Goal: Communication & Community: Answer question/provide support

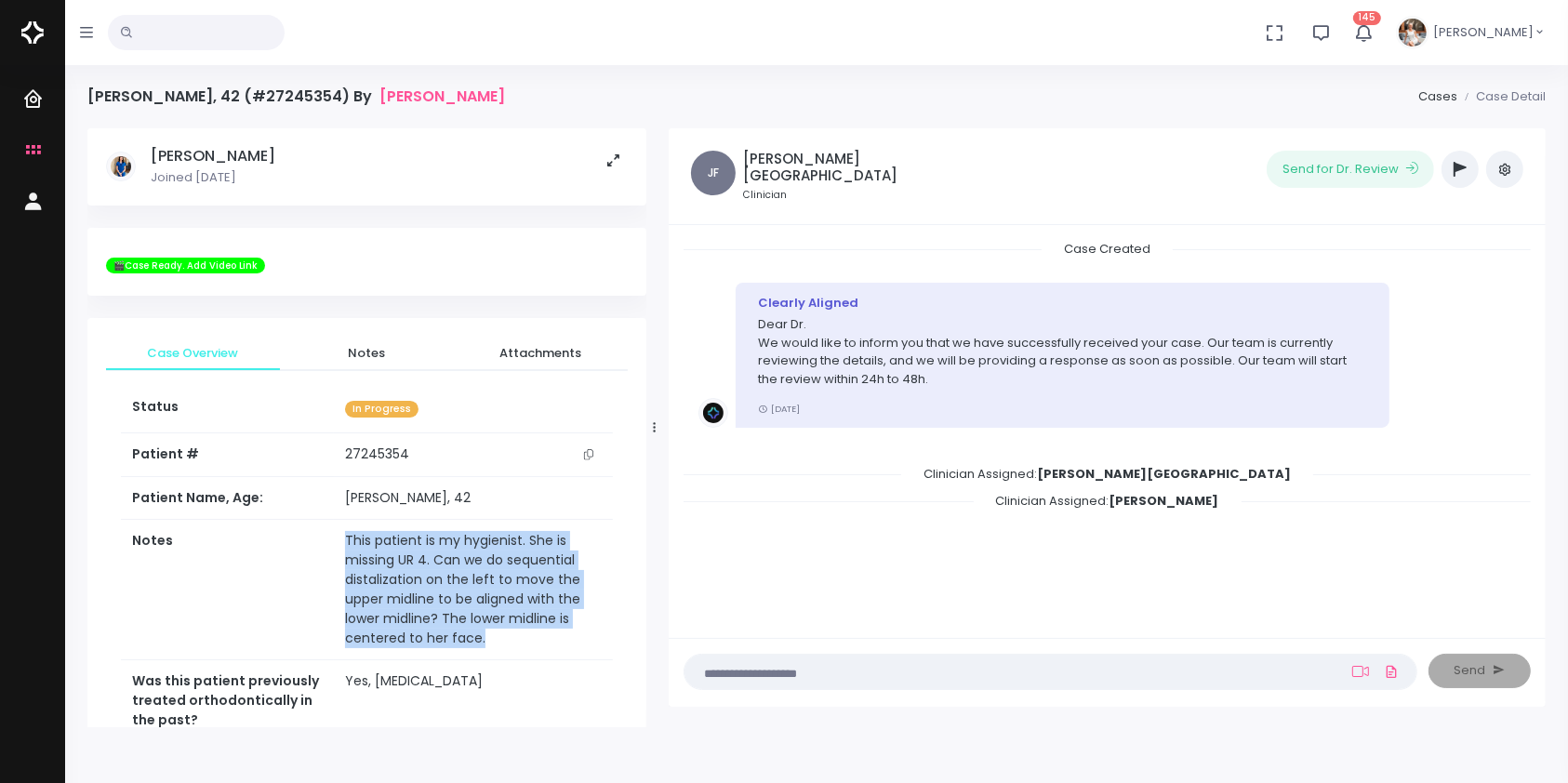
scroll to position [56, 0]
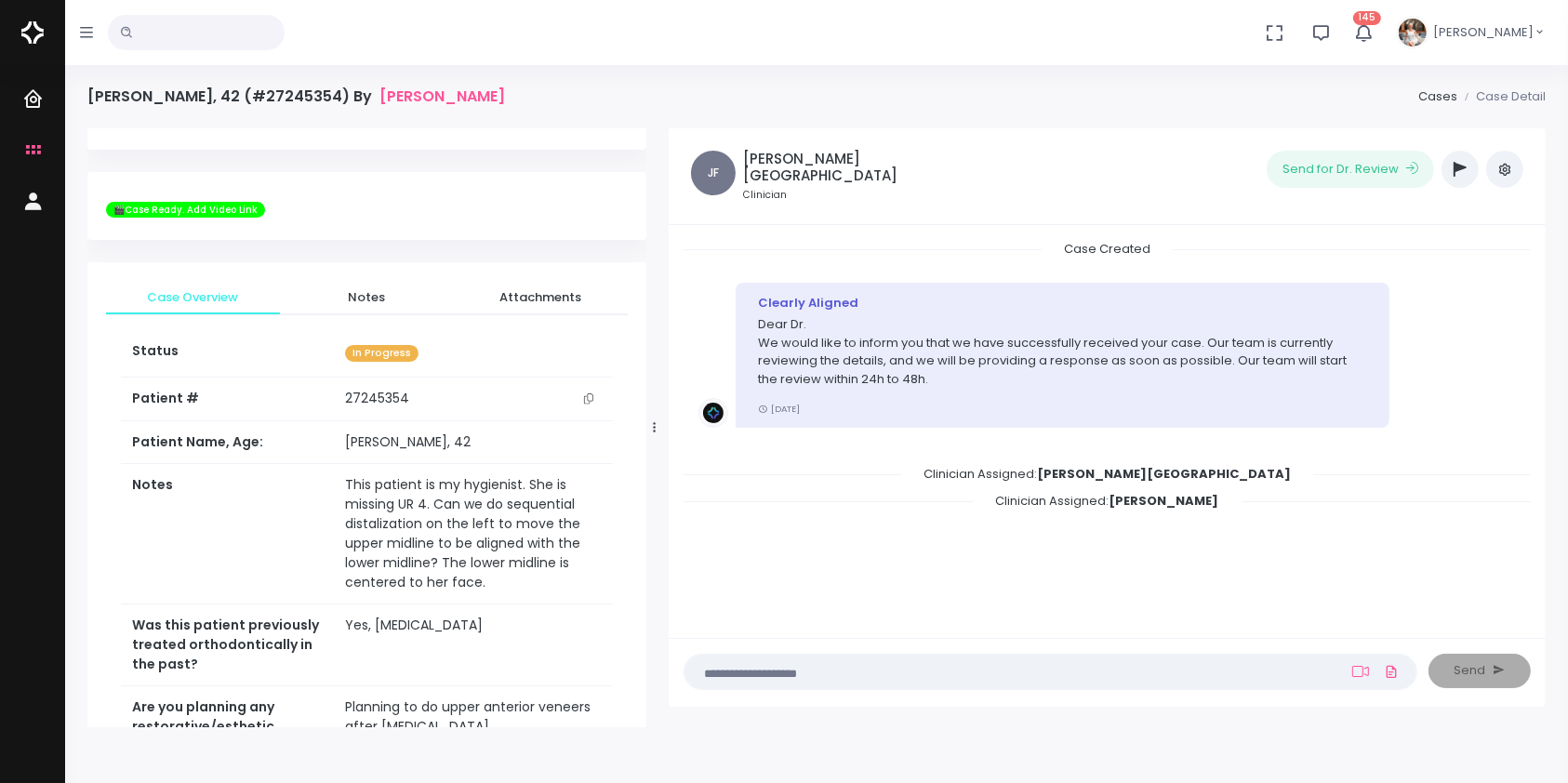
click at [962, 665] on textarea at bounding box center [1014, 671] width 637 height 21
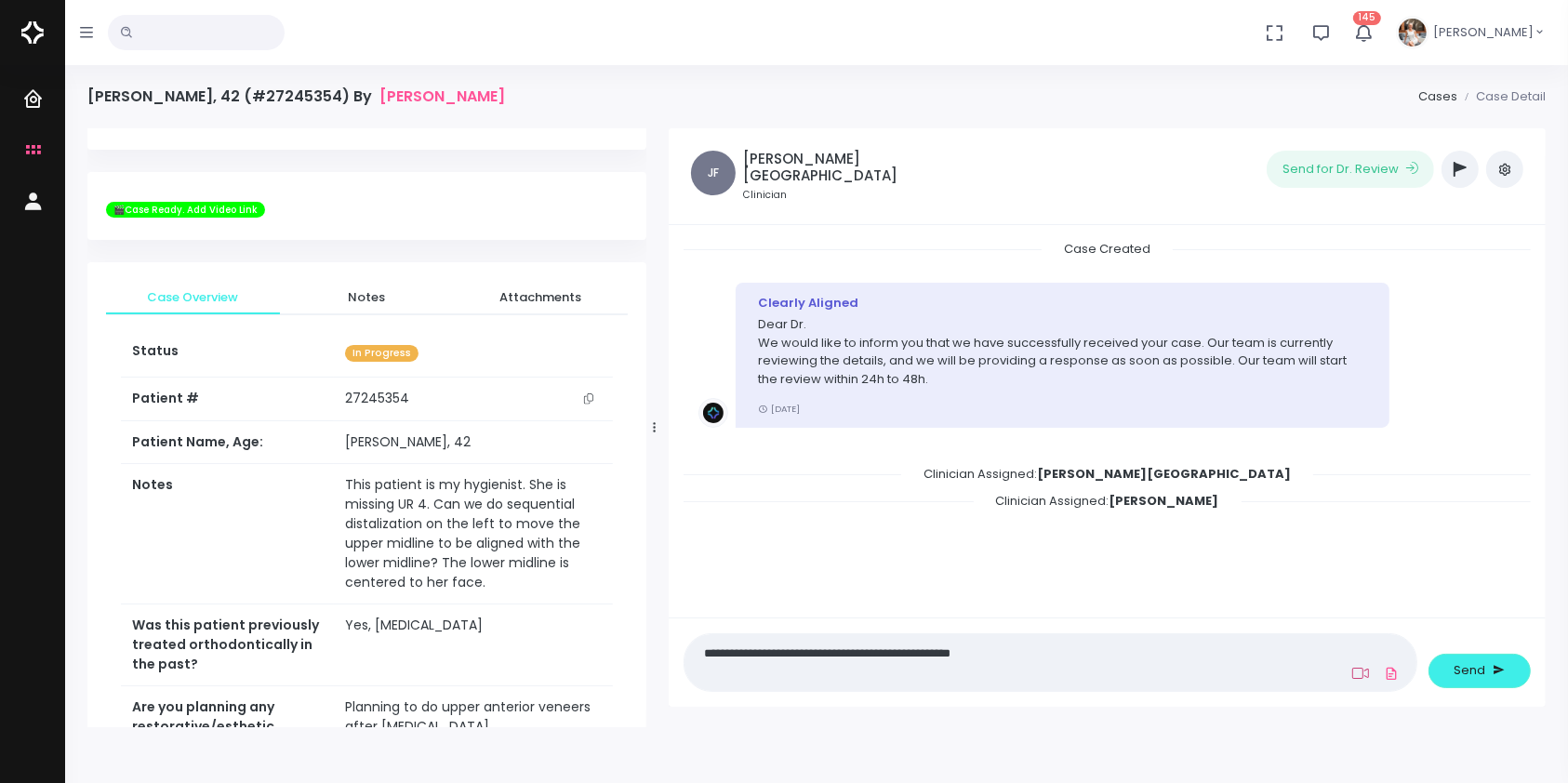
type textarea "**********"
click at [1361, 672] on icon at bounding box center [1360, 673] width 17 height 15
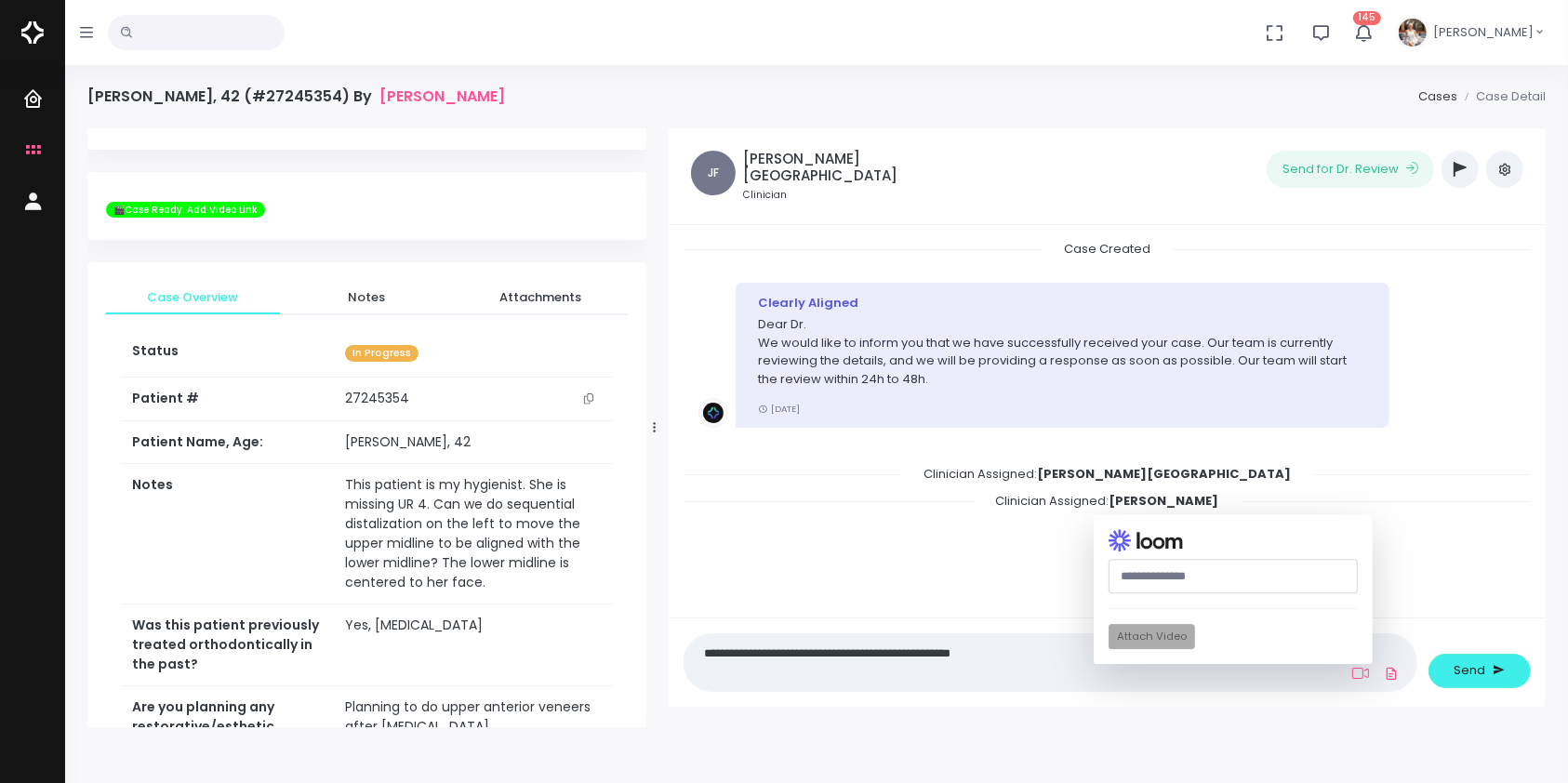
click at [1214, 575] on input "text" at bounding box center [1233, 577] width 249 height 34
paste input "**********"
type input "**********"
click at [1149, 637] on button "Attach Video" at bounding box center [1151, 637] width 86 height 26
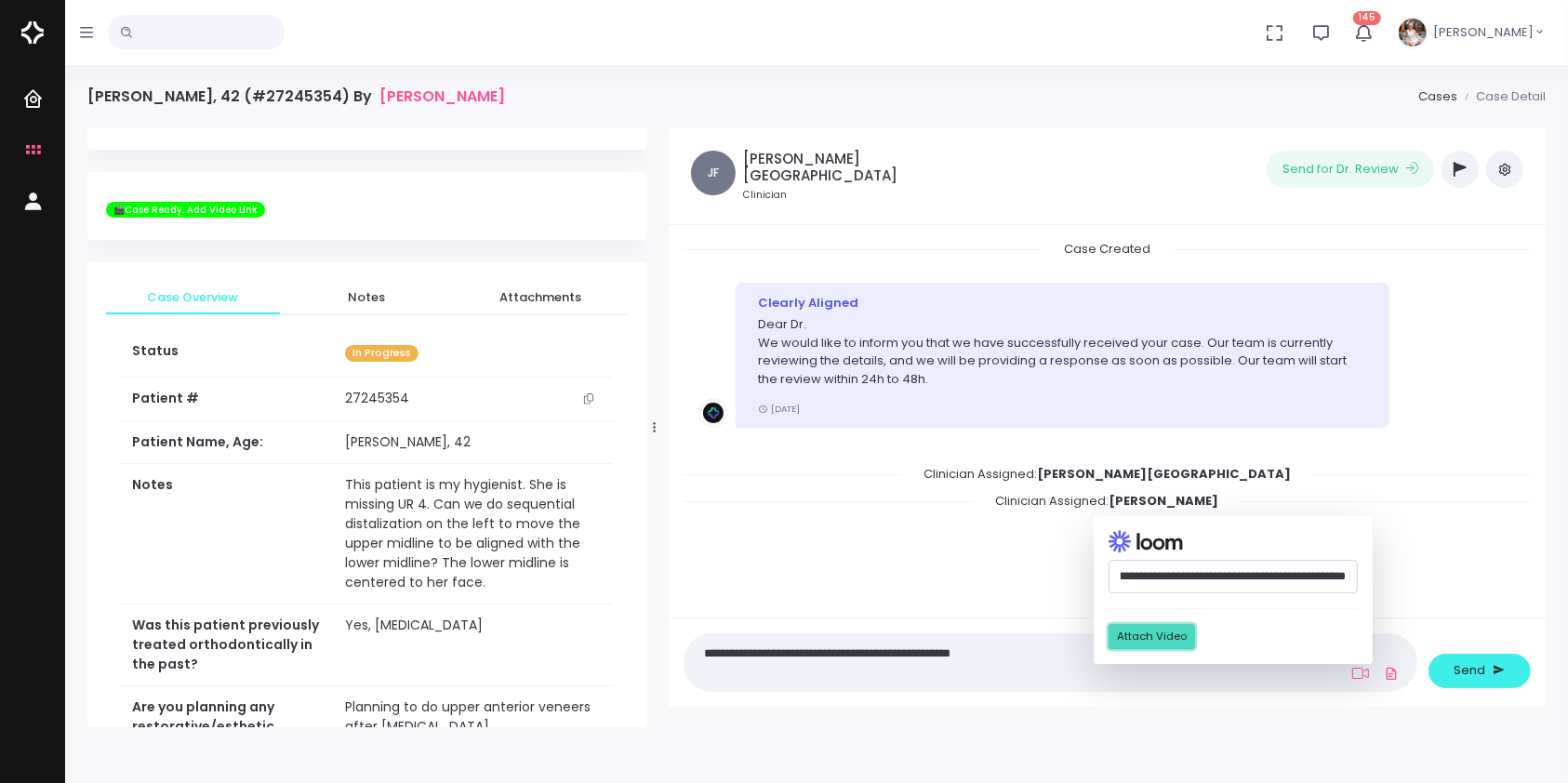
scroll to position [0, 0]
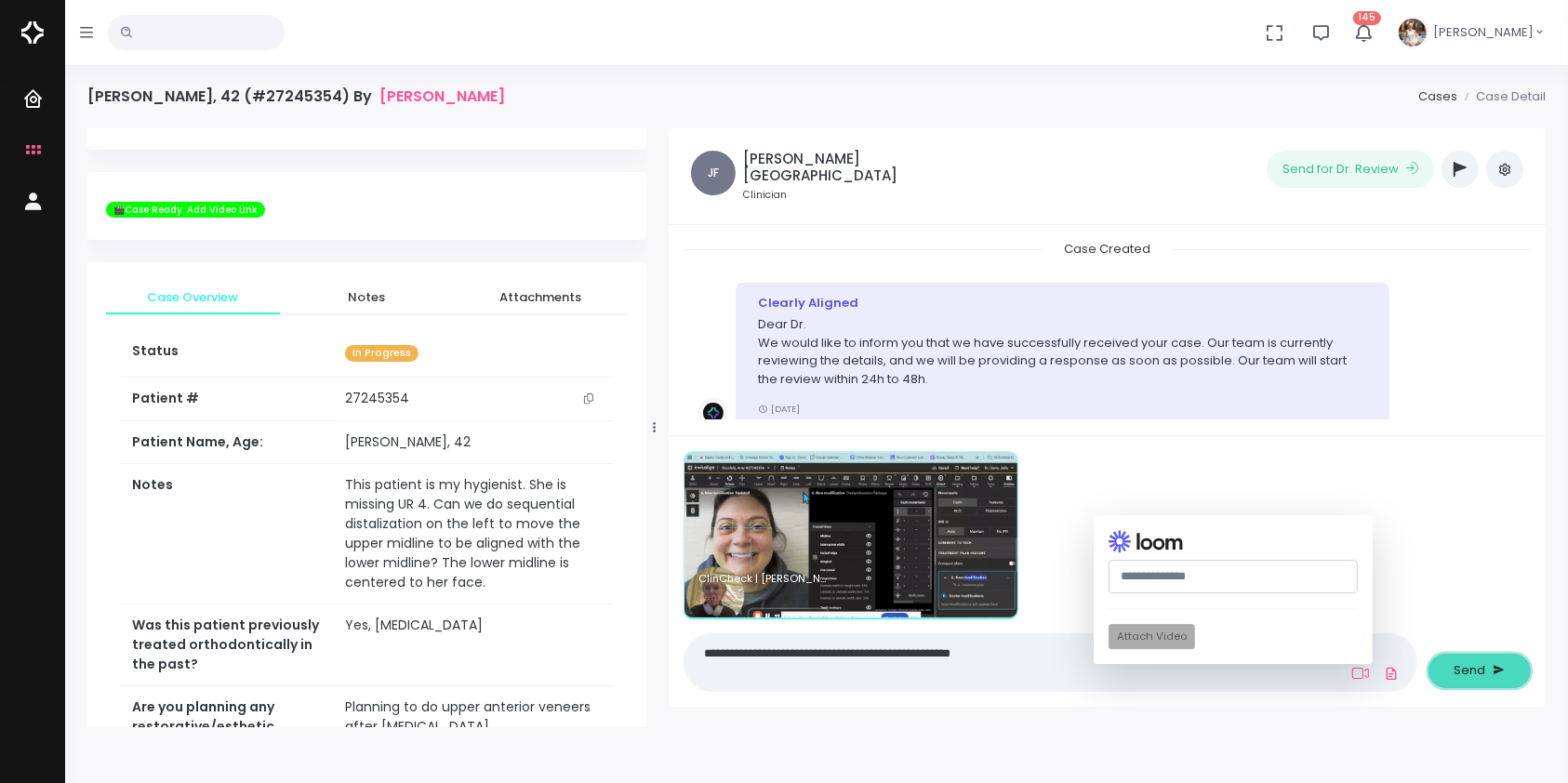
click at [1452, 665] on button "Send" at bounding box center [1480, 671] width 102 height 34
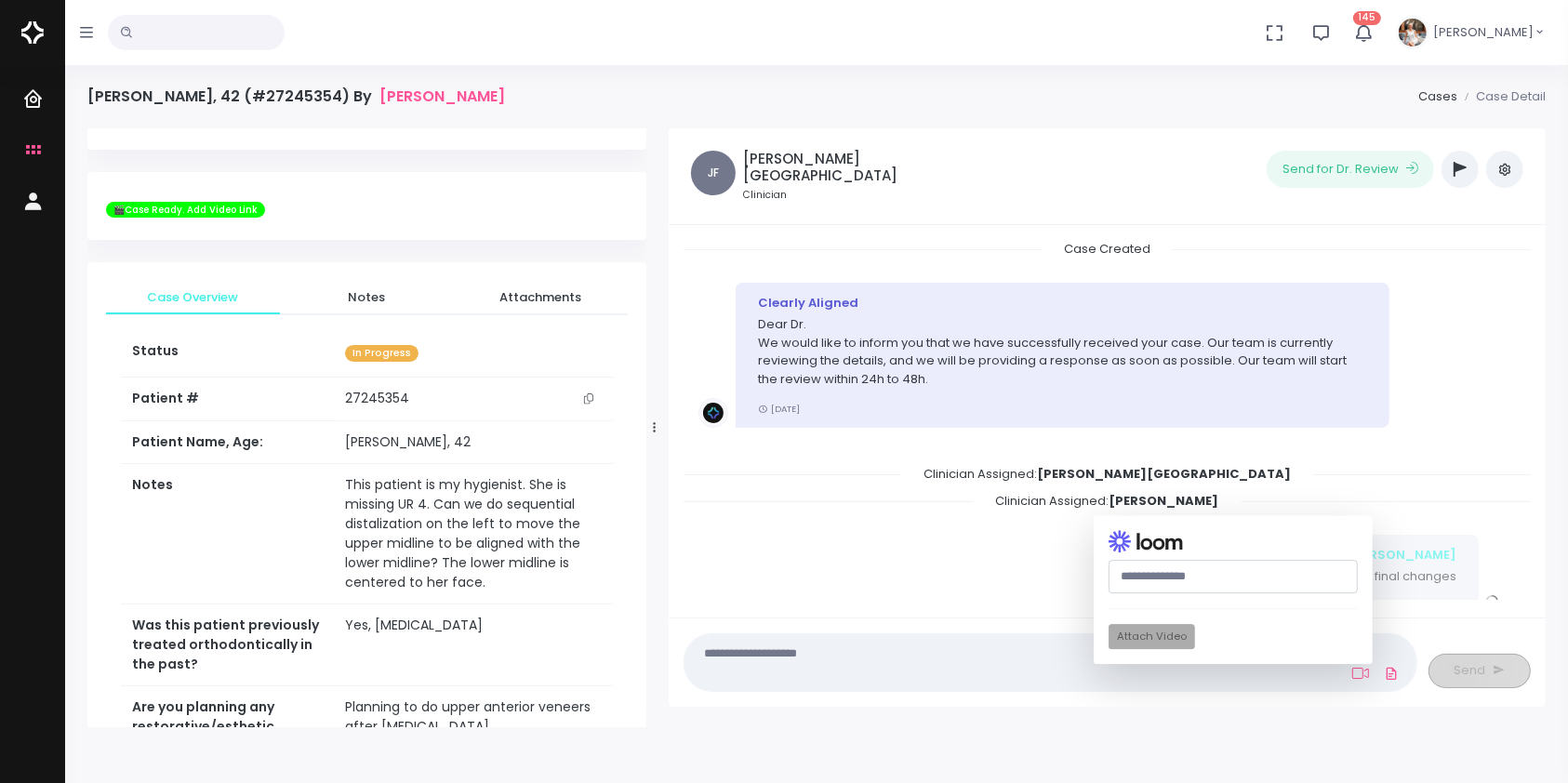
scroll to position [236, 0]
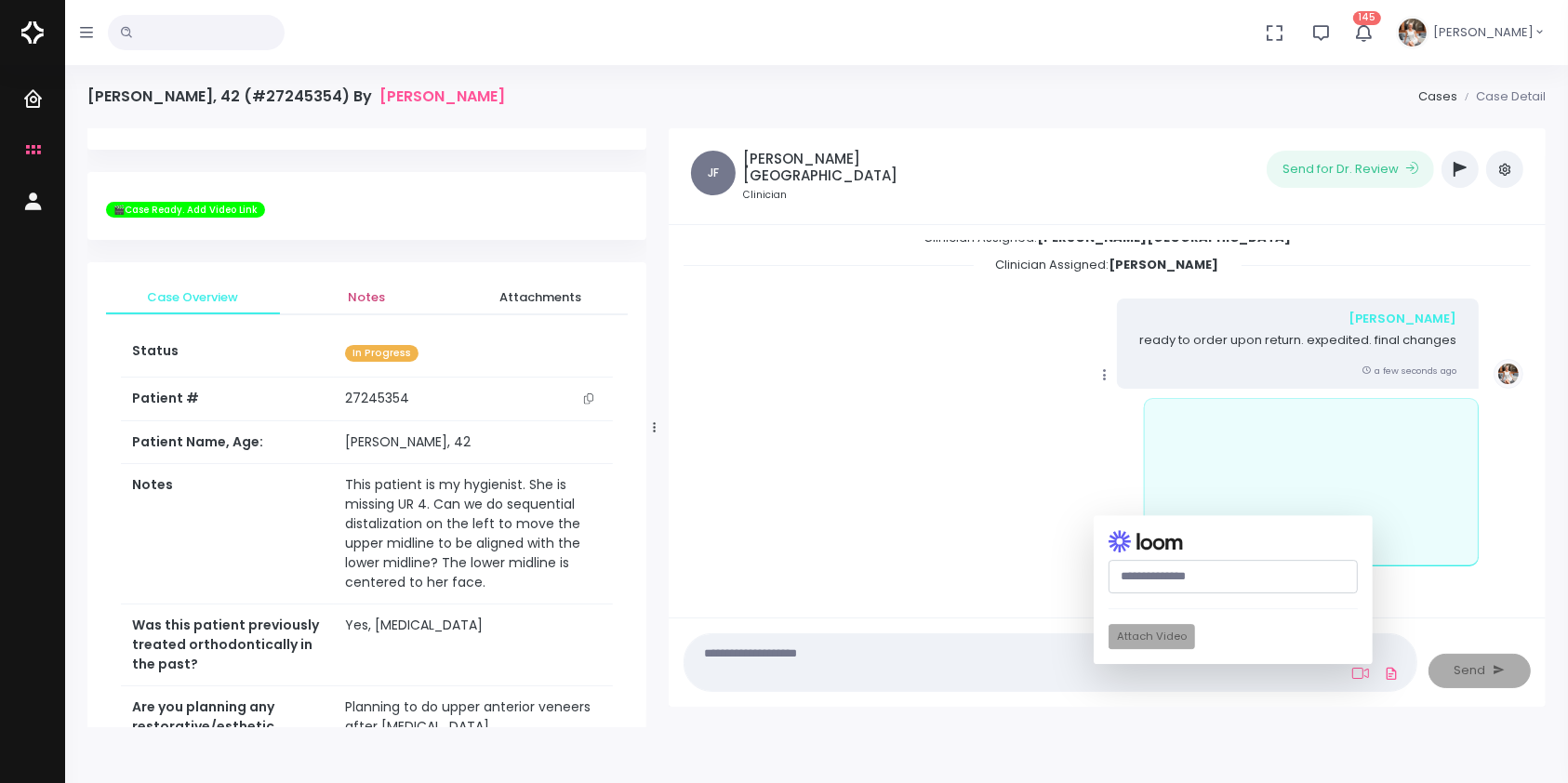
click at [361, 291] on span "Notes" at bounding box center [367, 297] width 144 height 19
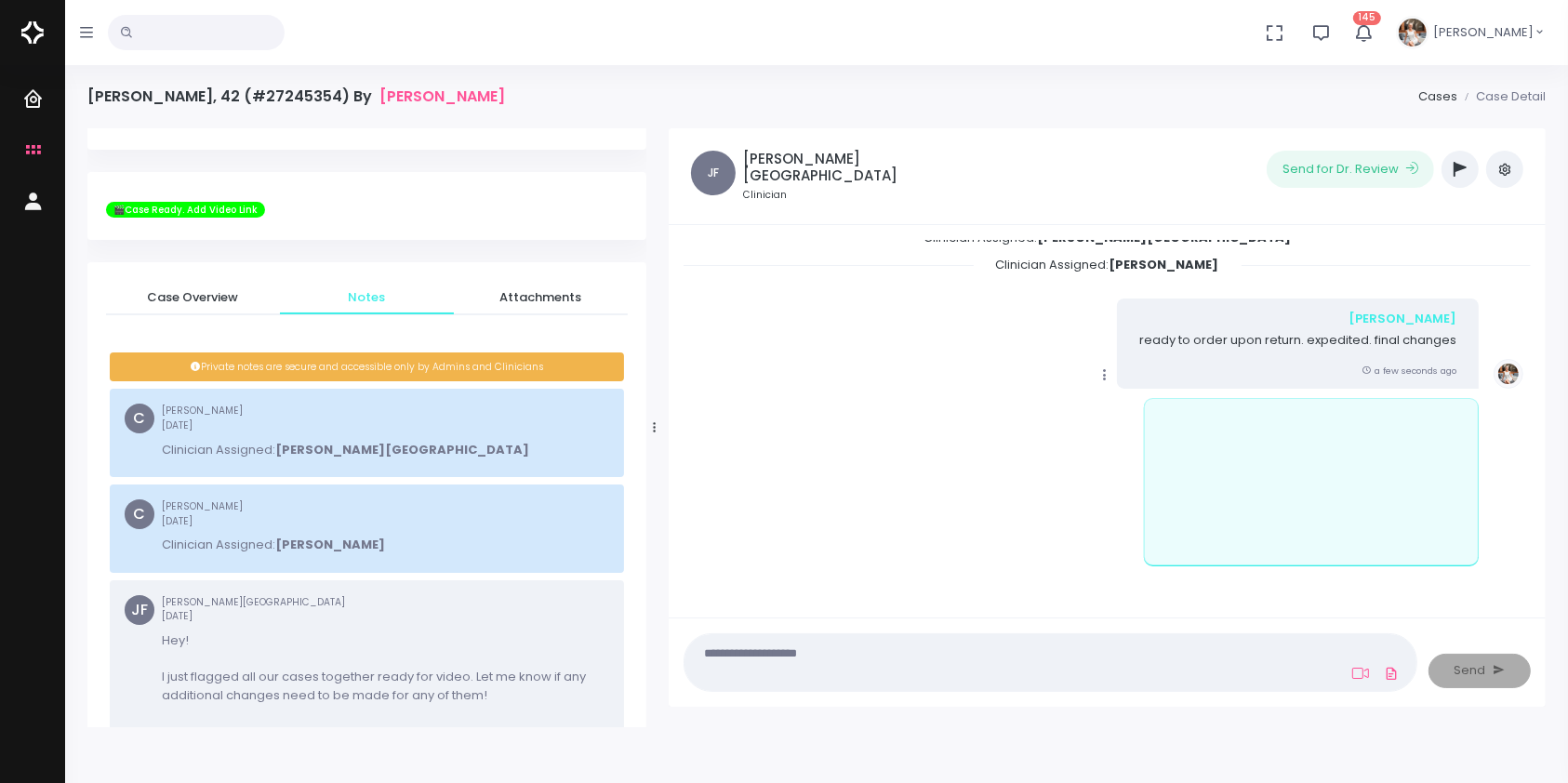
click at [1505, 180] on button "button" at bounding box center [1504, 170] width 37 height 37
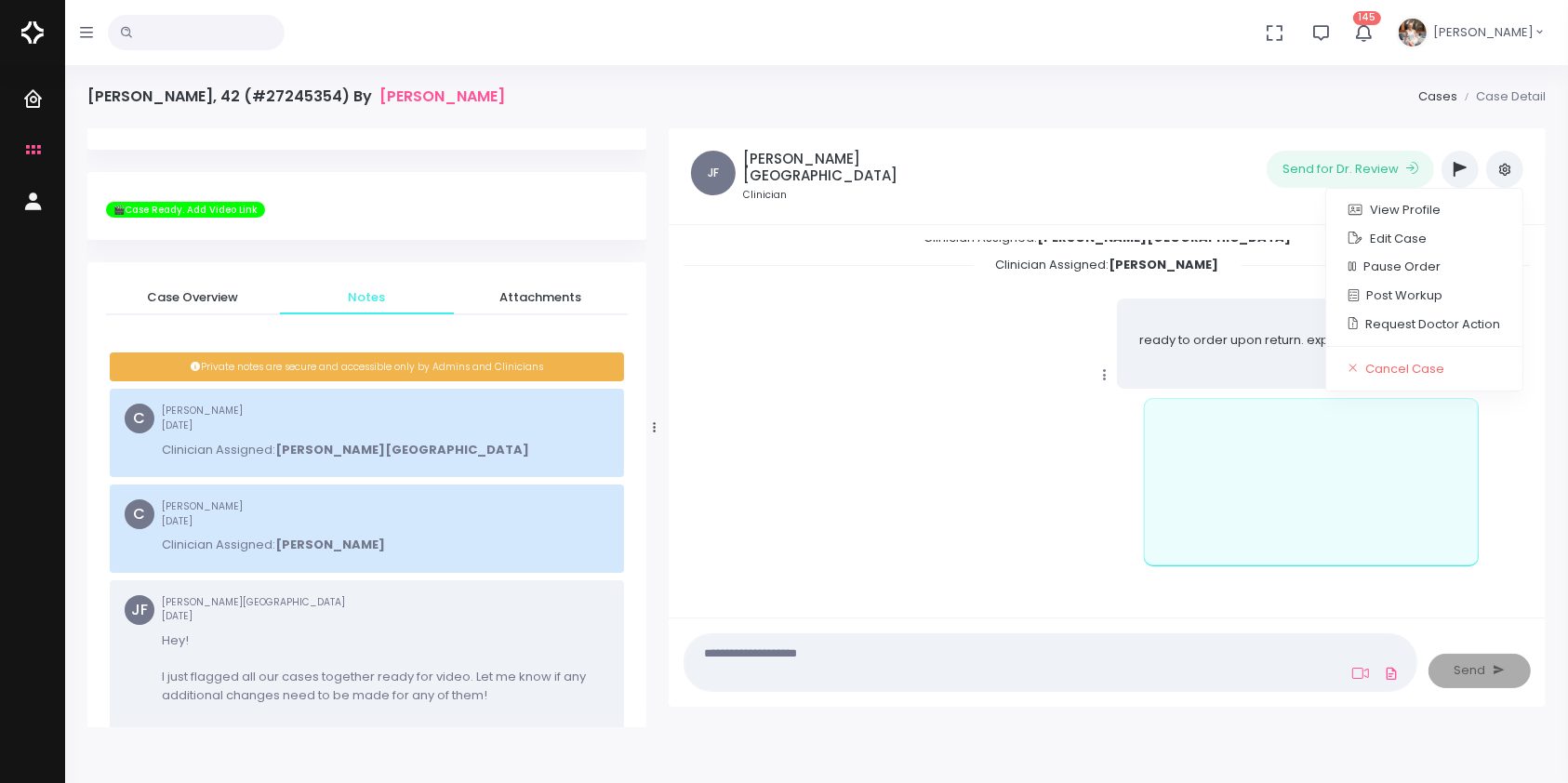
click at [1453, 162] on icon "button" at bounding box center [1459, 169] width 13 height 15
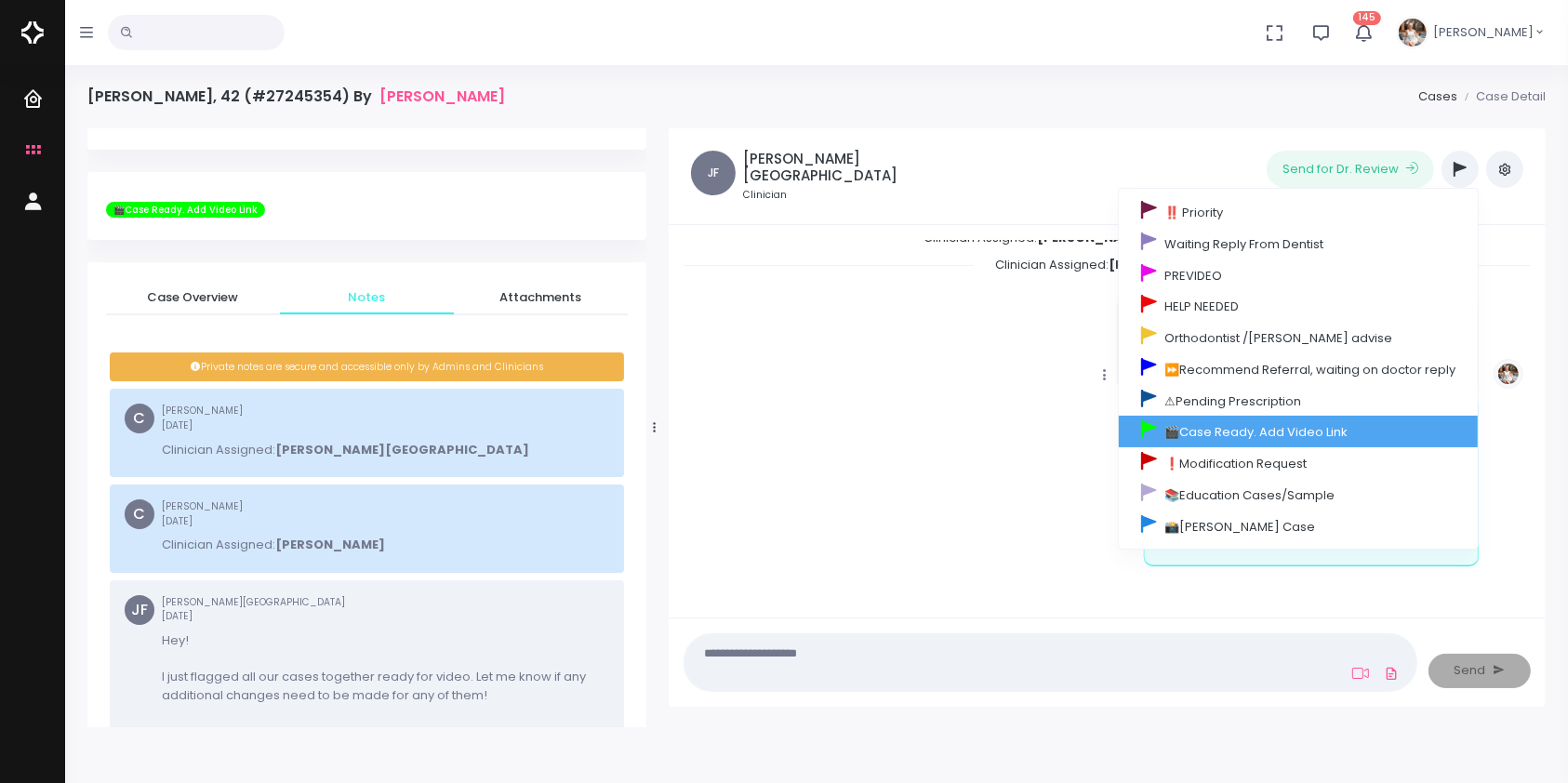
click at [1250, 432] on link "🎬Case Ready. Add Video Link" at bounding box center [1298, 432] width 359 height 31
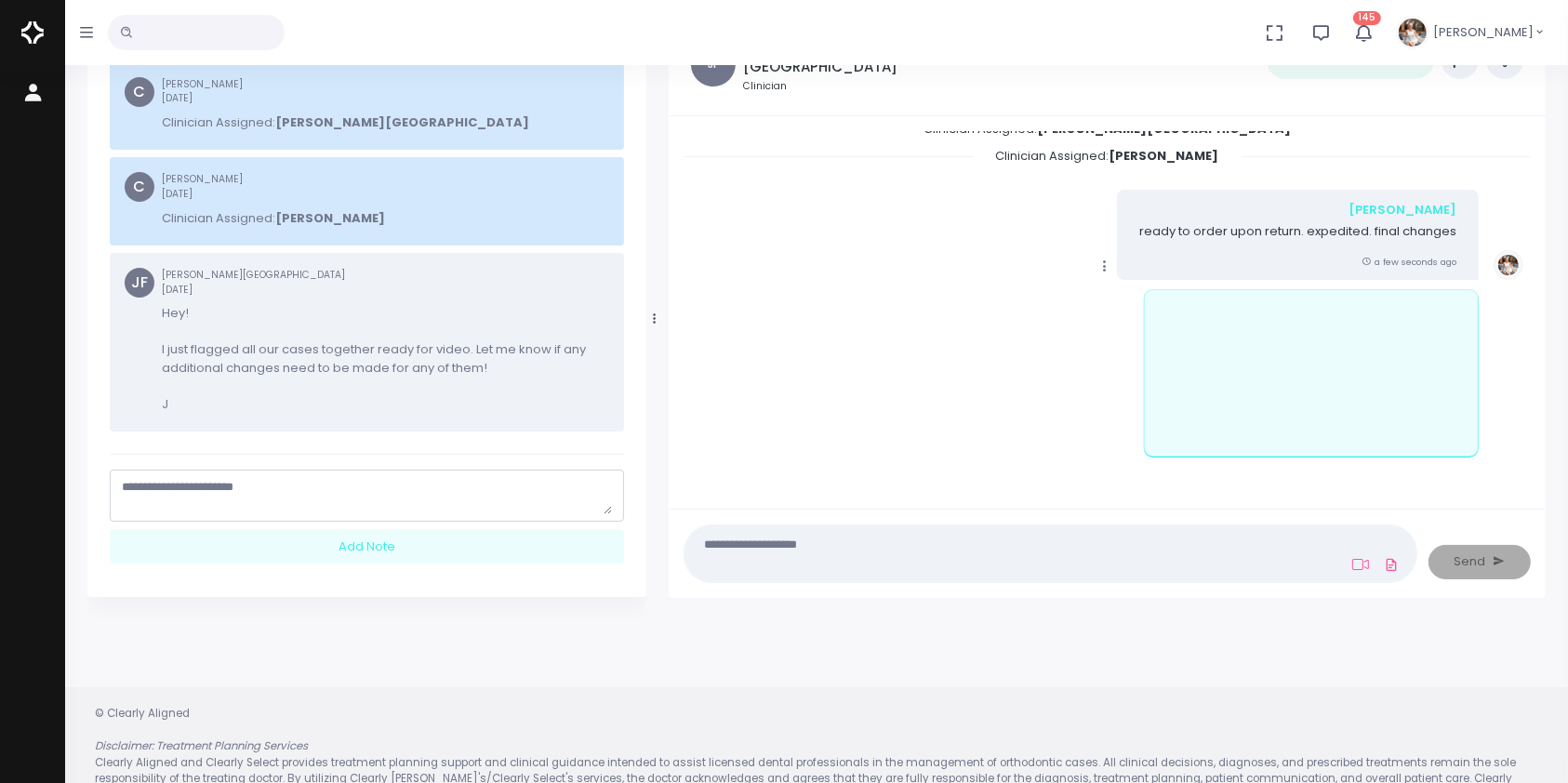
scroll to position [148, 0]
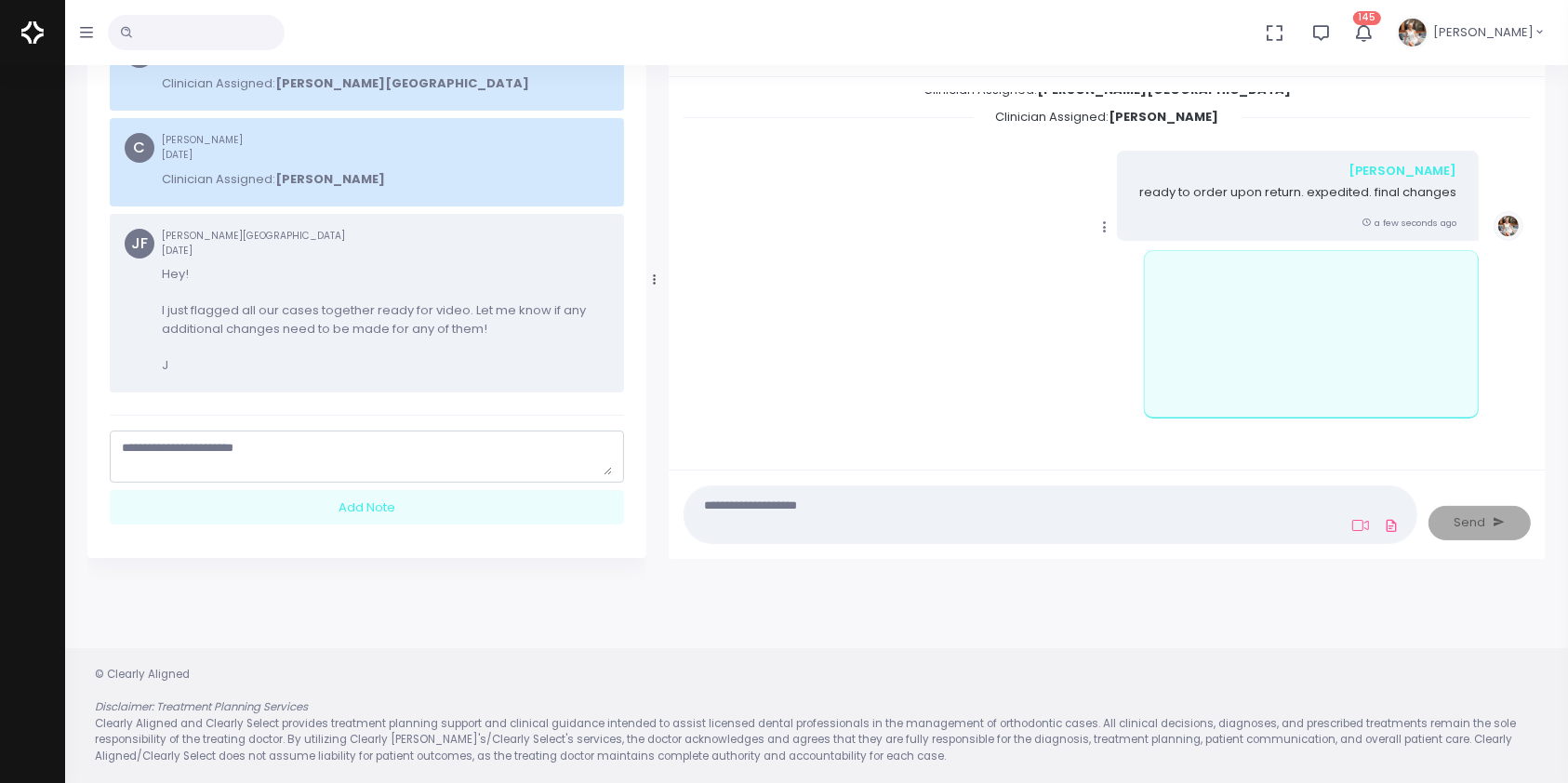
click at [379, 452] on textarea "scrollable content" at bounding box center [367, 457] width 490 height 36
click at [407, 444] on textarea "scrollable content" at bounding box center [367, 457] width 490 height 36
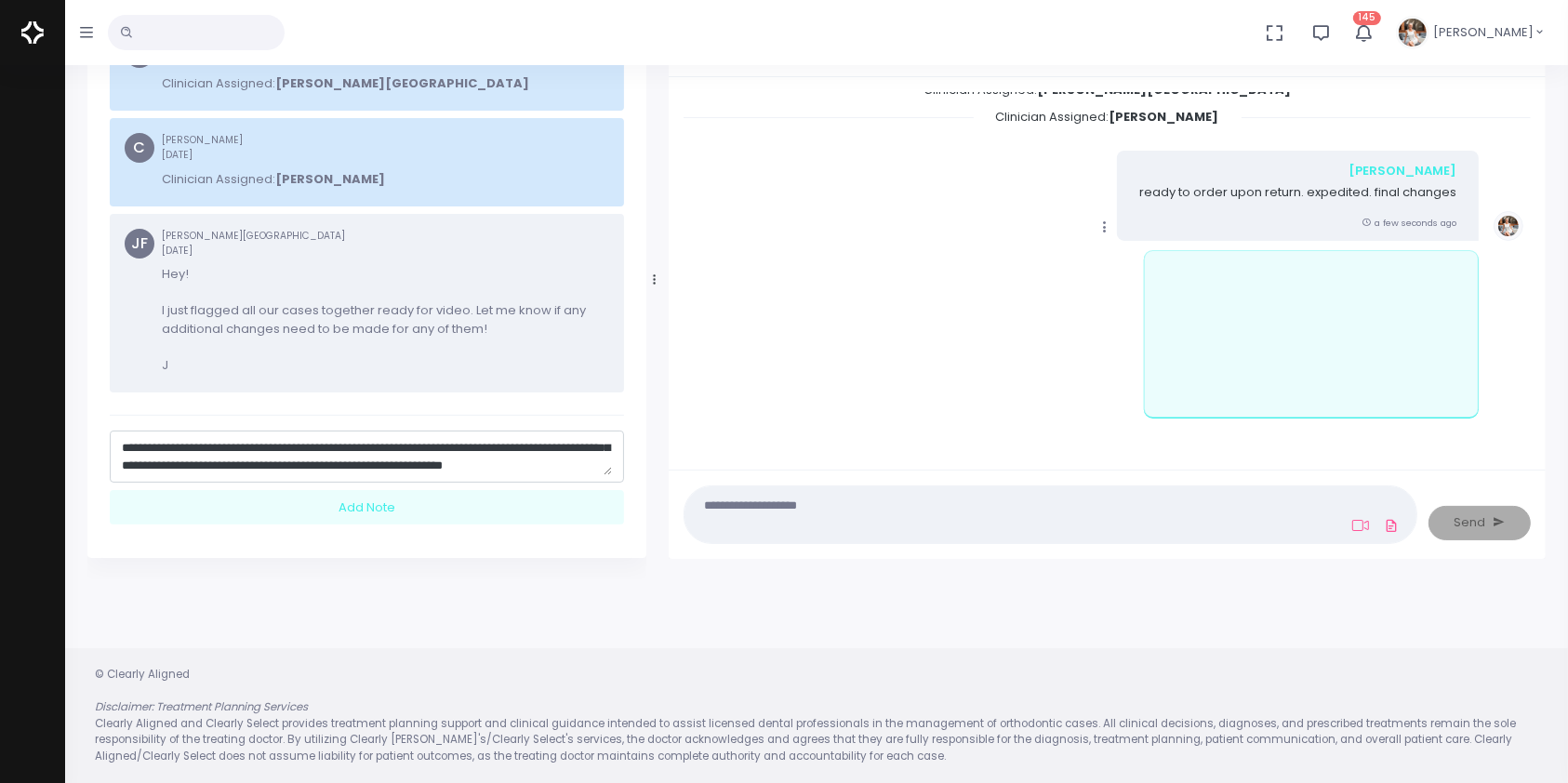
scroll to position [71, 0]
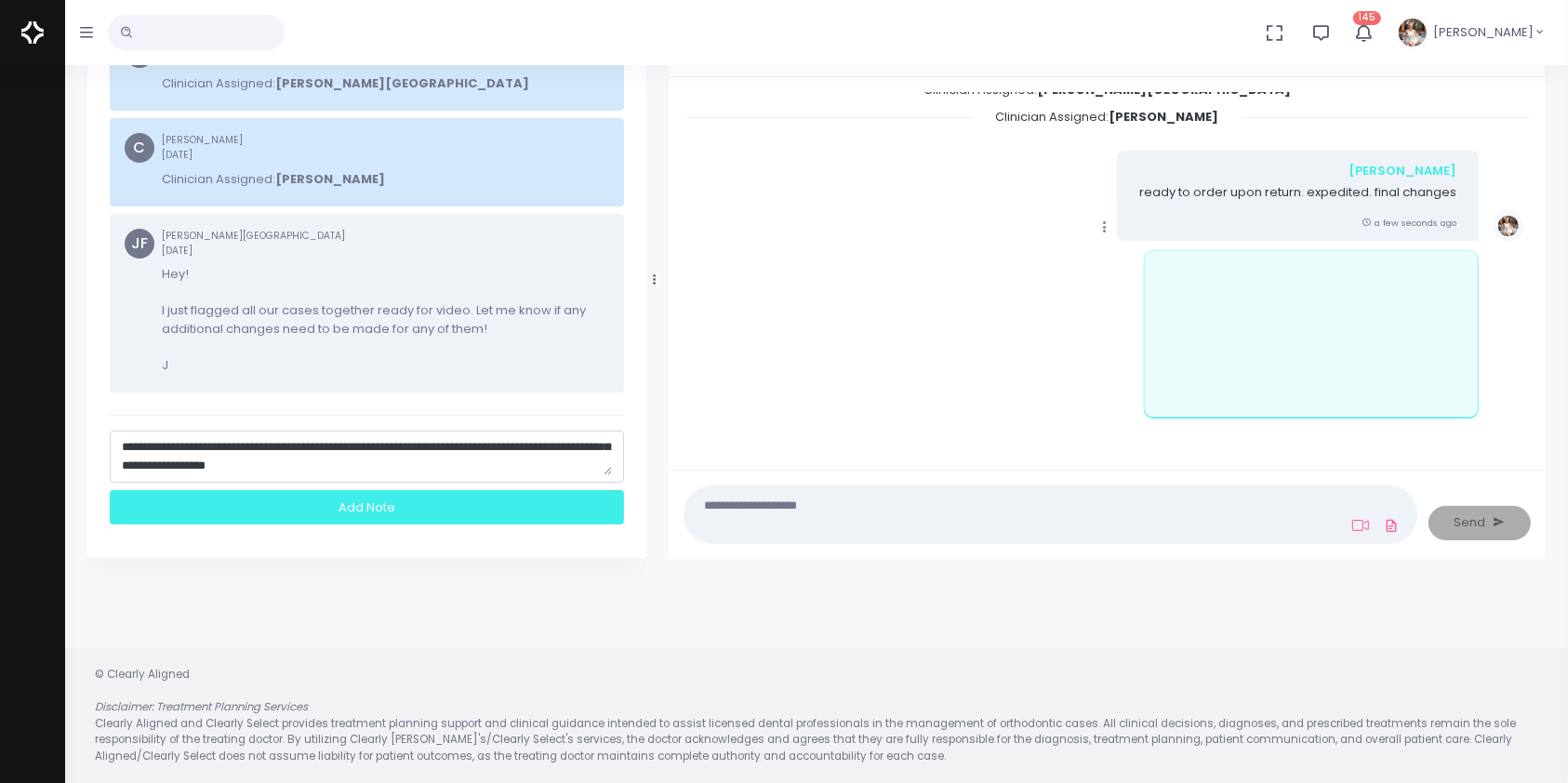
type textarea "**********"
click at [369, 506] on div "Add Note" at bounding box center [367, 507] width 514 height 34
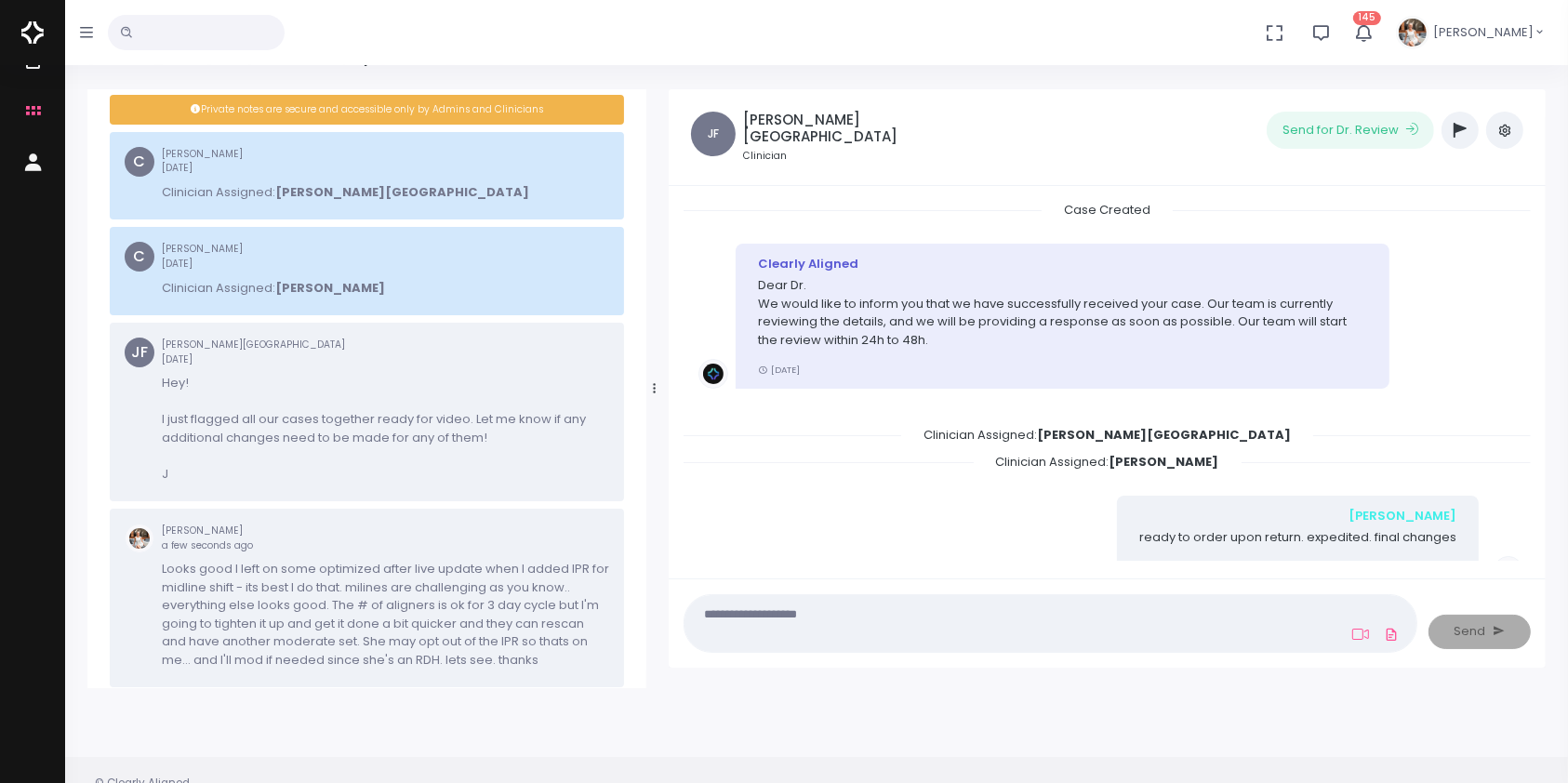
scroll to position [0, 0]
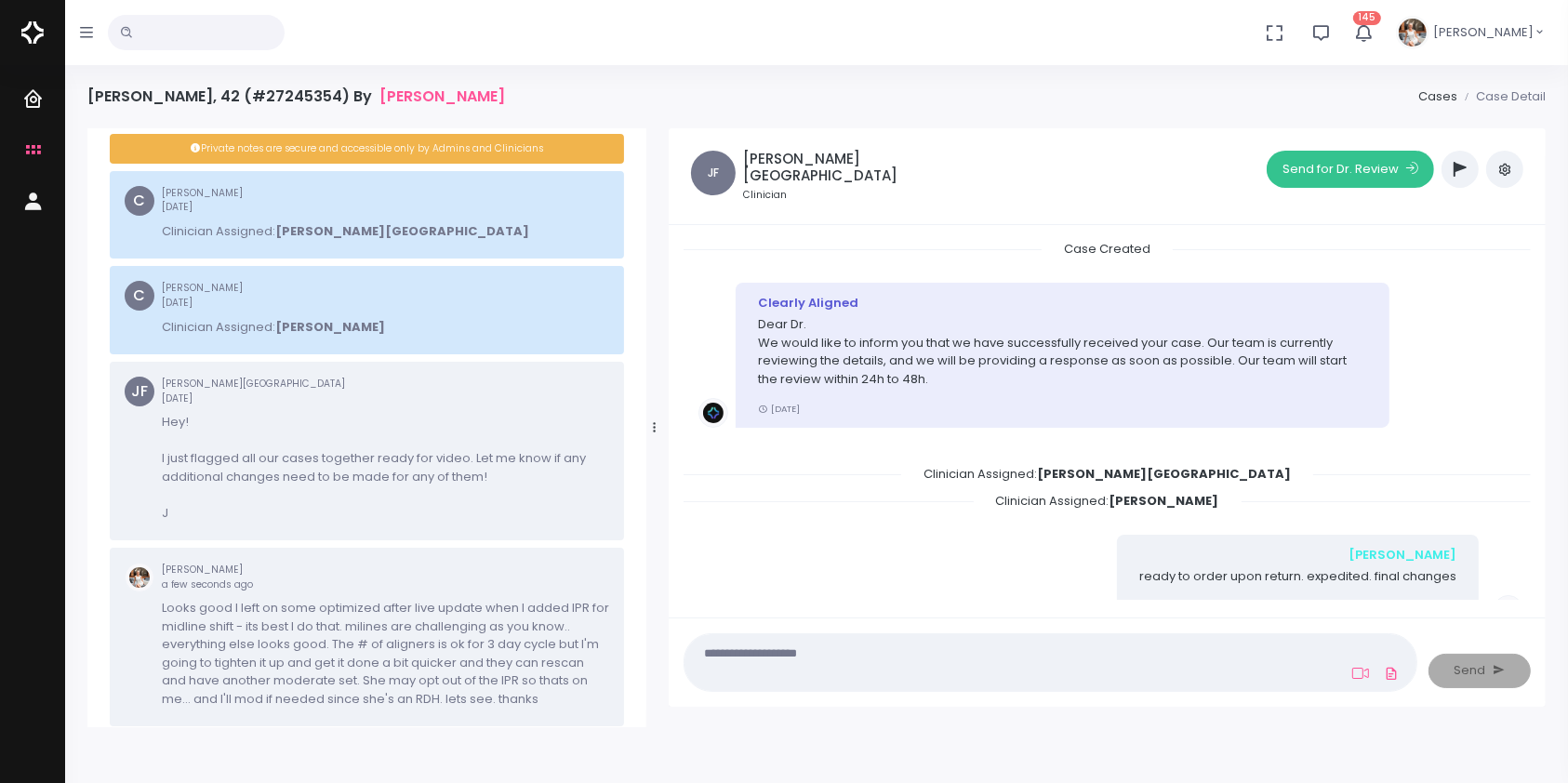
click at [1307, 167] on button "Send for Dr. Review" at bounding box center [1350, 170] width 168 height 37
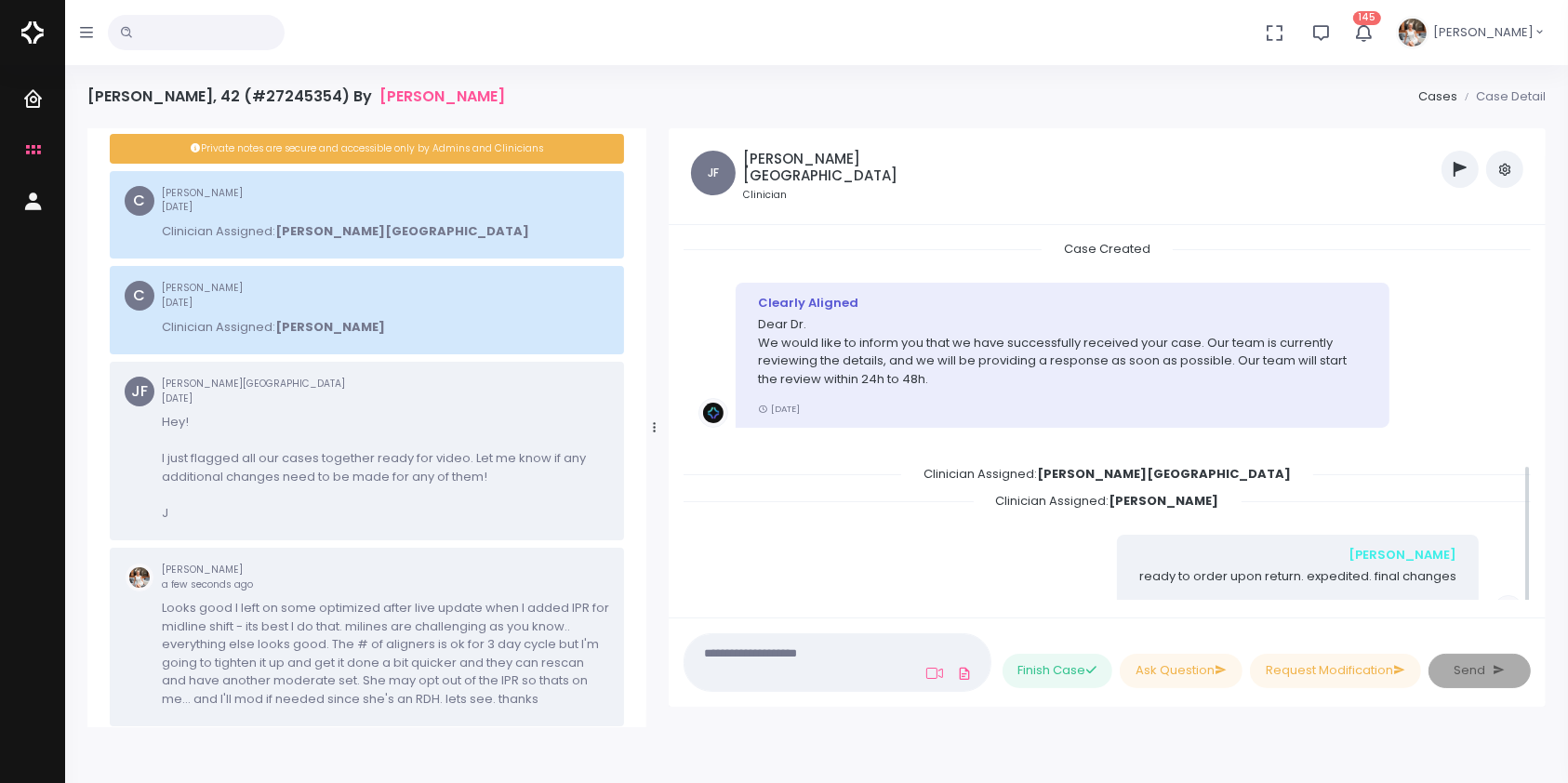
scroll to position [589, 0]
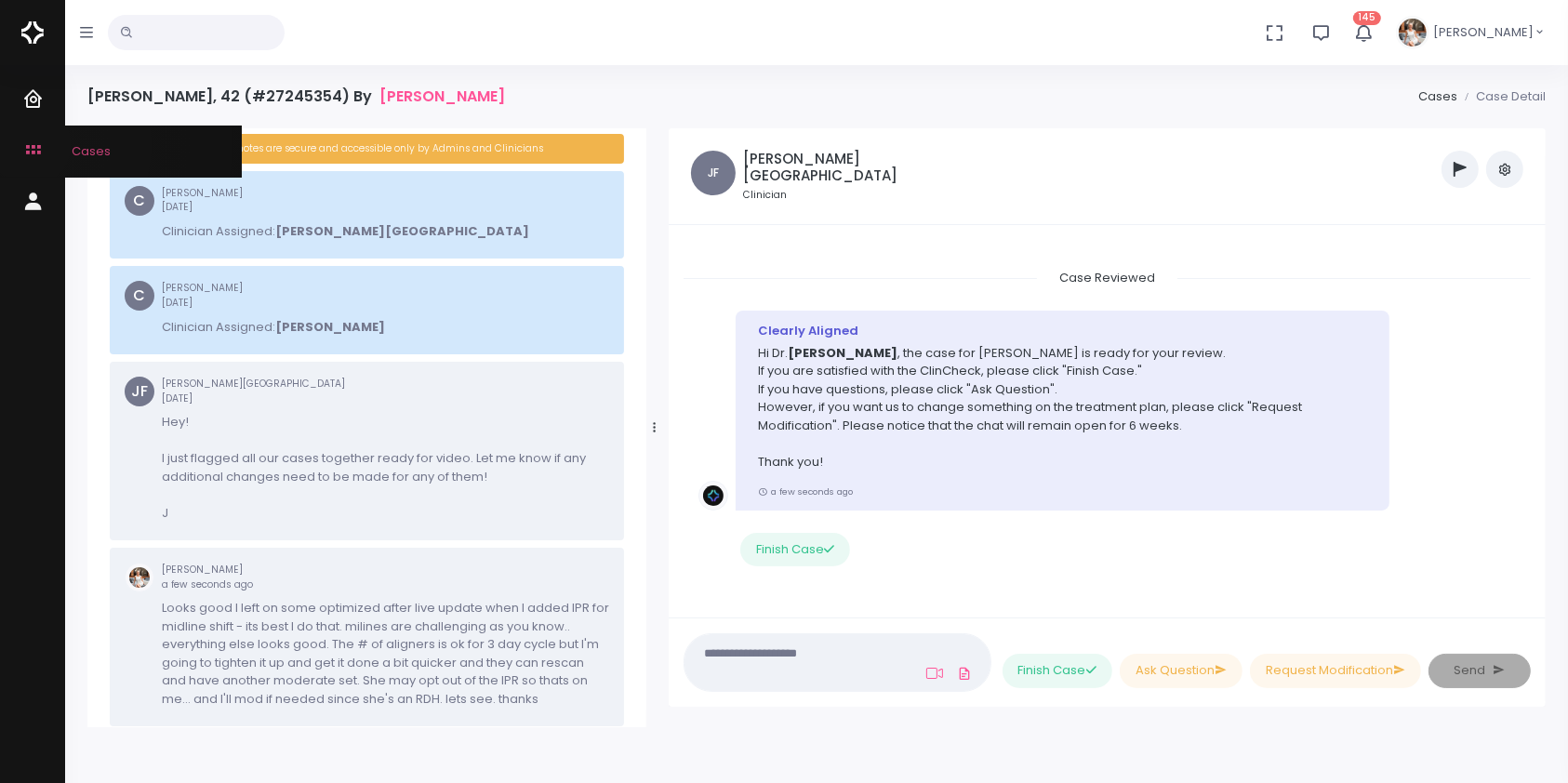
click at [30, 145] on icon "scrollable content" at bounding box center [35, 151] width 26 height 24
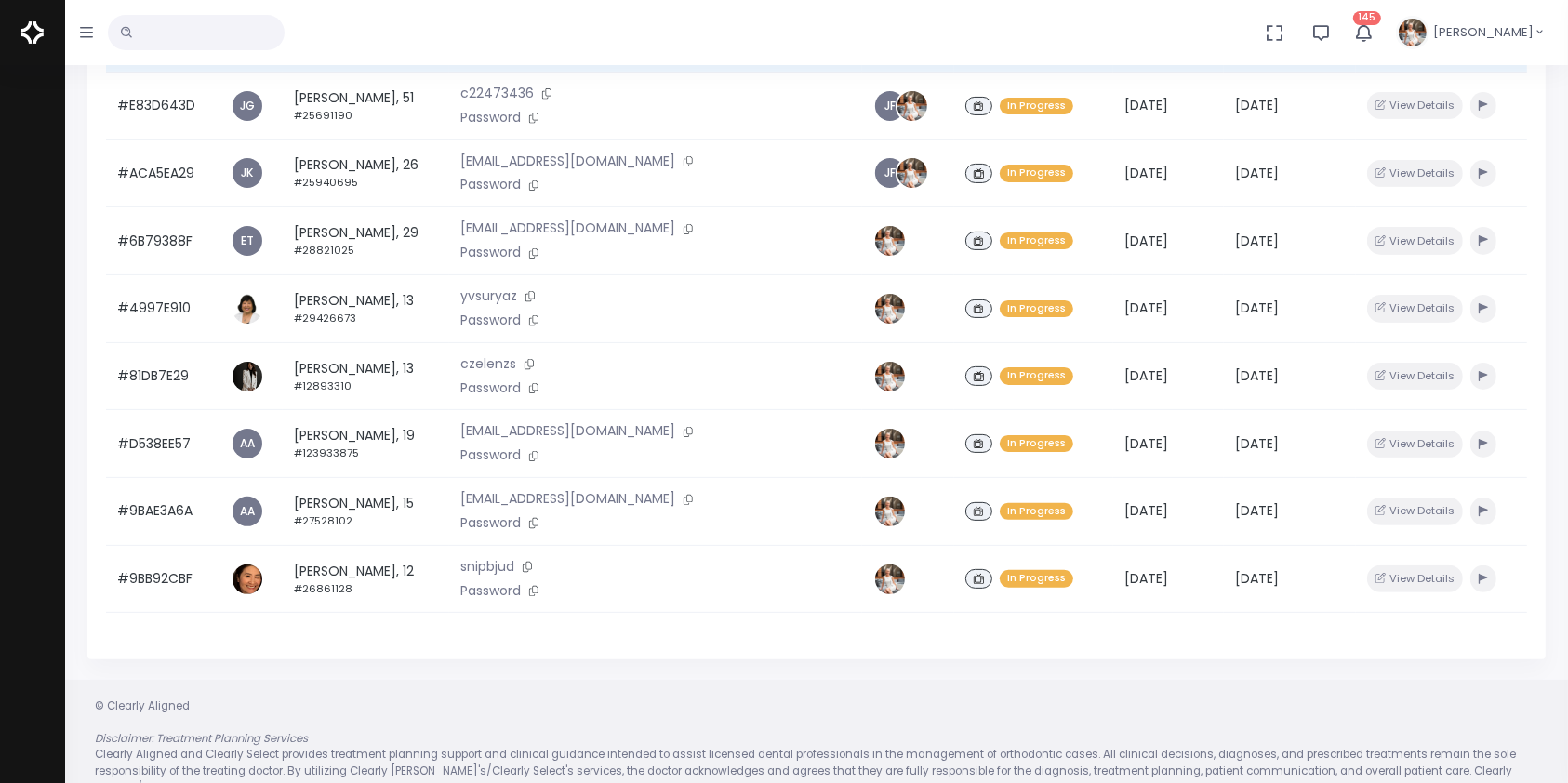
scroll to position [444, 0]
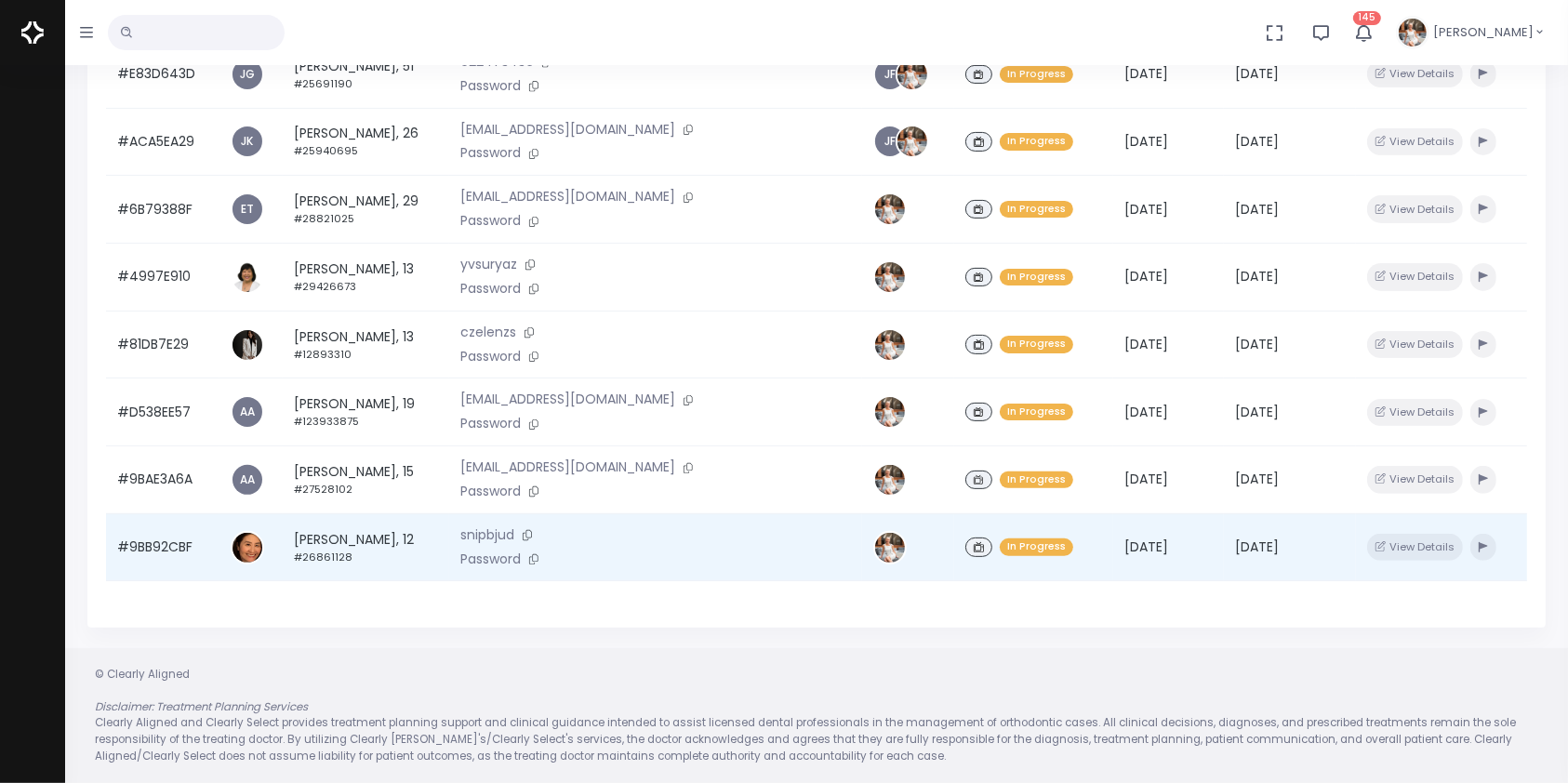
click at [158, 559] on td "#9BB92CBF" at bounding box center [163, 547] width 114 height 68
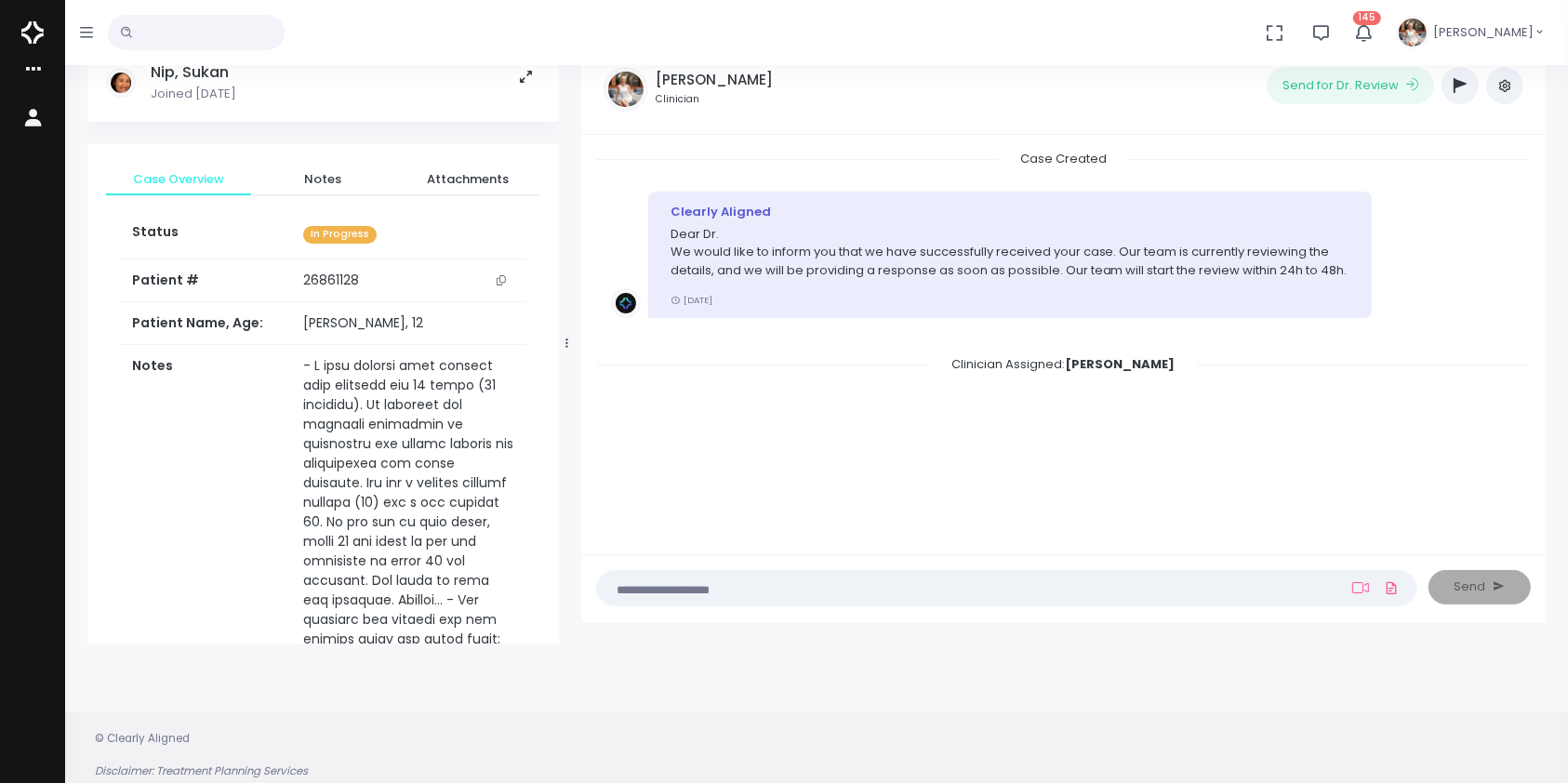
scroll to position [148, 0]
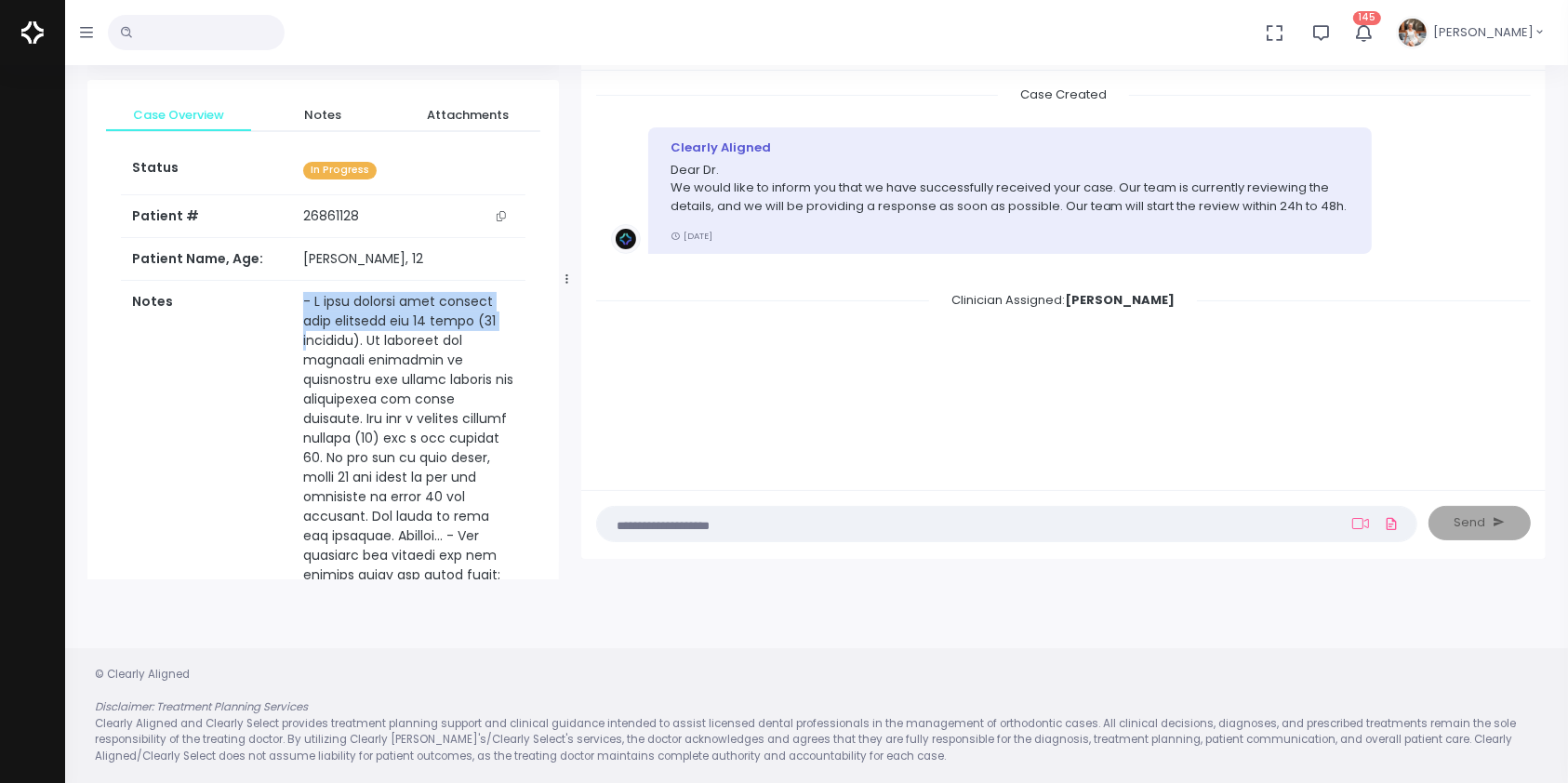
drag, startPoint x: 275, startPoint y: 299, endPoint x: 300, endPoint y: 346, distance: 53.2
click at [300, 346] on tr "Notes" at bounding box center [323, 634] width 405 height 707
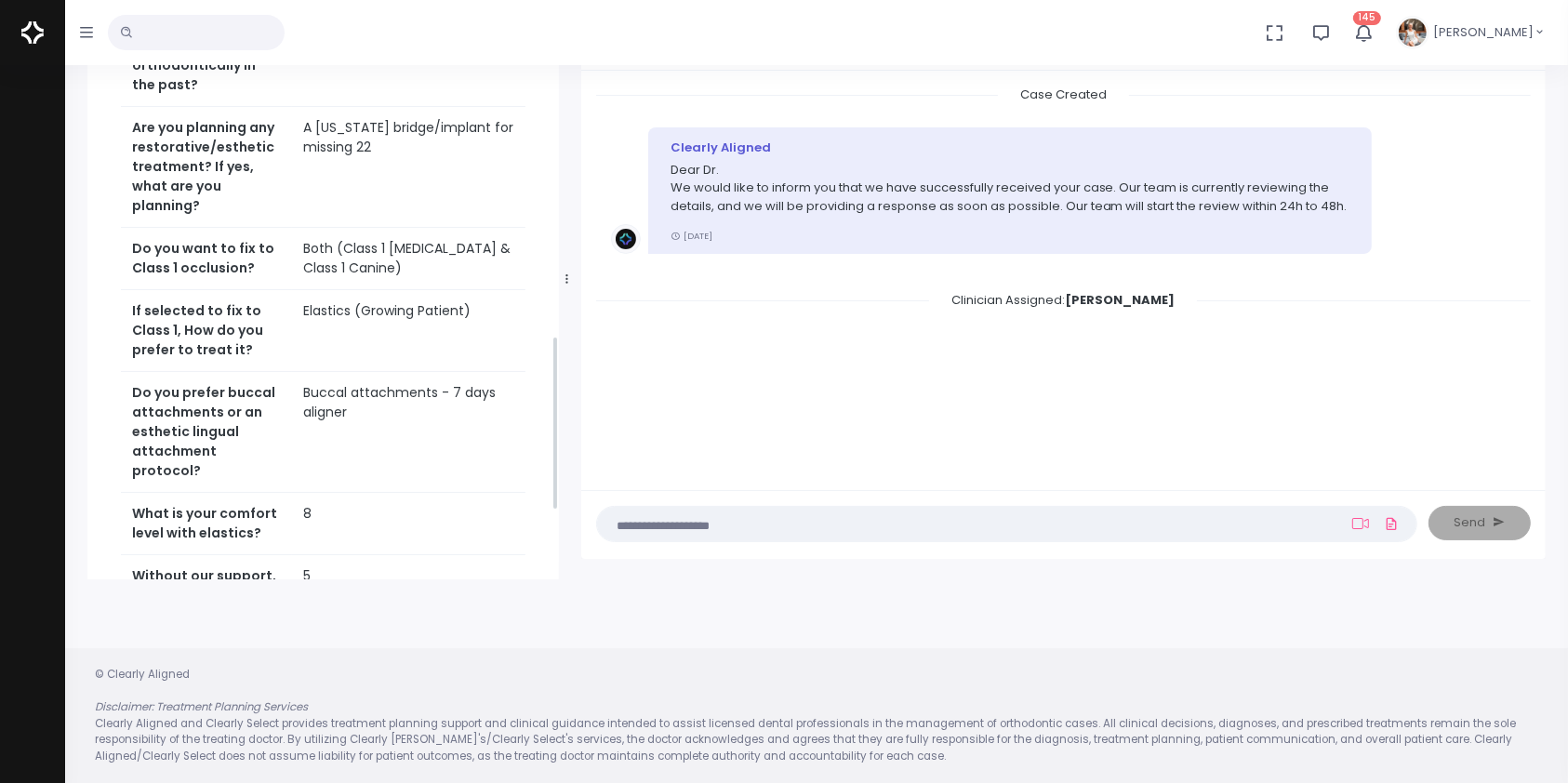
scroll to position [1240, 0]
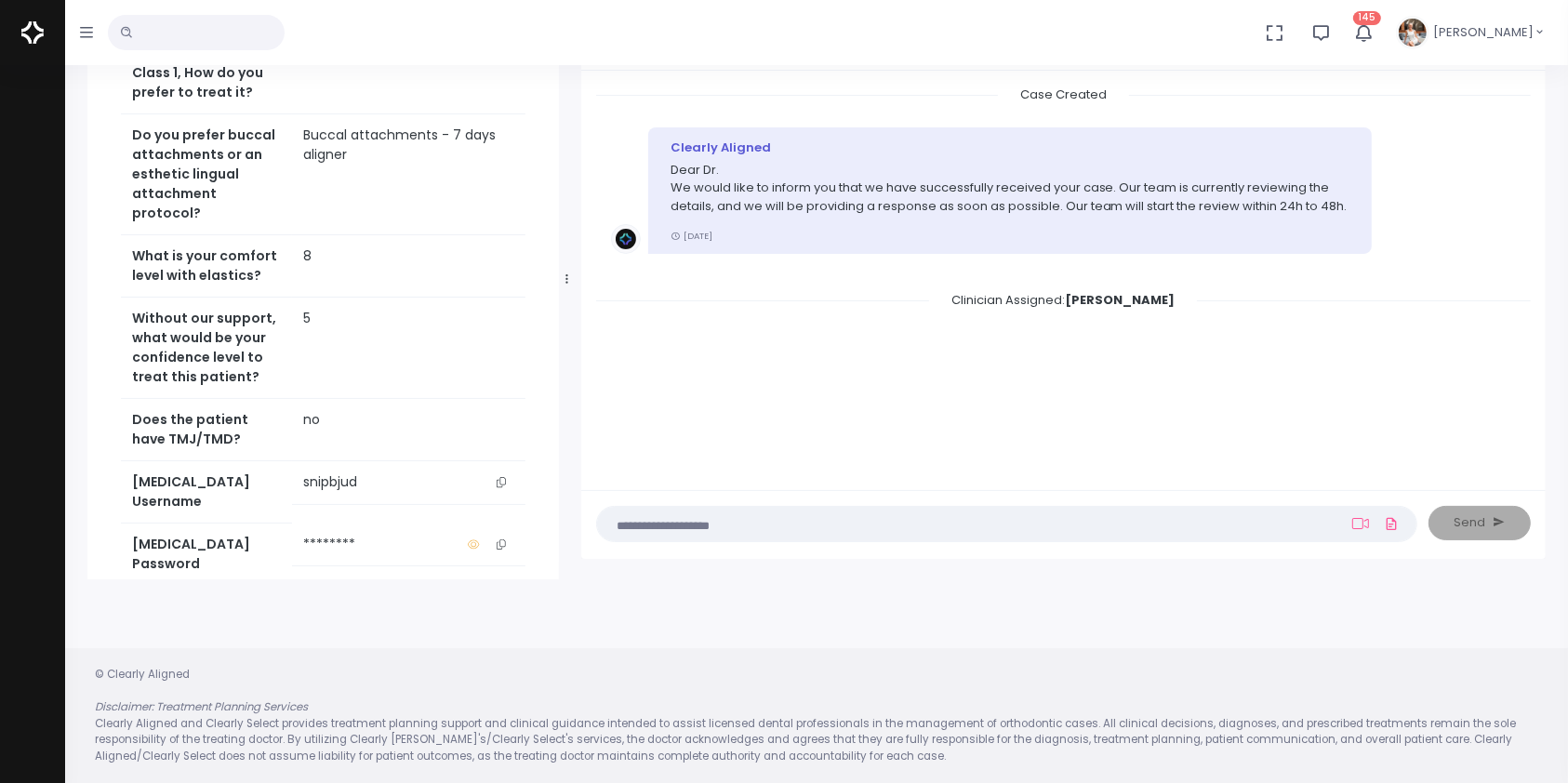
click at [502, 488] on icon "scrollable content" at bounding box center [500, 482] width 9 height 10
copy tr "- I have treated this patient with aligners for 30 weeks (30 a"
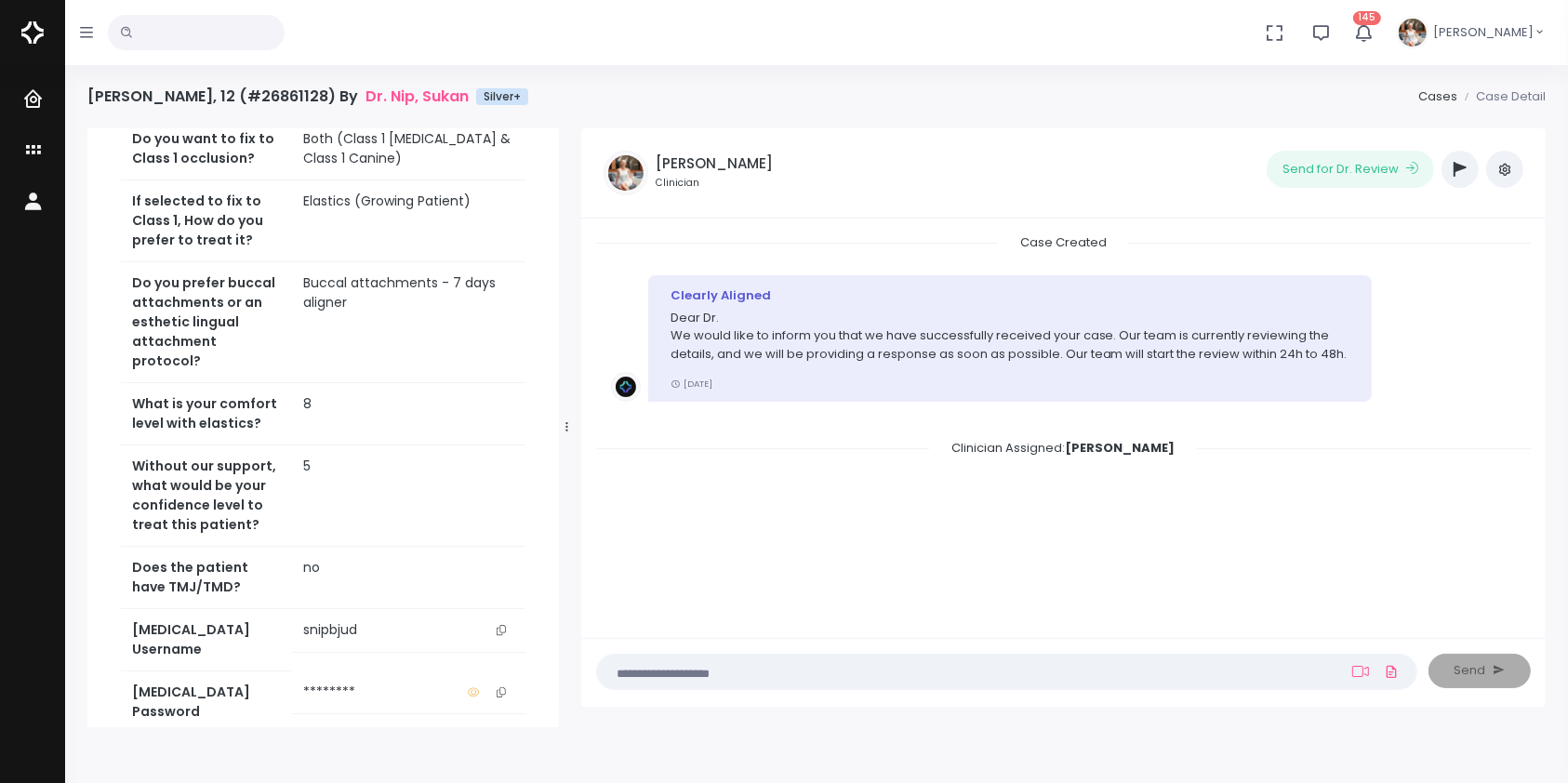
click at [499, 640] on button "scrollable content" at bounding box center [501, 631] width 26 height 20
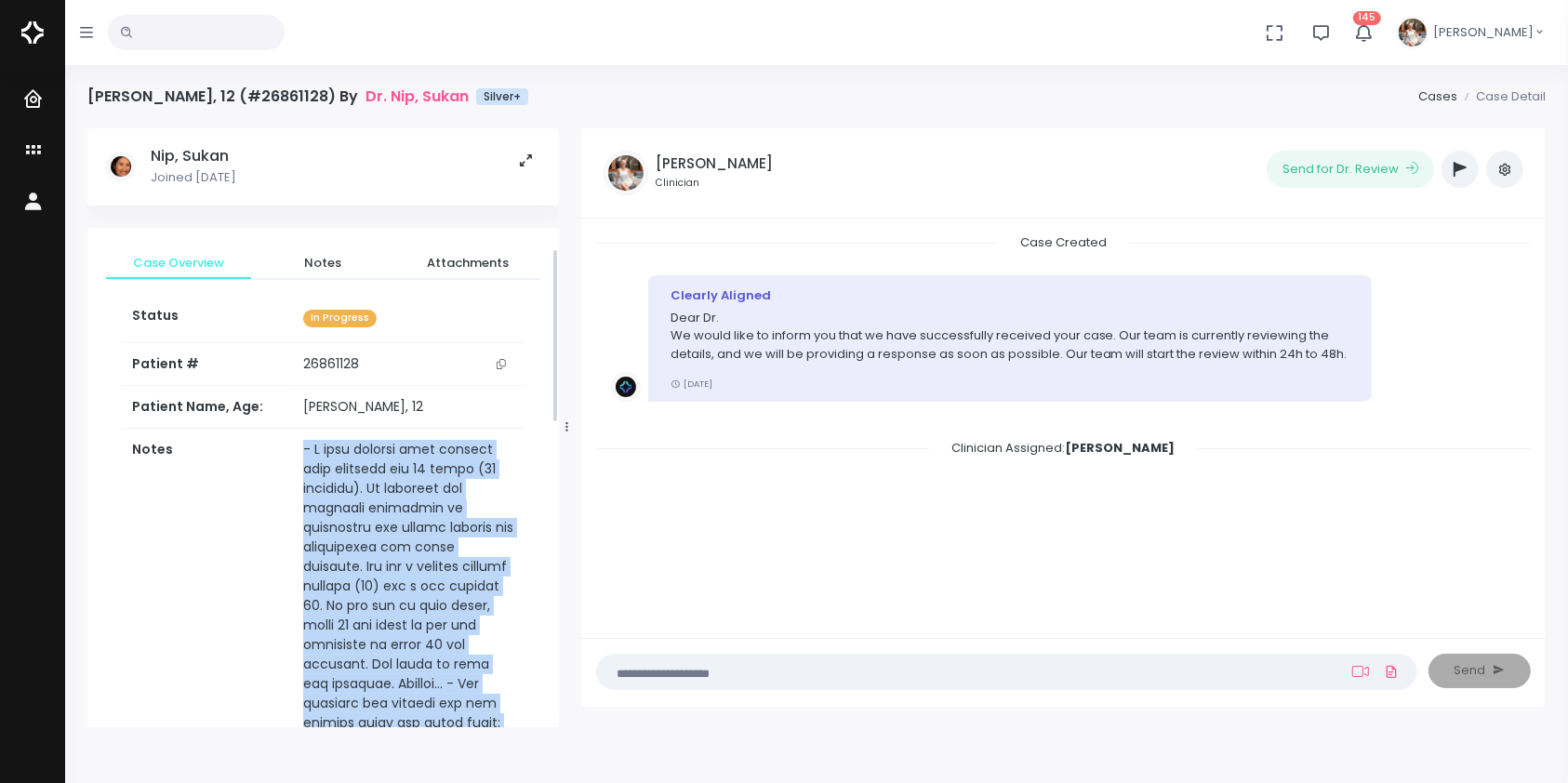
scroll to position [413, 0]
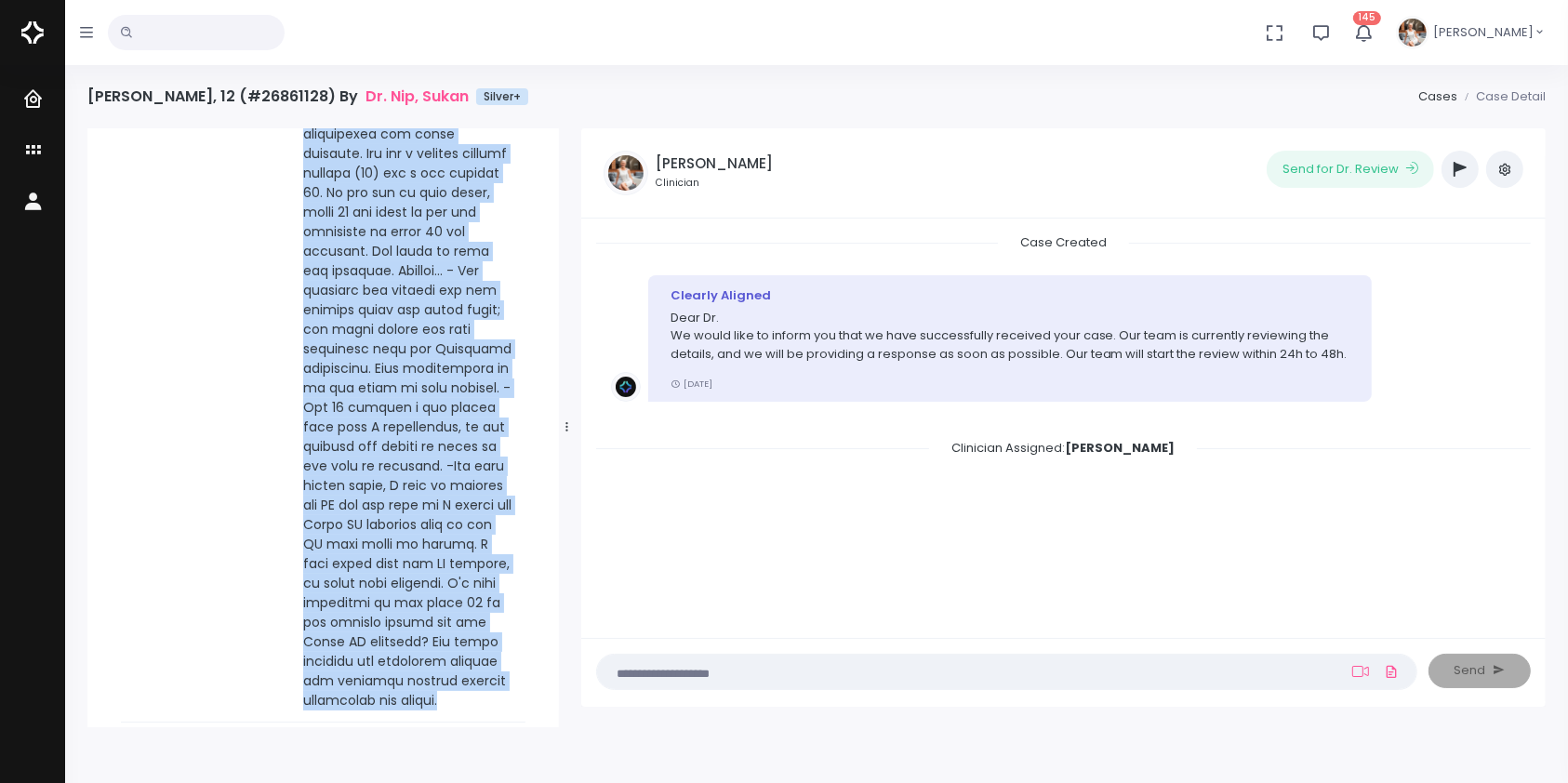
drag, startPoint x: 282, startPoint y: 450, endPoint x: 500, endPoint y: 672, distance: 311.1
click at [500, 672] on td "scrollable content" at bounding box center [408, 369] width 232 height 707
copy td "- I have treated this patient with aligners for 30 weeks (30 aligners). It impr…"
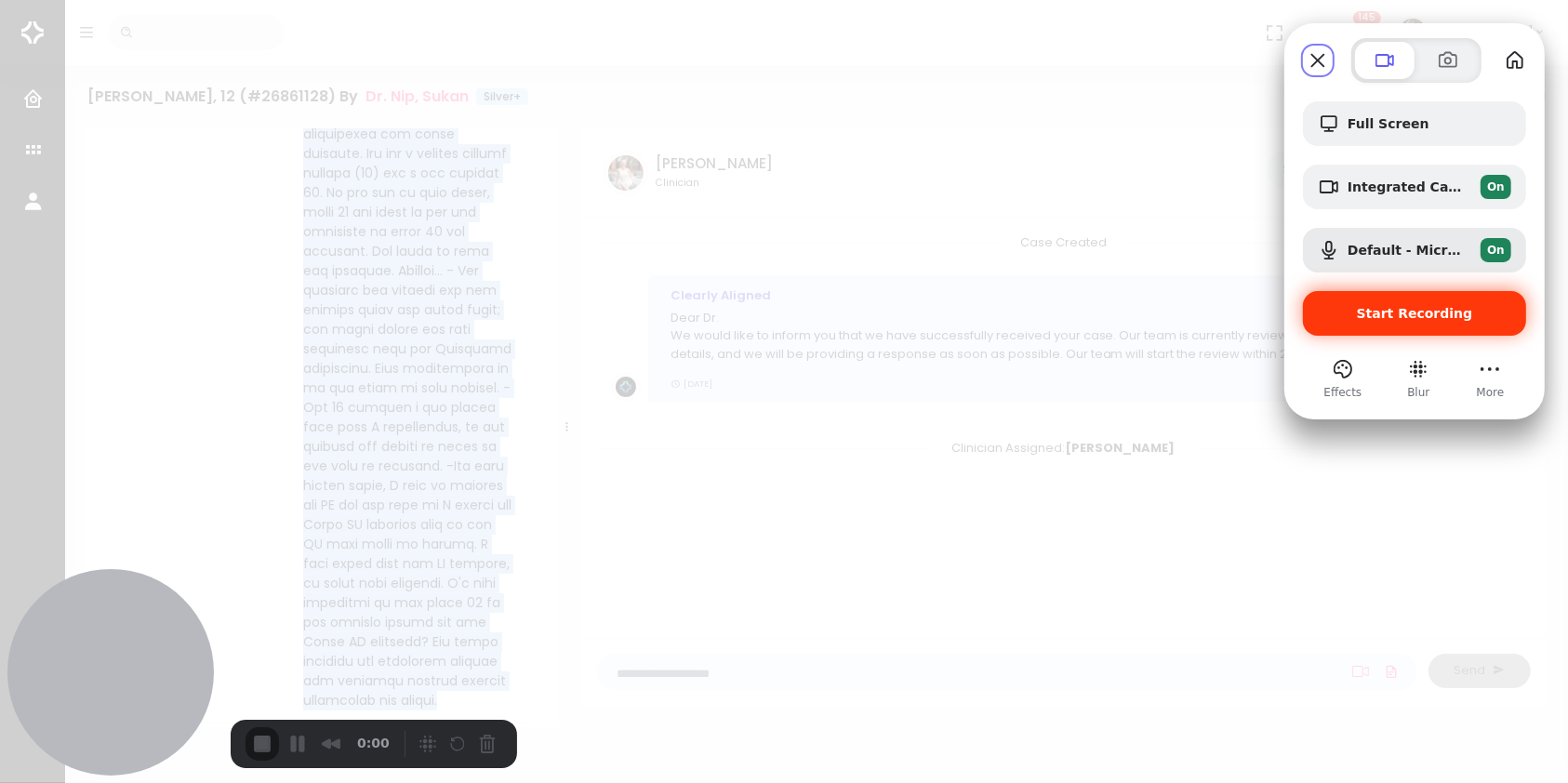
click at [1405, 306] on span "Start Recording" at bounding box center [1415, 313] width 117 height 15
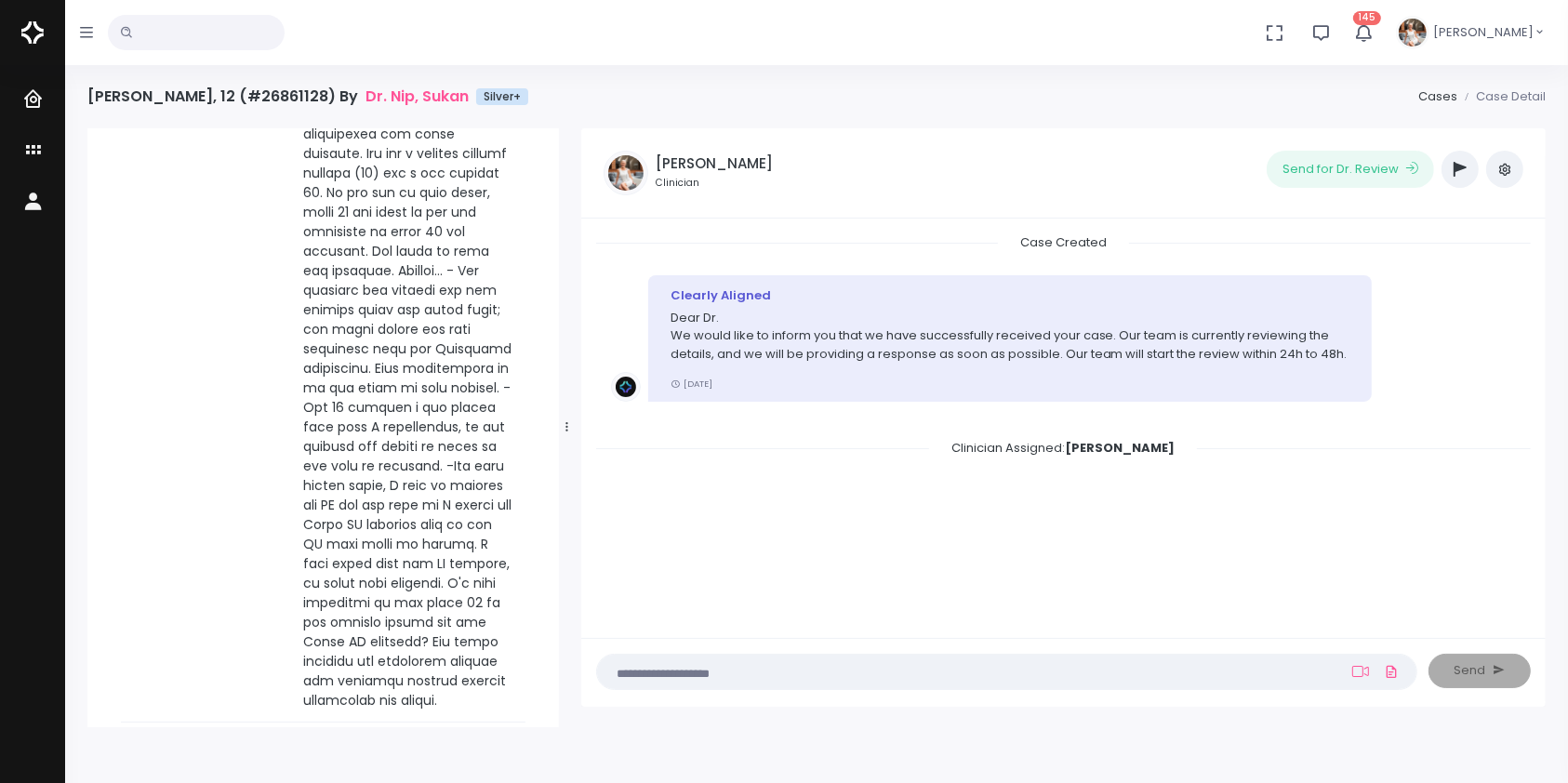
click at [955, 677] on textarea at bounding box center [970, 671] width 725 height 21
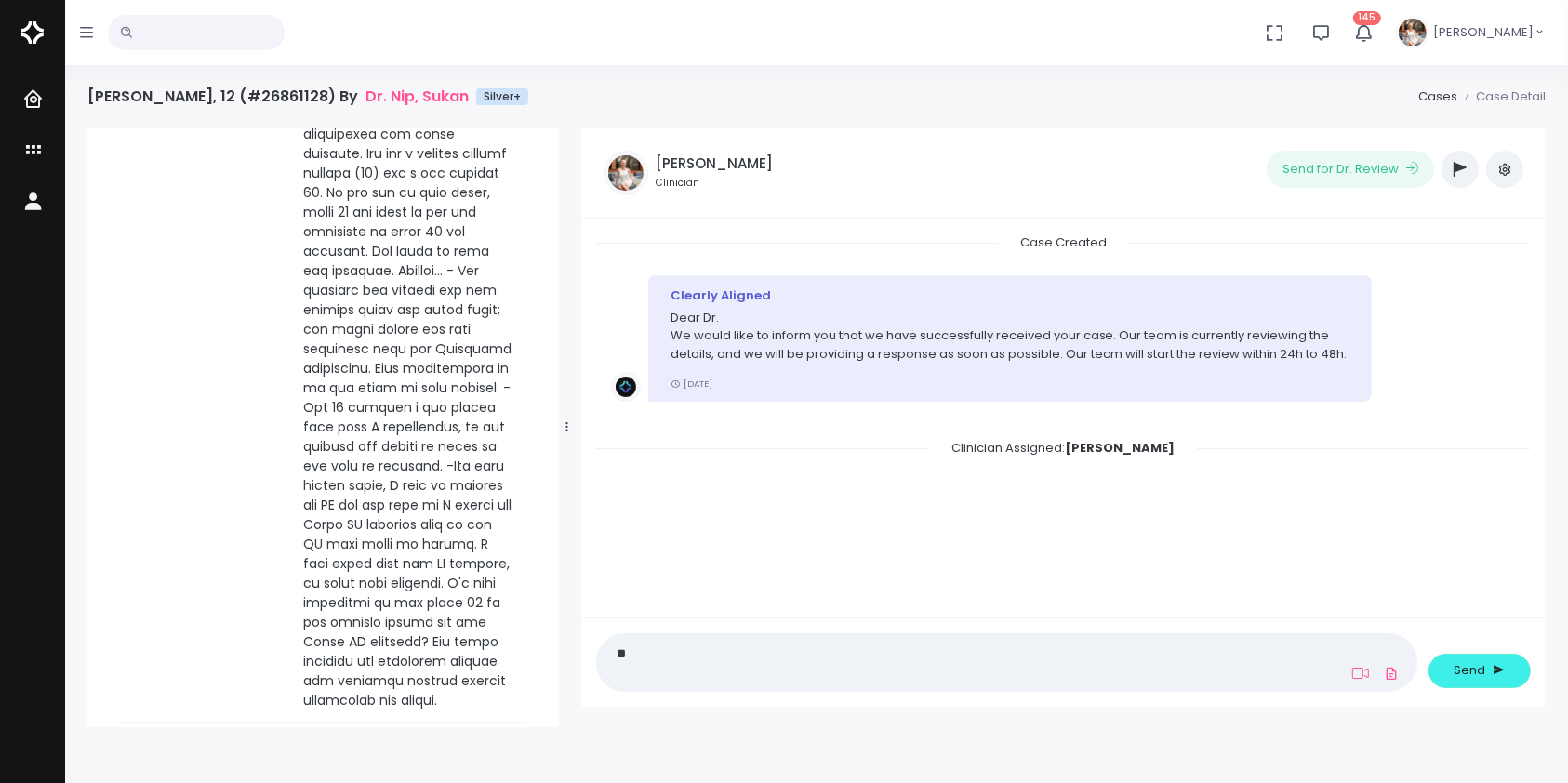
type textarea "*"
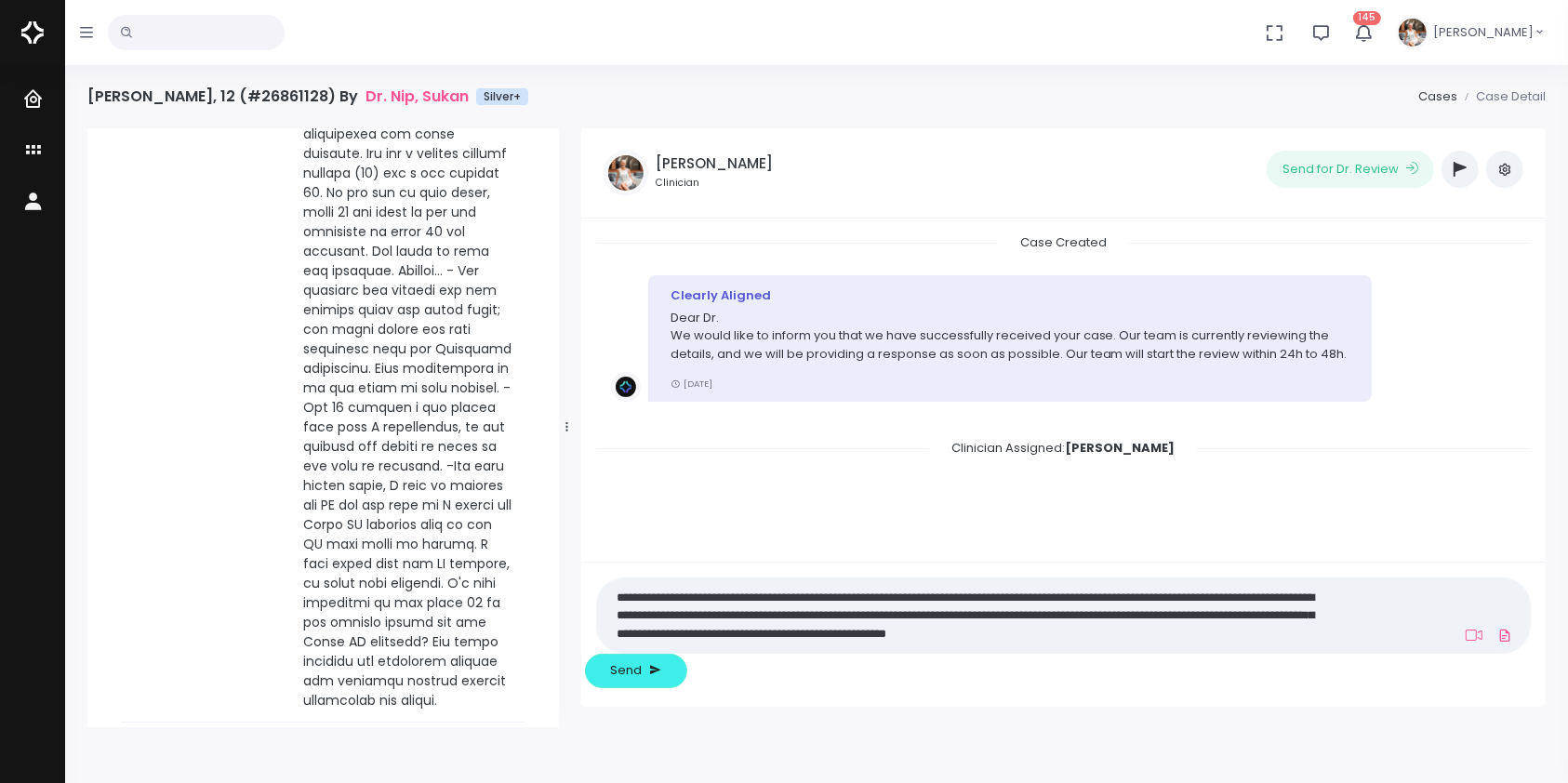
scroll to position [0, 0]
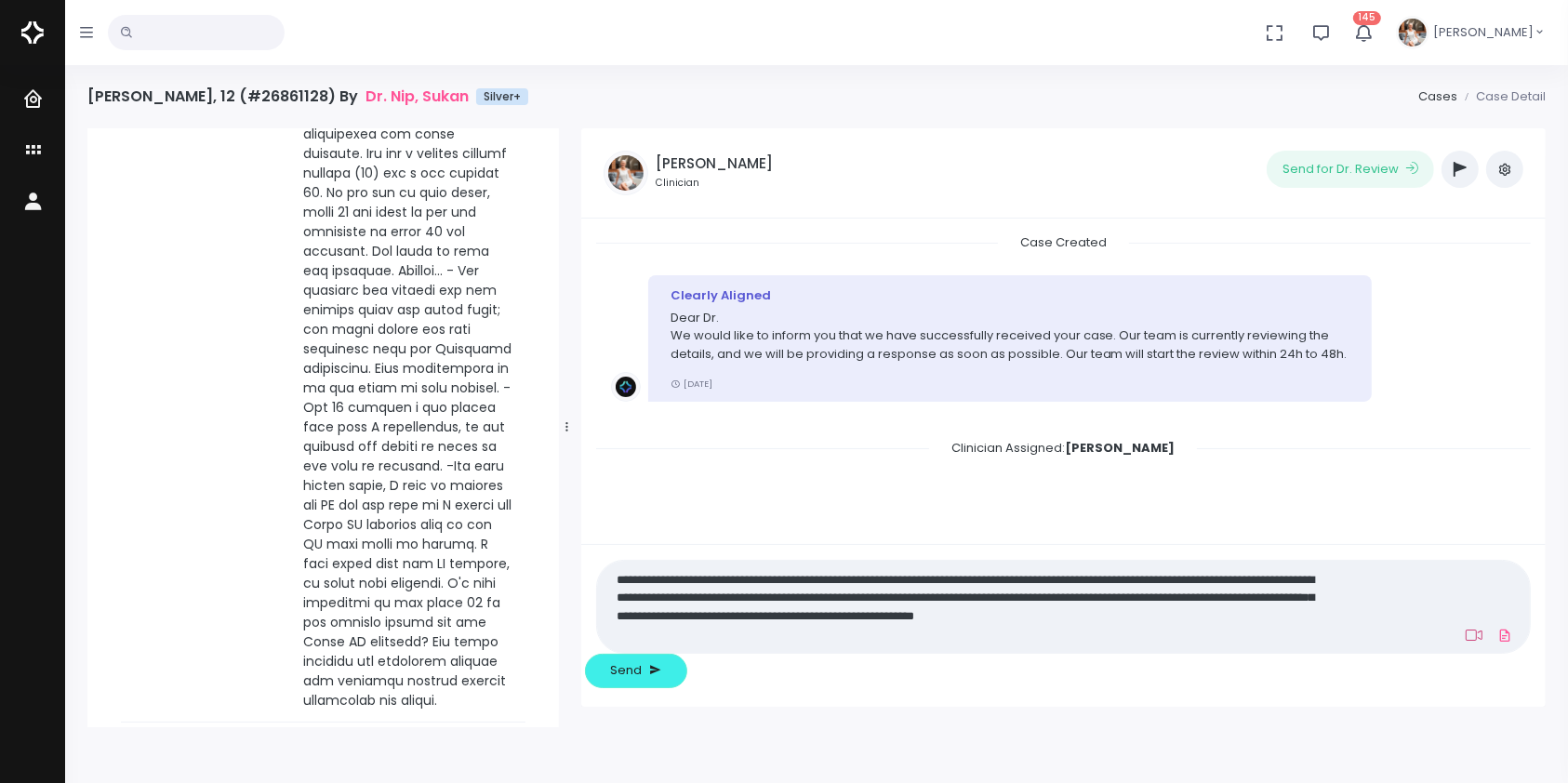
type textarea "**********"
click at [1465, 643] on icon at bounding box center [1473, 635] width 17 height 15
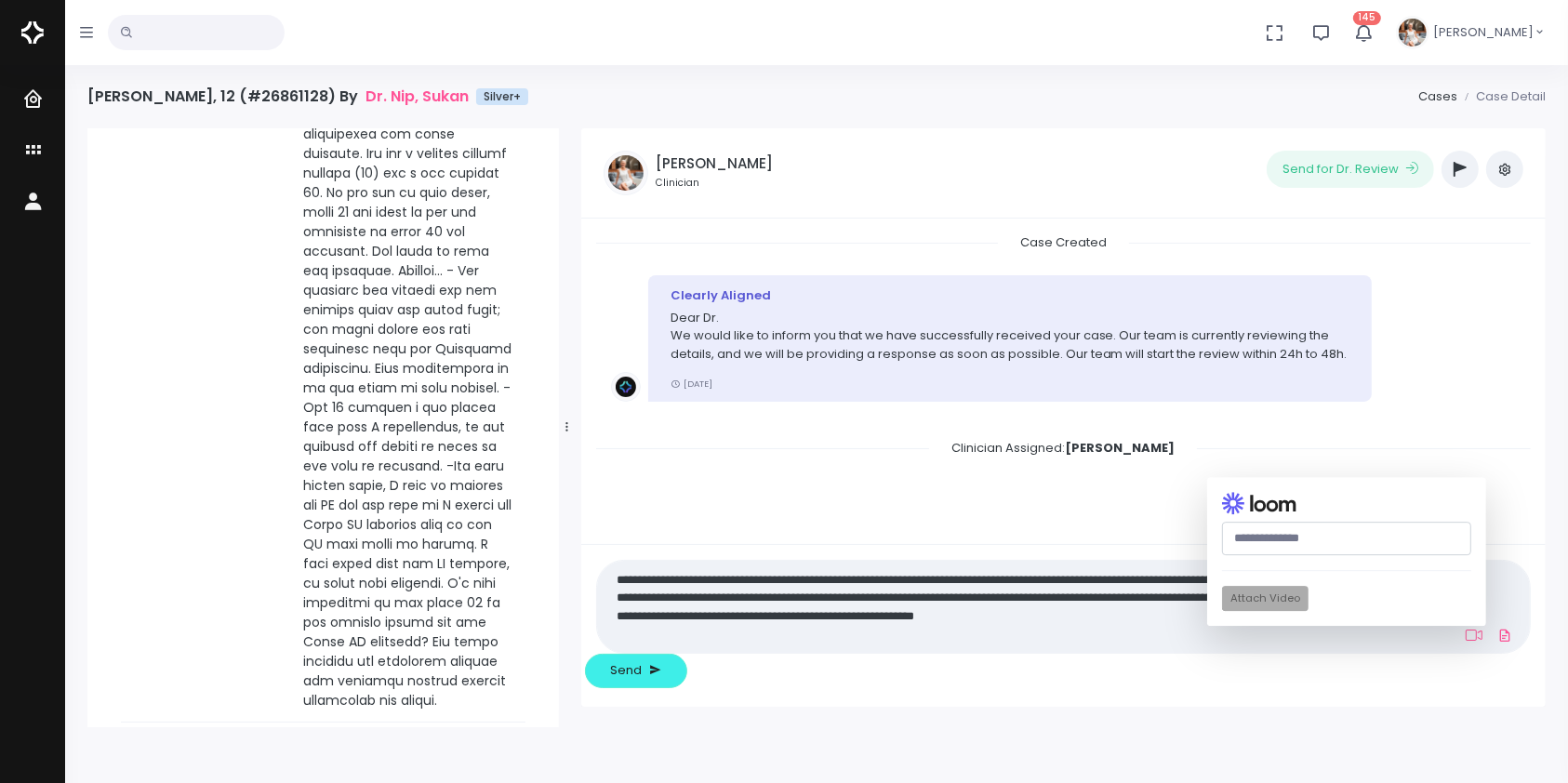
drag, startPoint x: 1220, startPoint y: 549, endPoint x: 1220, endPoint y: 569, distance: 20.0
click at [1220, 569] on div "(Obrigatório) Attach Video" at bounding box center [1346, 551] width 278 height 150
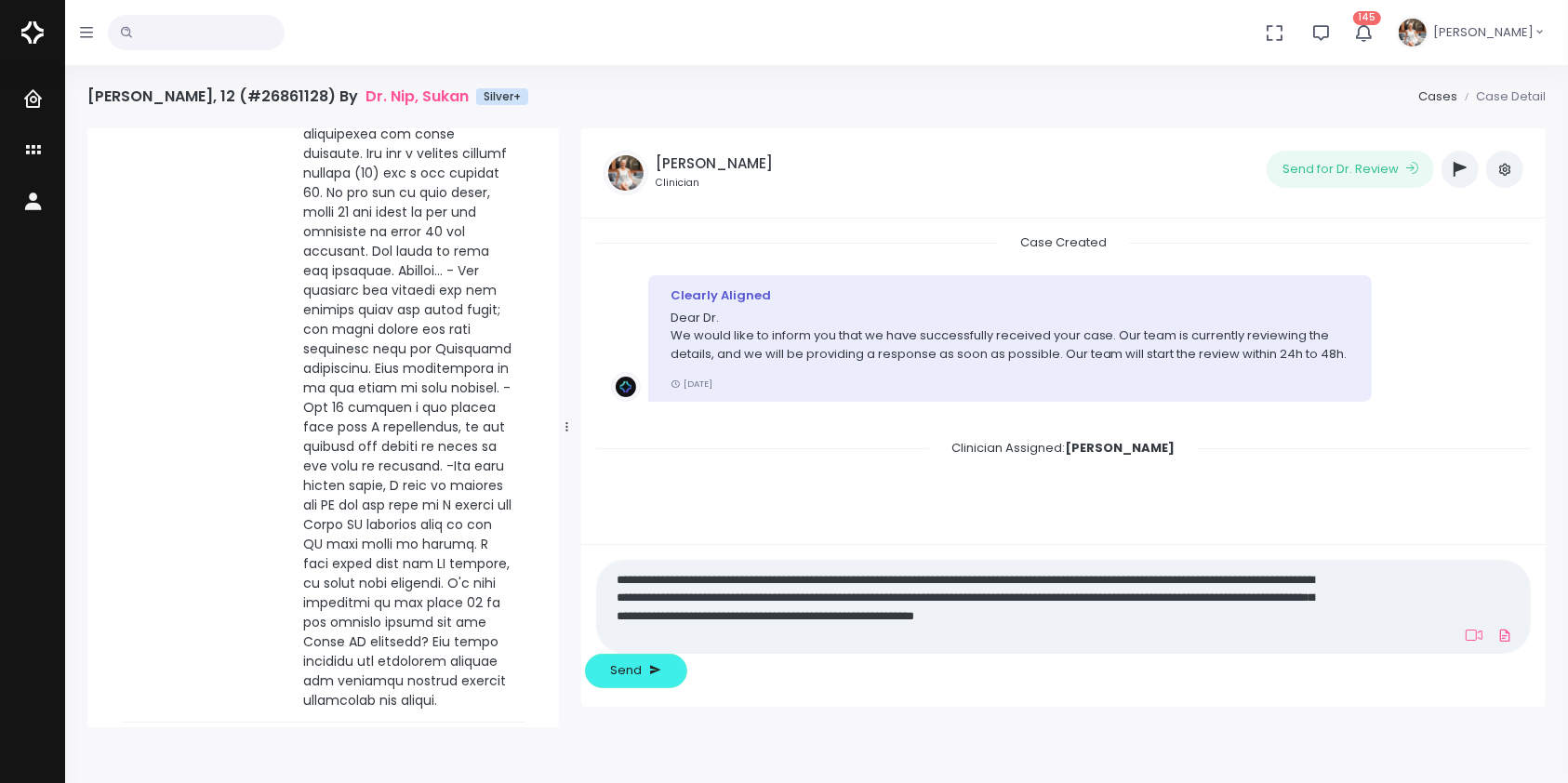
click at [1220, 545] on div "Case Created Clearly Aligned Dear Dr. We would like to inform you that we have …" at bounding box center [1063, 382] width 964 height 326
click at [1465, 641] on icon at bounding box center [1473, 635] width 17 height 11
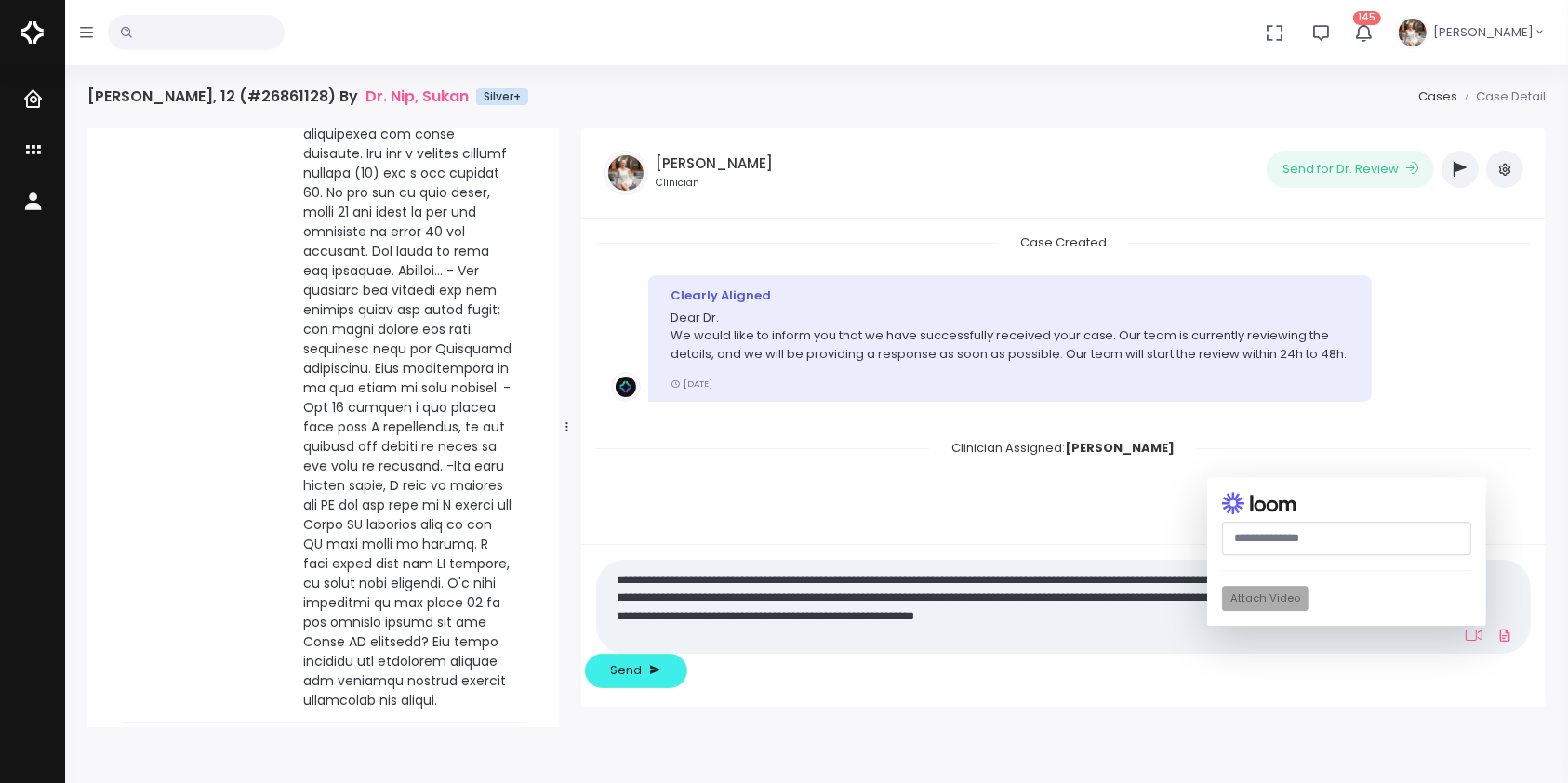
click at [1277, 556] on input "text" at bounding box center [1346, 539] width 249 height 34
paste input "**********"
type input "**********"
click at [1222, 612] on button "Attach Video" at bounding box center [1265, 600] width 86 height 26
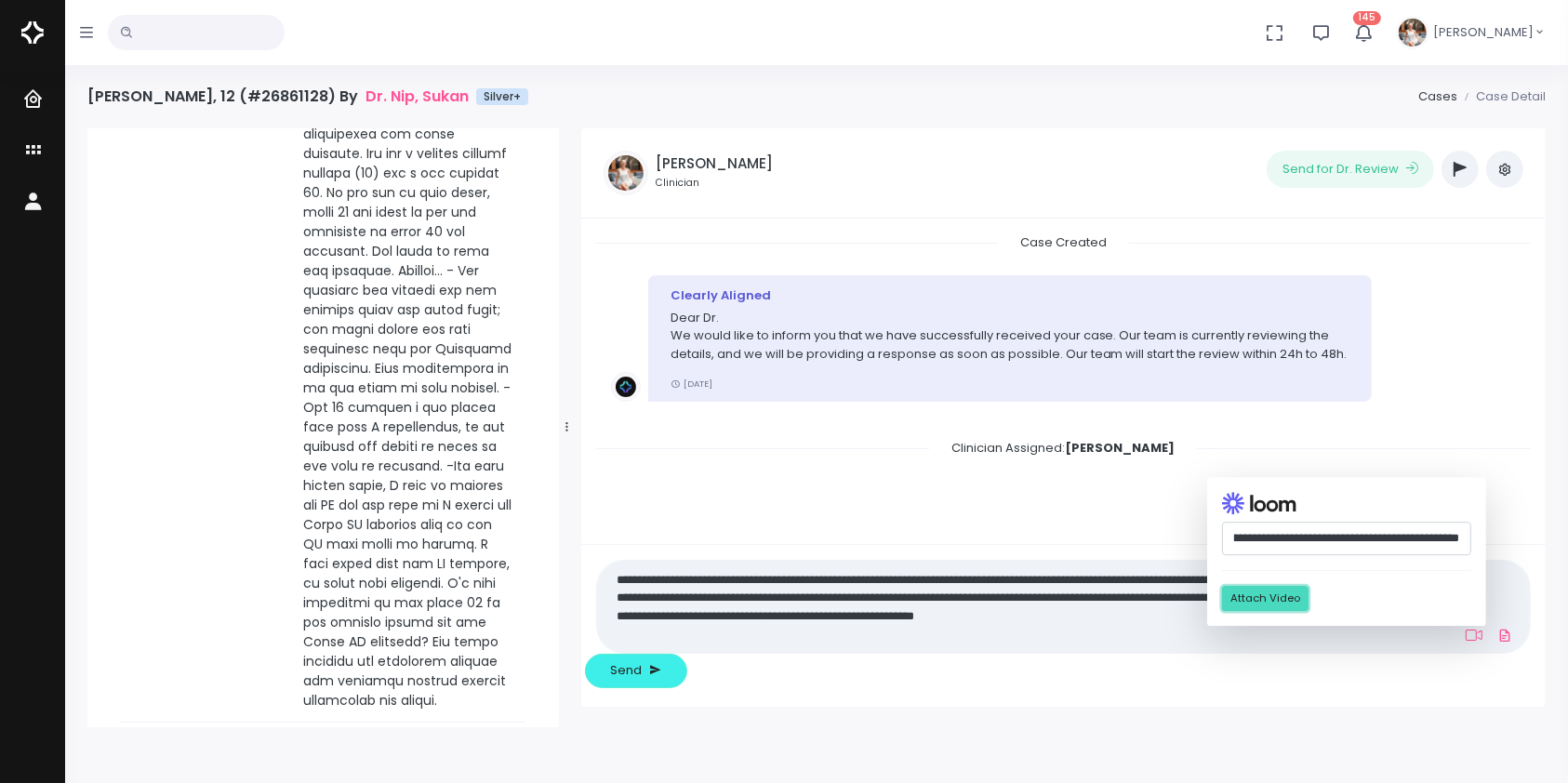
scroll to position [0, 0]
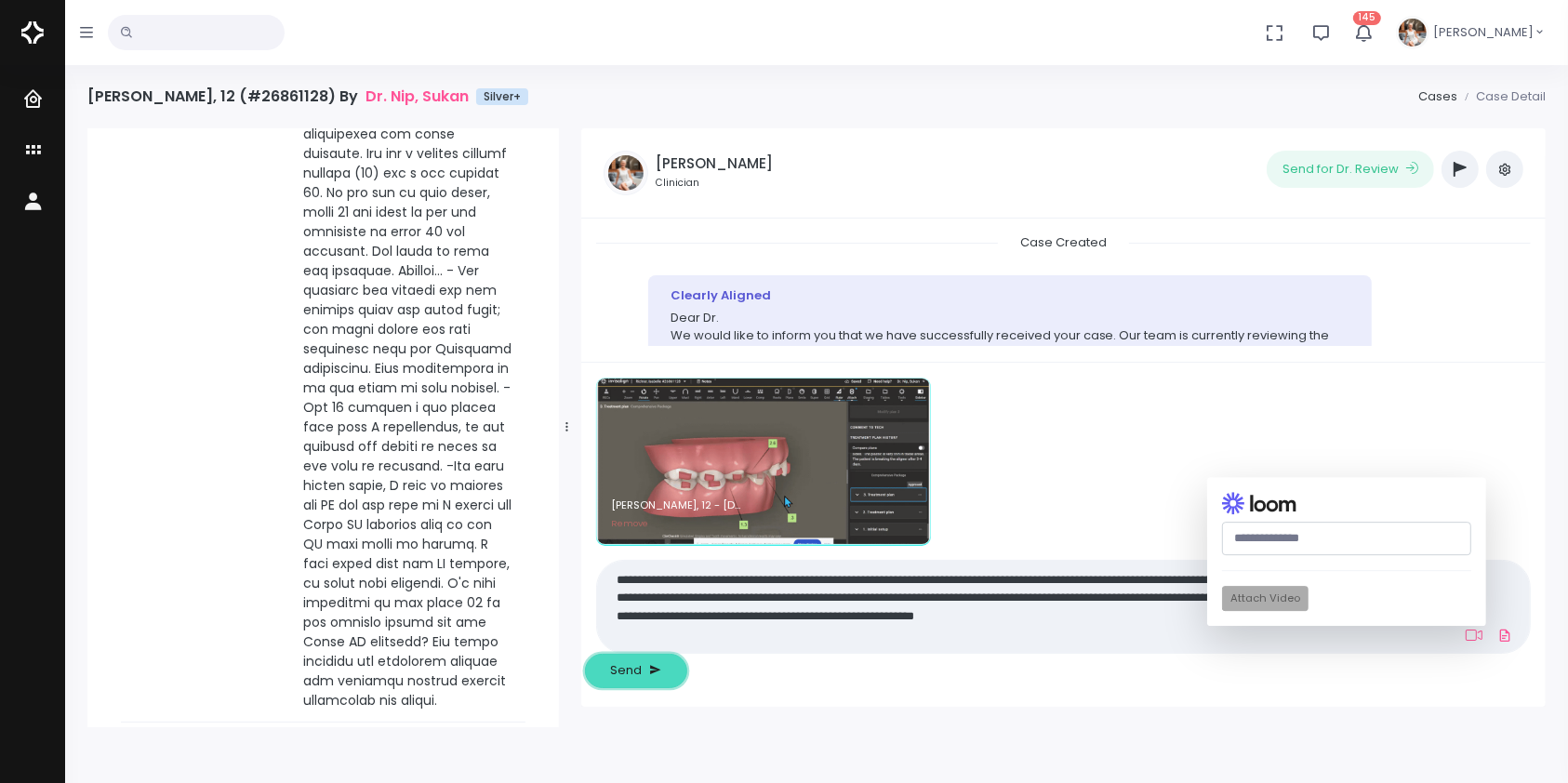
click at [641, 668] on span "Send" at bounding box center [626, 670] width 31 height 19
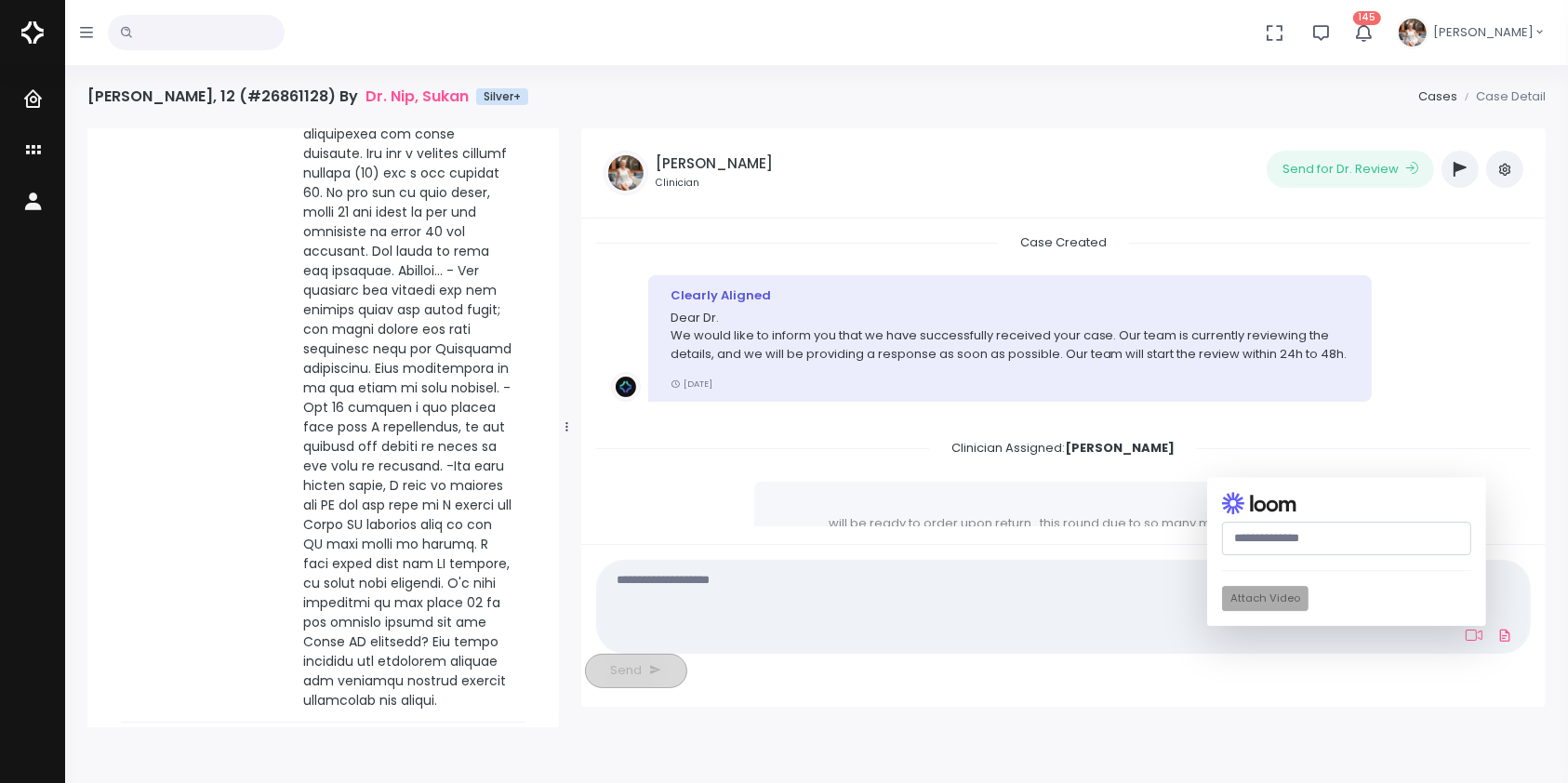
scroll to position [244, 0]
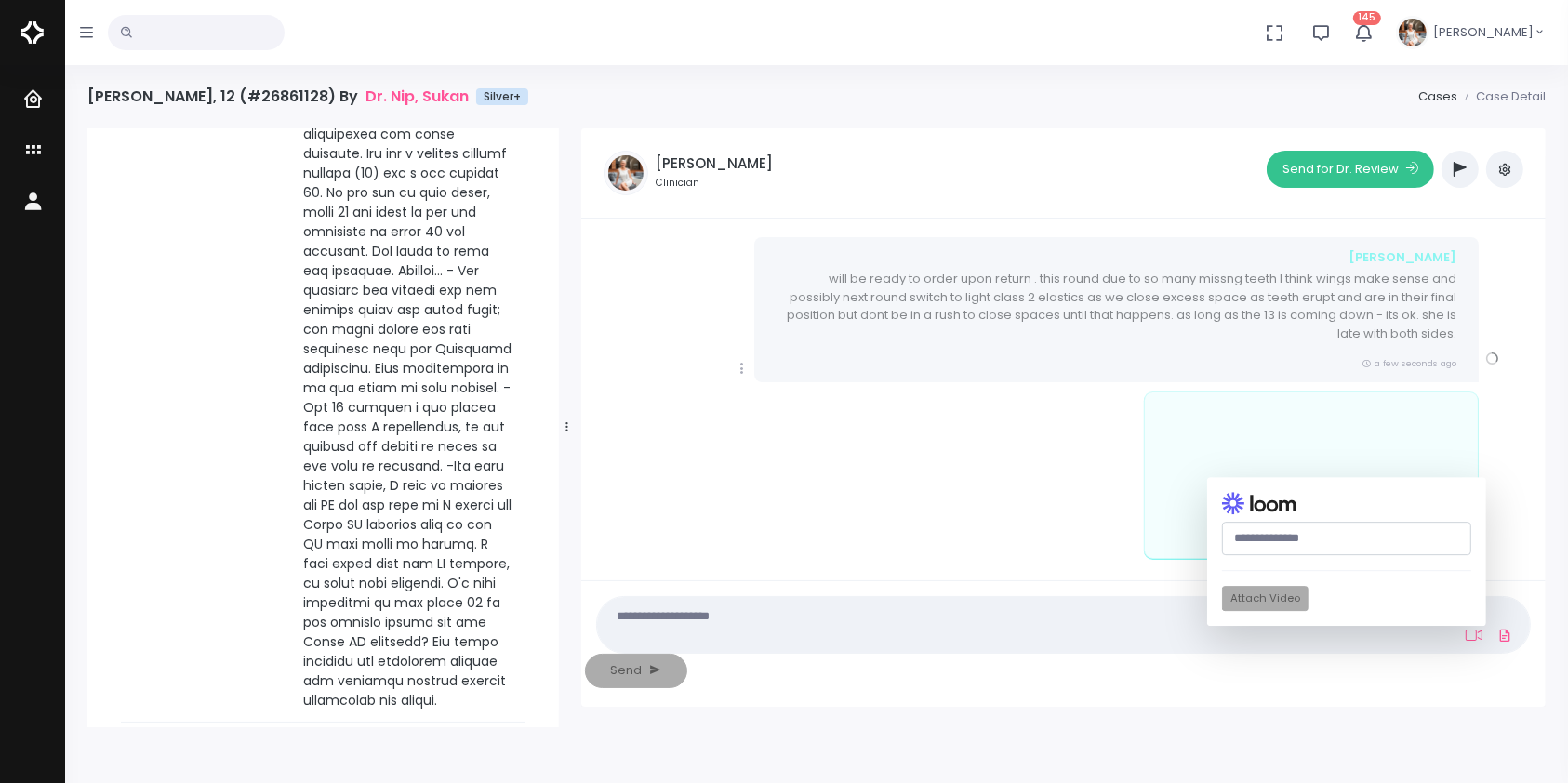
click at [1340, 167] on button "Send for Dr. Review" at bounding box center [1350, 170] width 168 height 37
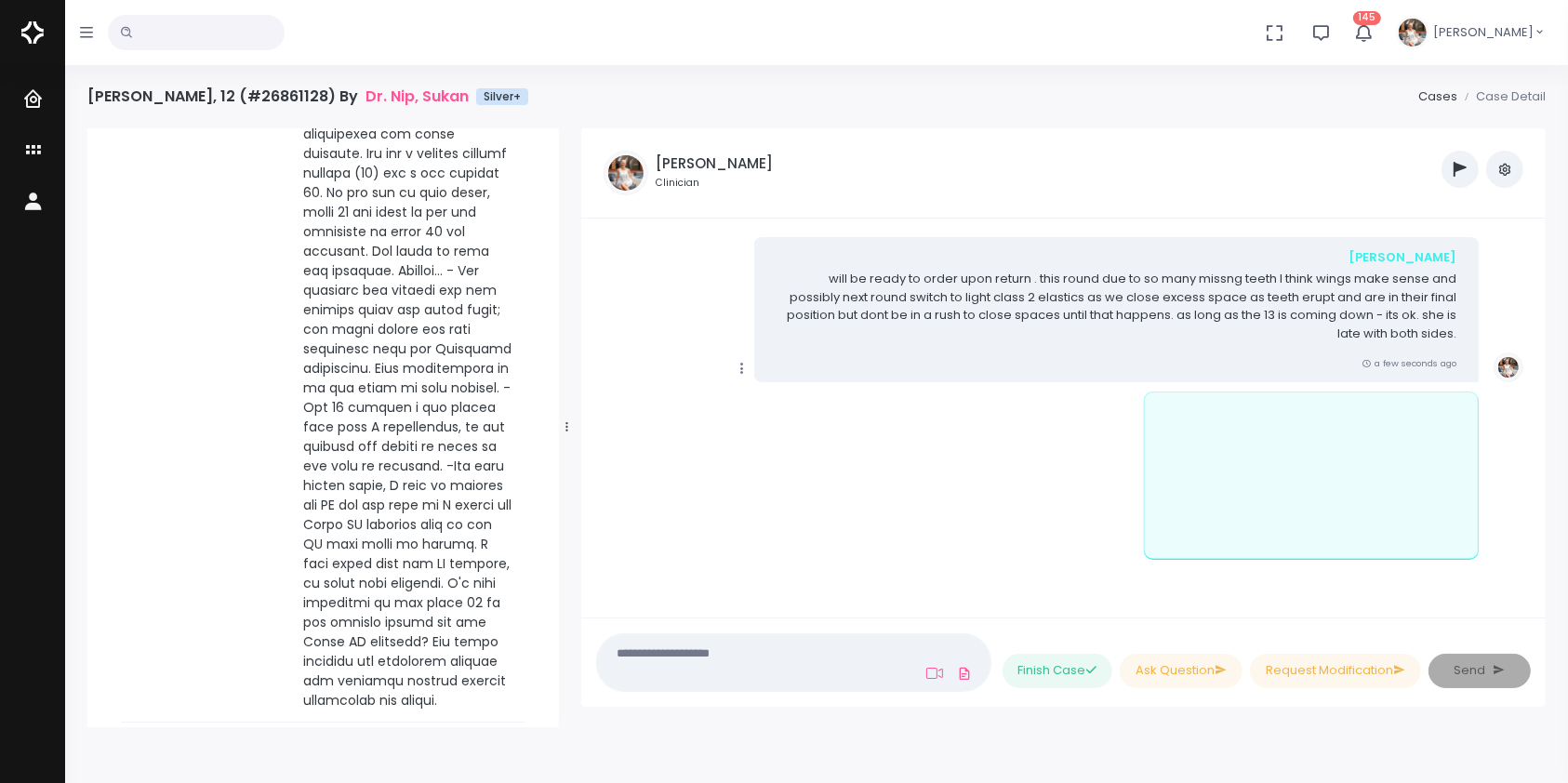
scroll to position [599, 0]
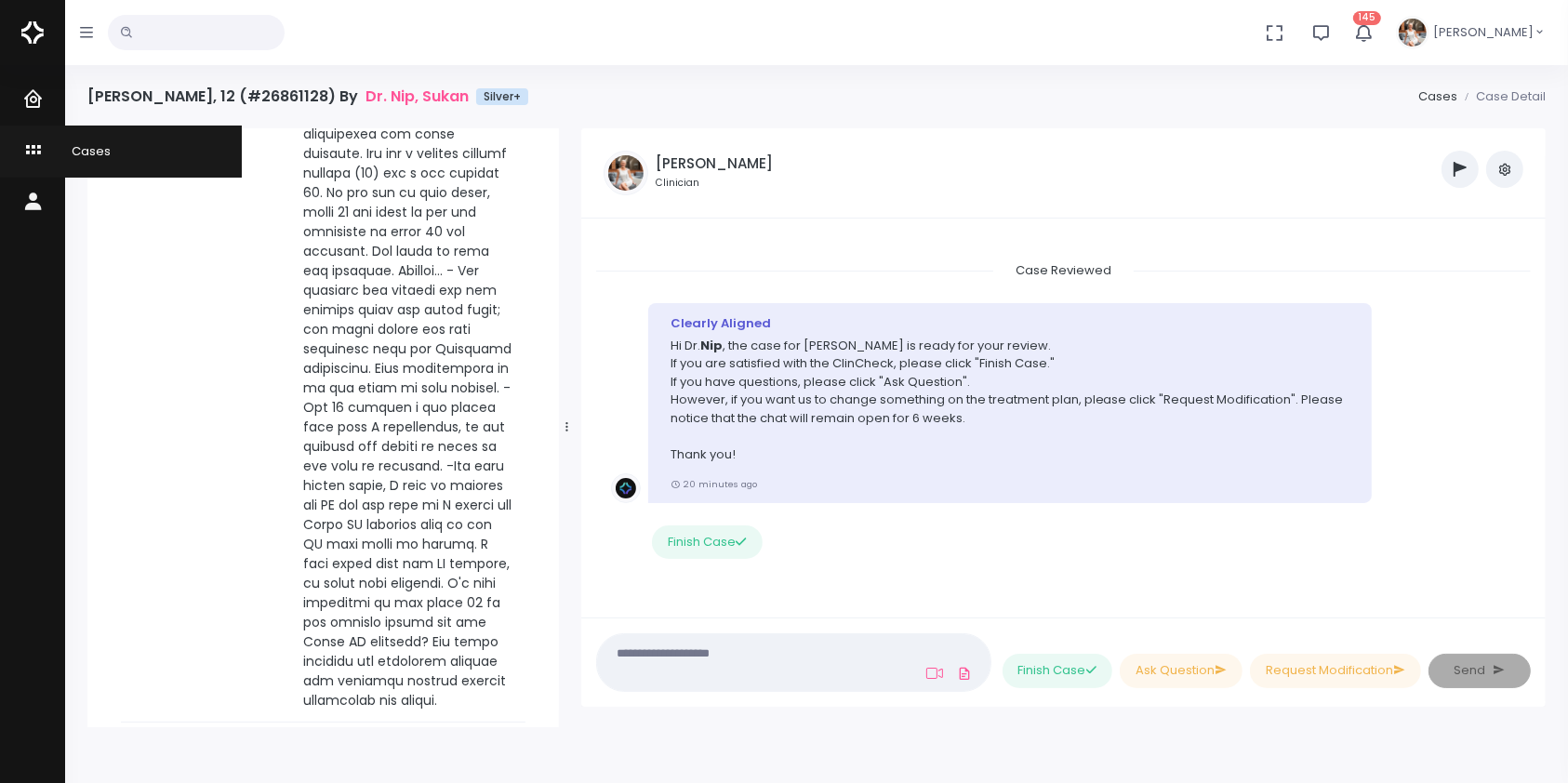
drag, startPoint x: 25, startPoint y: 153, endPoint x: 34, endPoint y: 153, distance: 9.0
click at [26, 153] on icon "scrollable content" at bounding box center [35, 151] width 26 height 24
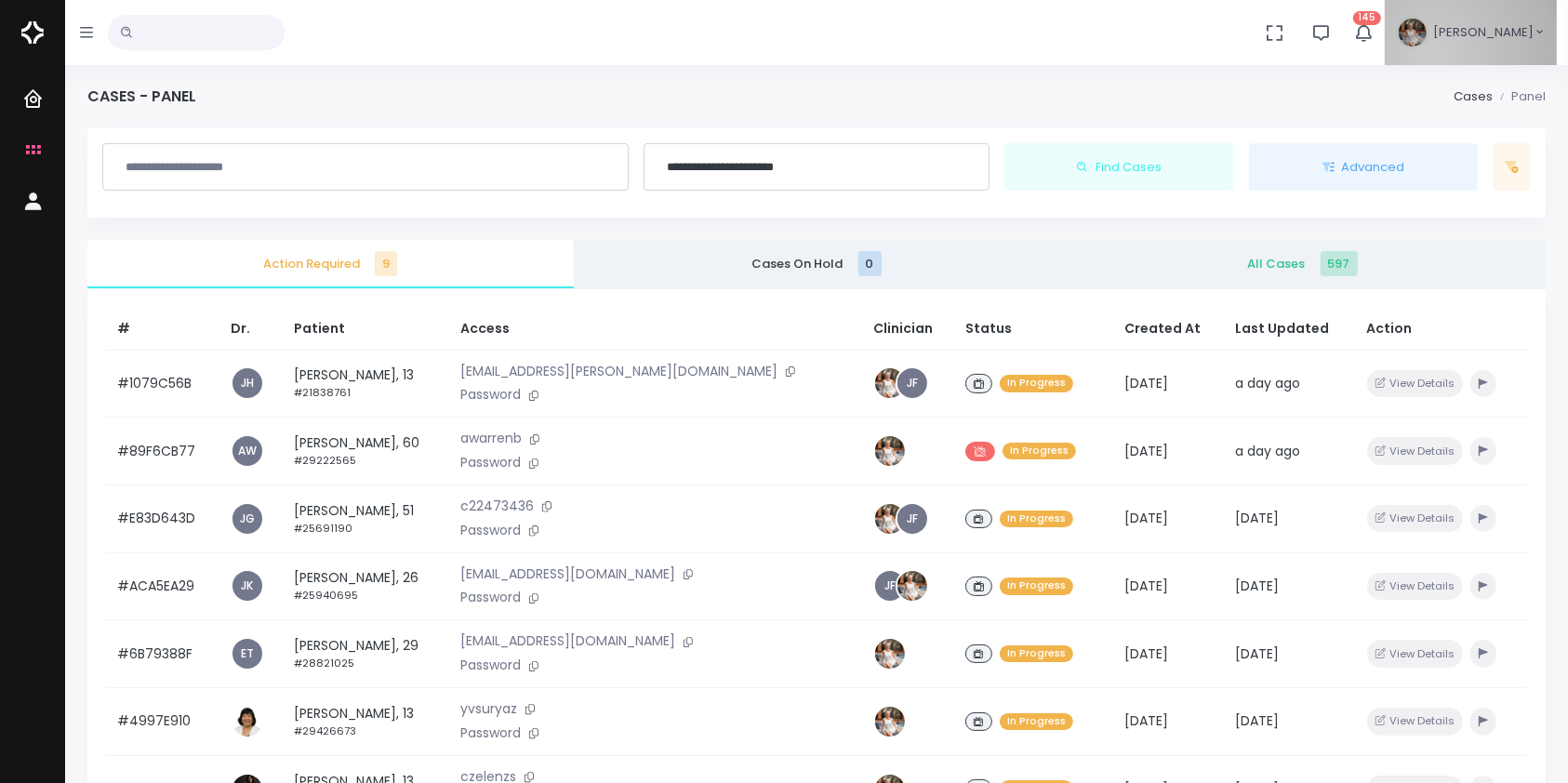
click at [1456, 55] on button "[PERSON_NAME]" at bounding box center [1470, 32] width 172 height 65
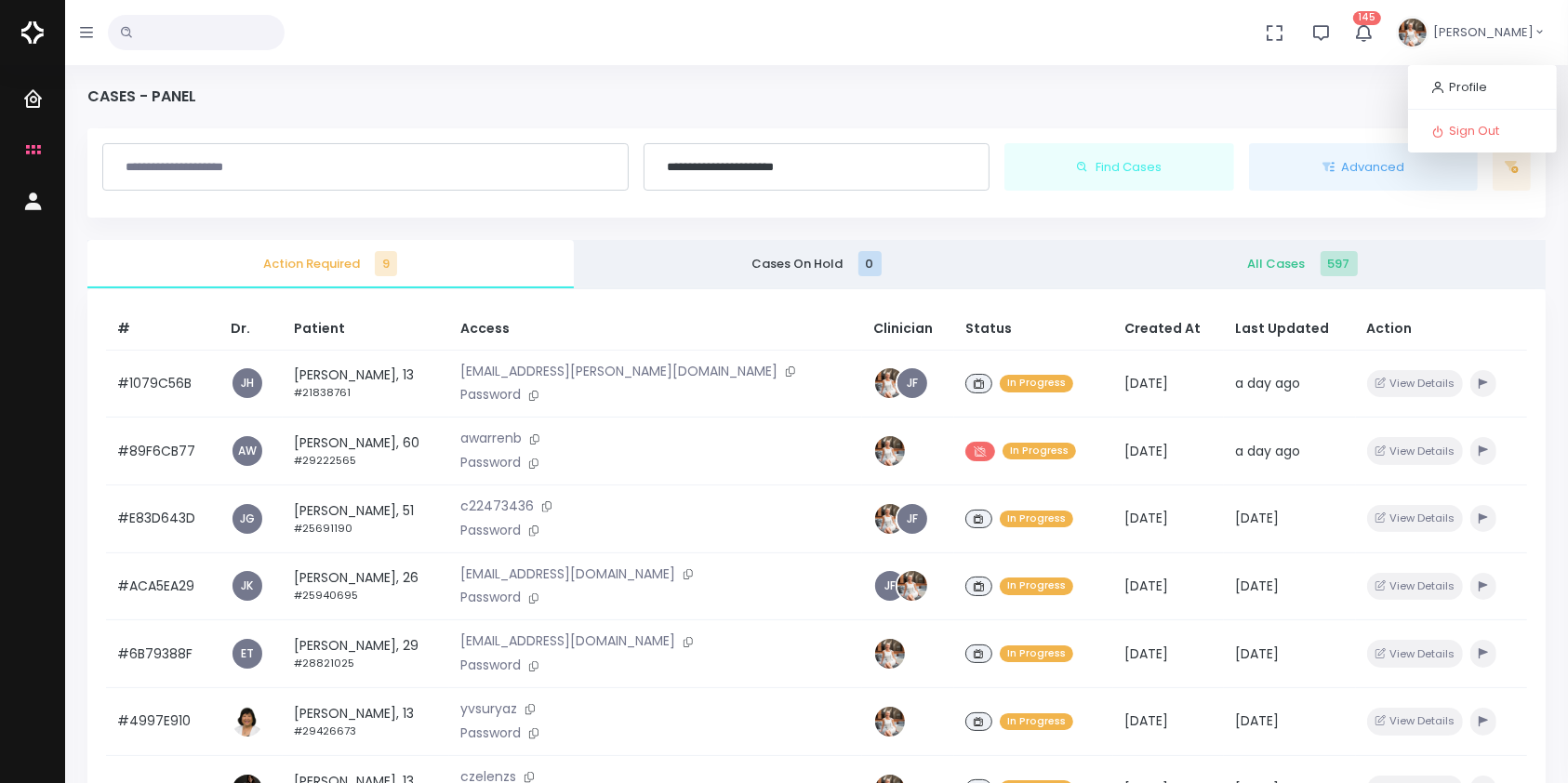
click at [206, 175] on input "text" at bounding box center [366, 167] width 502 height 32
click at [1004, 143] on button "Find Cases" at bounding box center [1119, 167] width 229 height 48
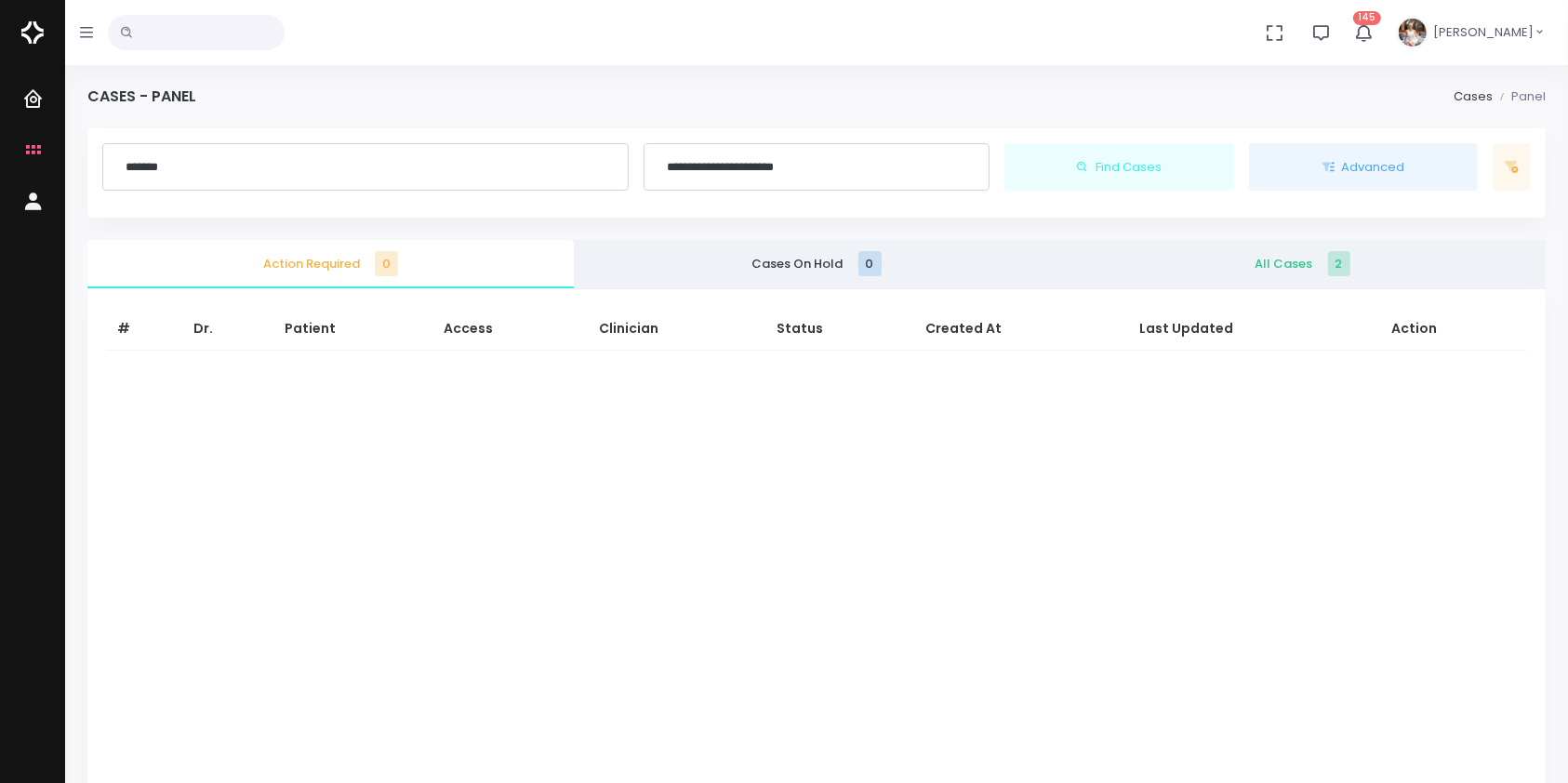
drag, startPoint x: 204, startPoint y: 167, endPoint x: 187, endPoint y: 164, distance: 17.3
click at [187, 164] on input "*******" at bounding box center [366, 167] width 502 height 32
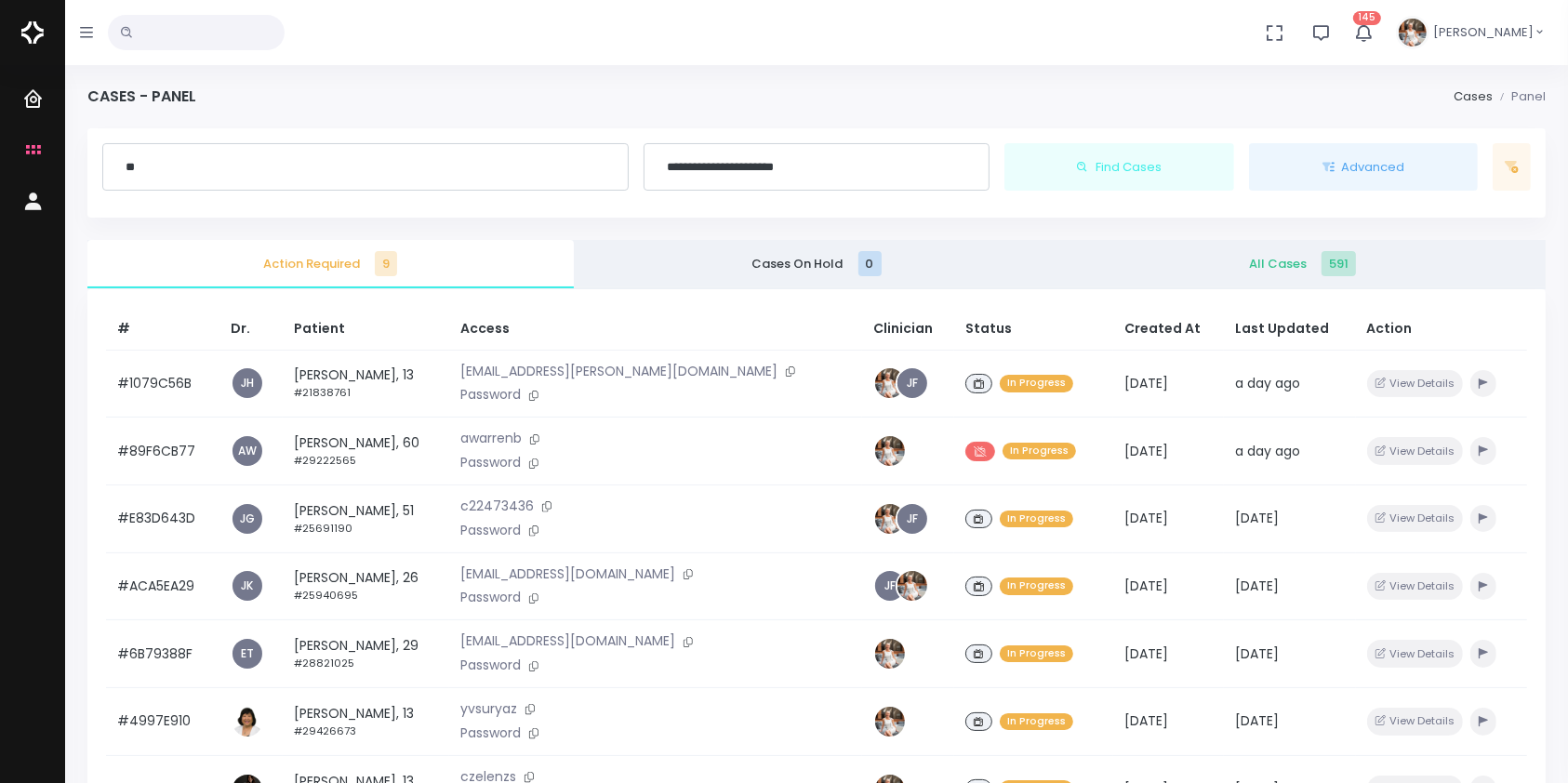
type input "**"
click at [1242, 275] on link "All Cases 591" at bounding box center [1302, 264] width 486 height 48
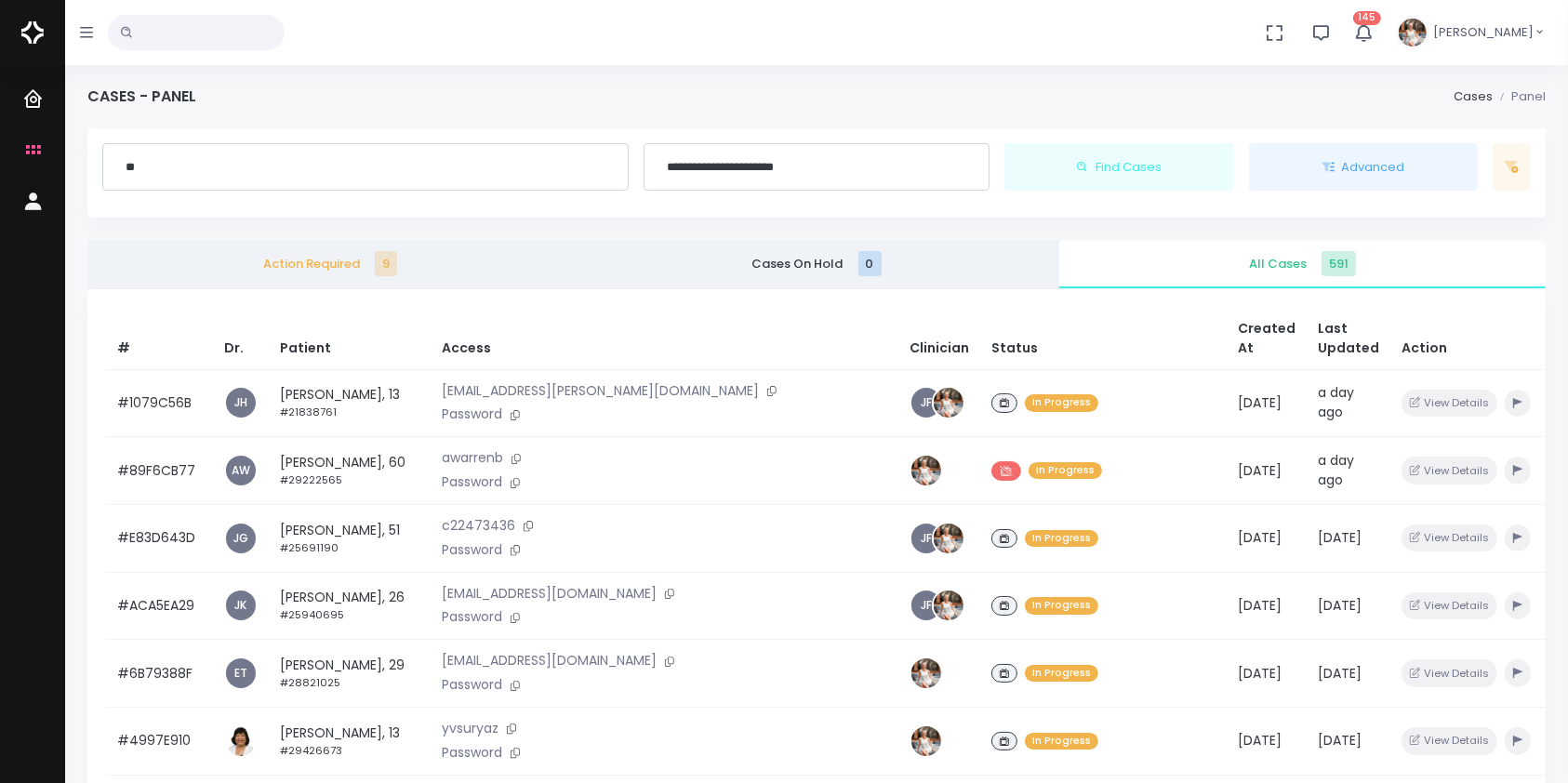
drag, startPoint x: 342, startPoint y: 160, endPoint x: 325, endPoint y: 164, distance: 17.5
click at [341, 160] on input "**" at bounding box center [366, 167] width 502 height 32
drag, startPoint x: 185, startPoint y: 163, endPoint x: 94, endPoint y: 171, distance: 91.4
click at [95, 171] on div "**" at bounding box center [366, 167] width 541 height 48
click at [221, 153] on input "text" at bounding box center [366, 167] width 502 height 32
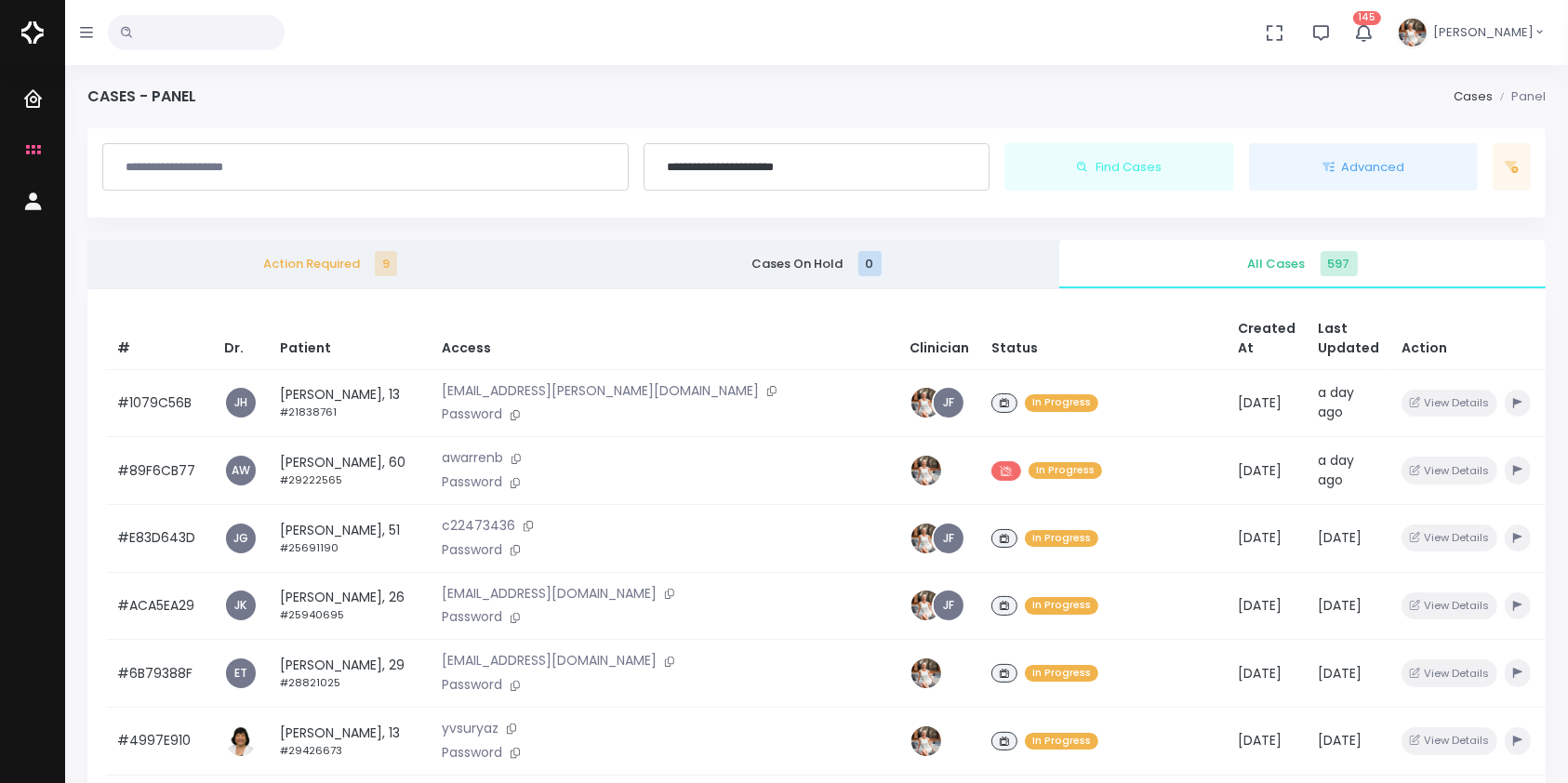
click at [248, 182] on input "text" at bounding box center [366, 167] width 502 height 32
click at [165, 26] on input "text" at bounding box center [196, 32] width 177 height 35
type input "******"
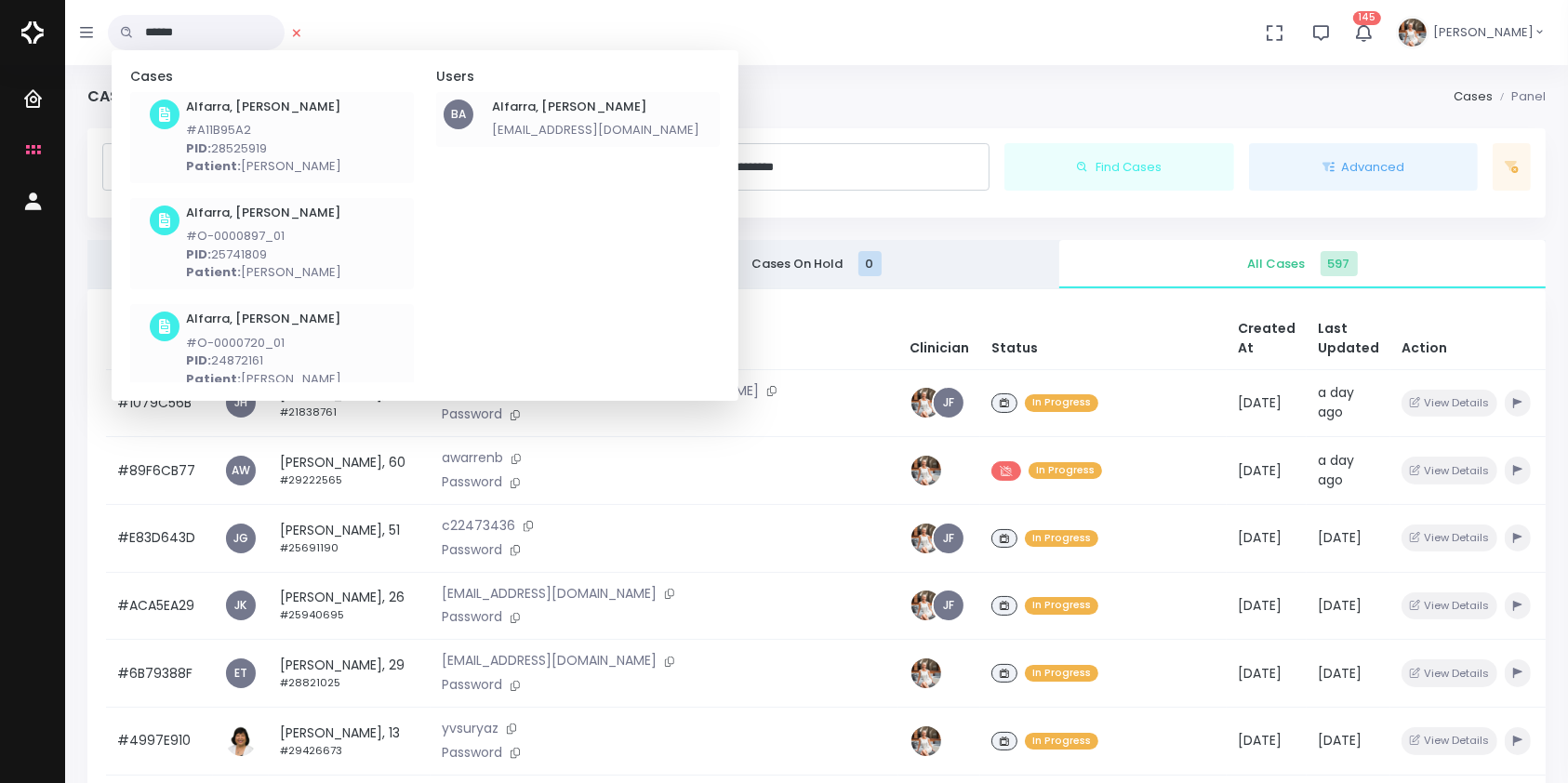
click at [553, 111] on h6 "Alfarra, [PERSON_NAME]" at bounding box center [595, 106] width 207 height 15
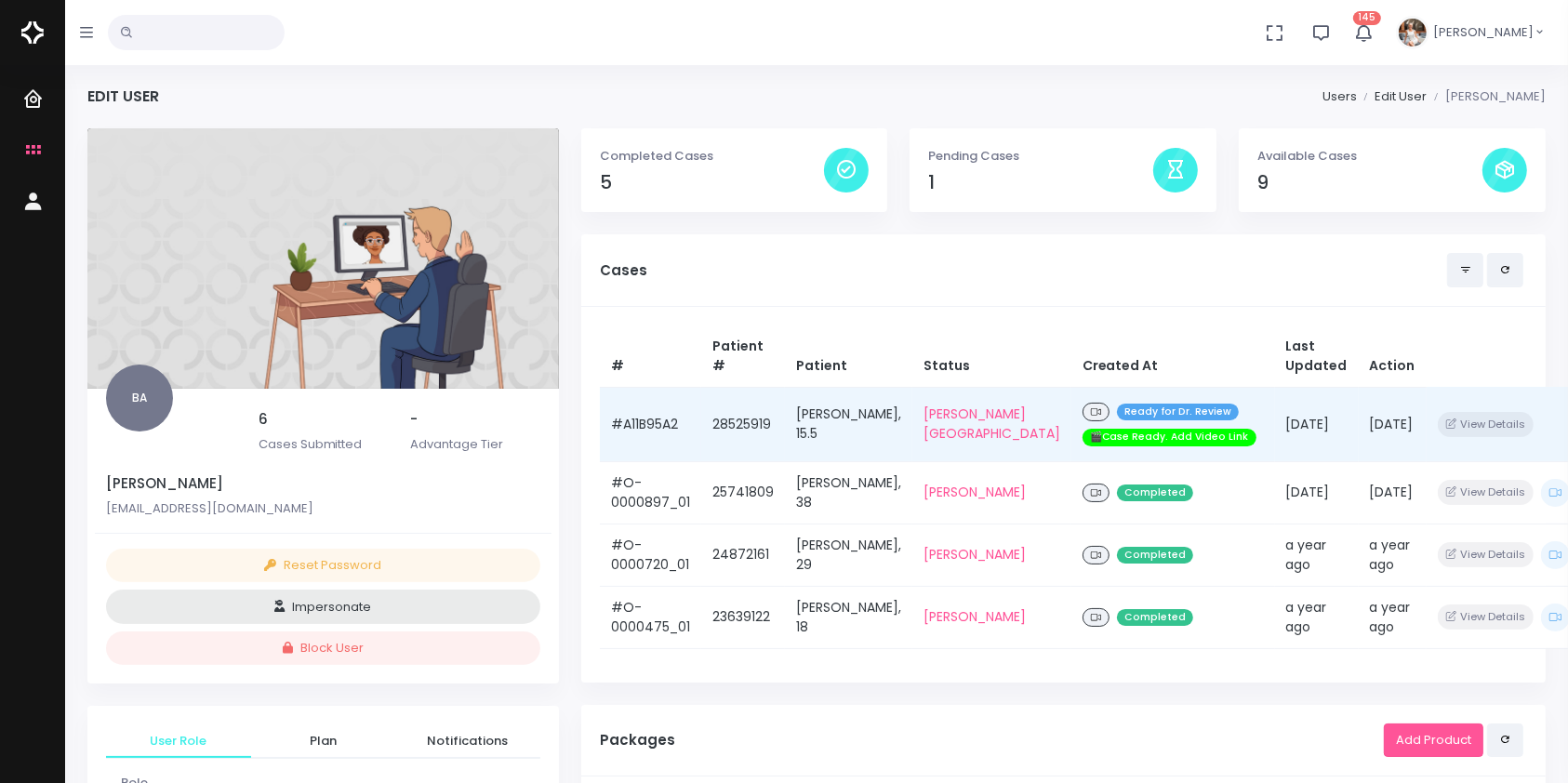
click at [636, 434] on td "#A11B95A2" at bounding box center [650, 424] width 101 height 75
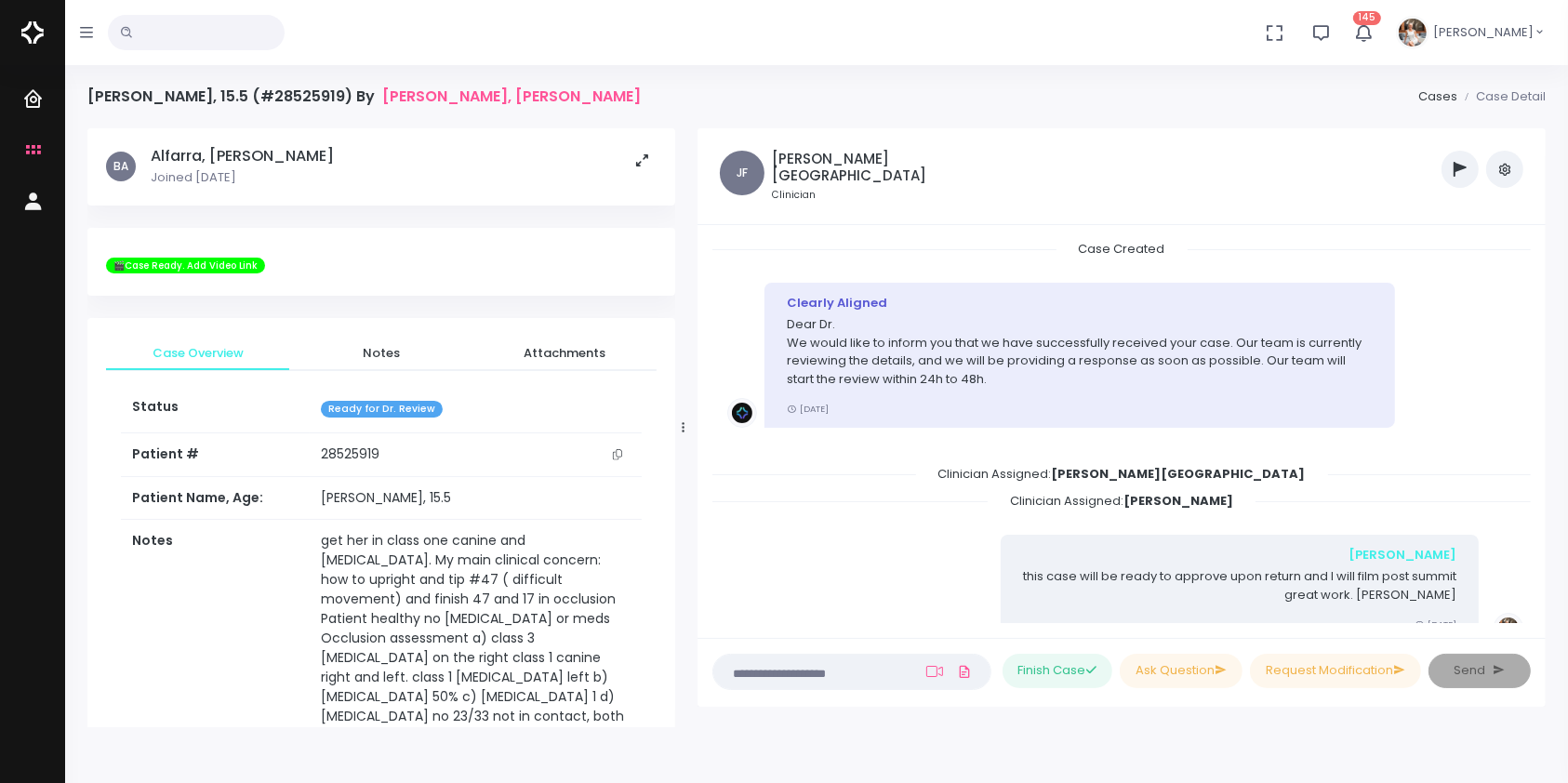
drag, startPoint x: 565, startPoint y: 421, endPoint x: 681, endPoint y: 417, distance: 116.1
click at [681, 417] on div at bounding box center [683, 428] width 9 height 587
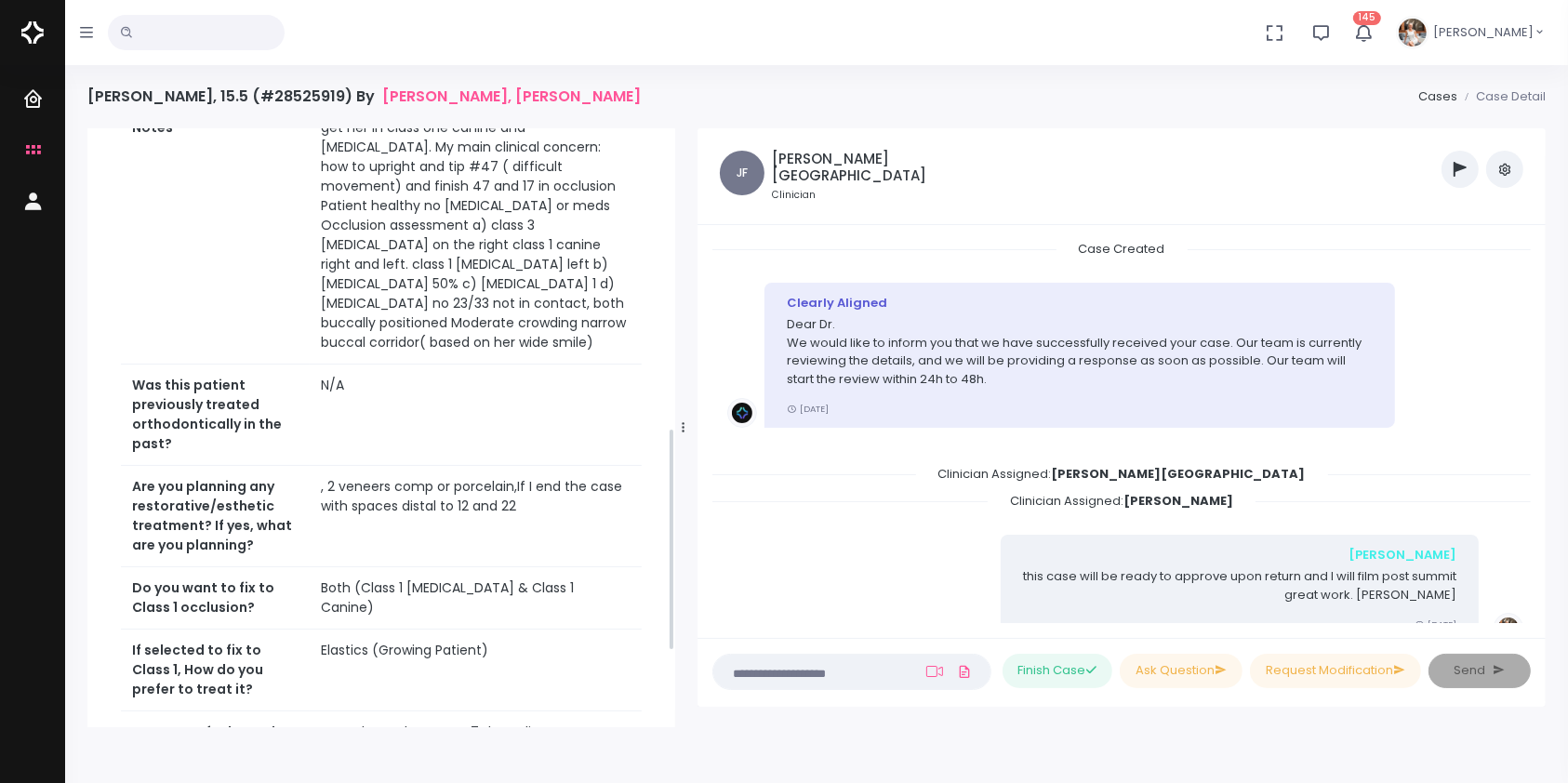
scroll to position [826, 0]
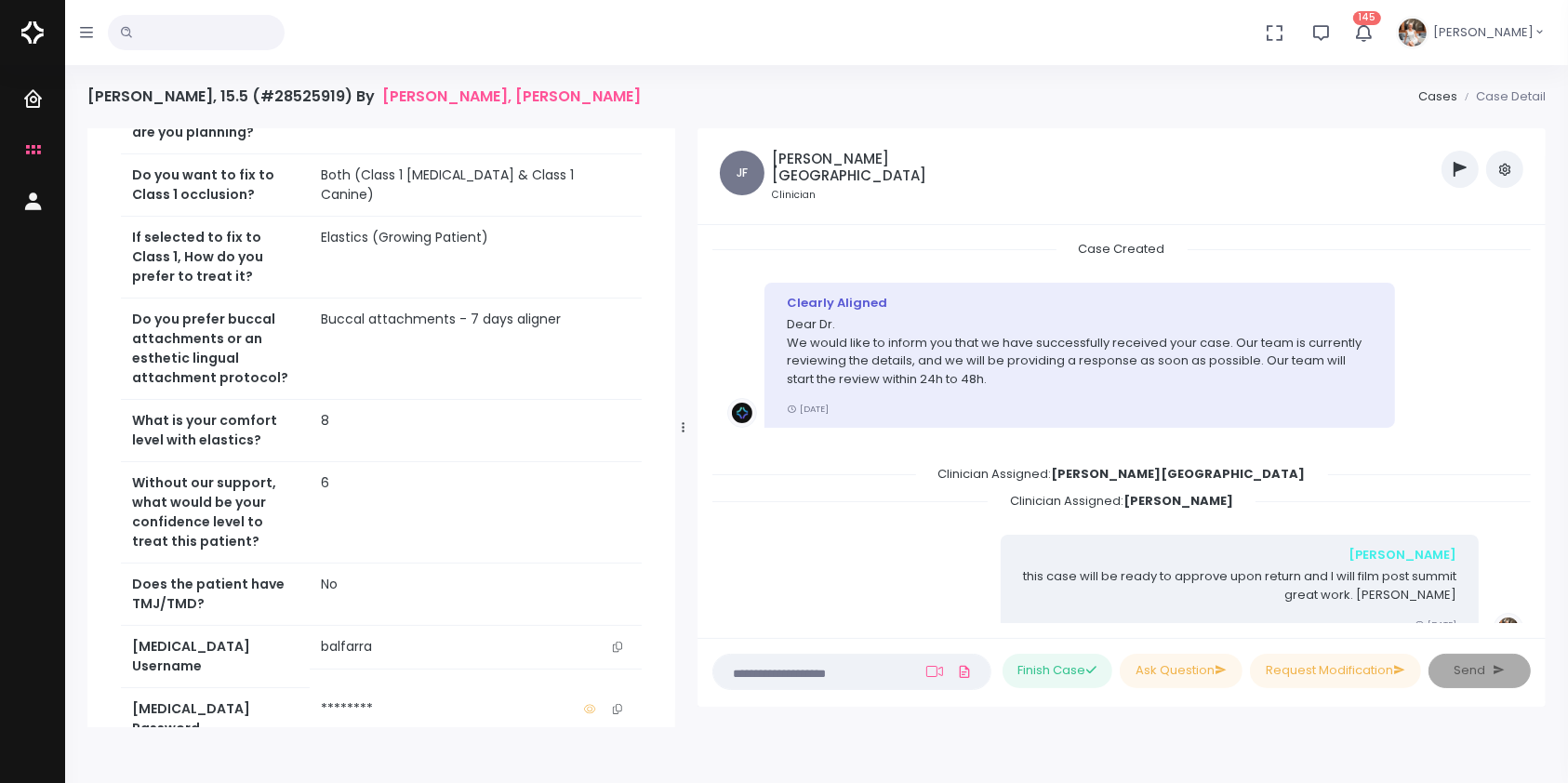
click at [618, 646] on icon "scrollable content" at bounding box center [617, 647] width 9 height 10
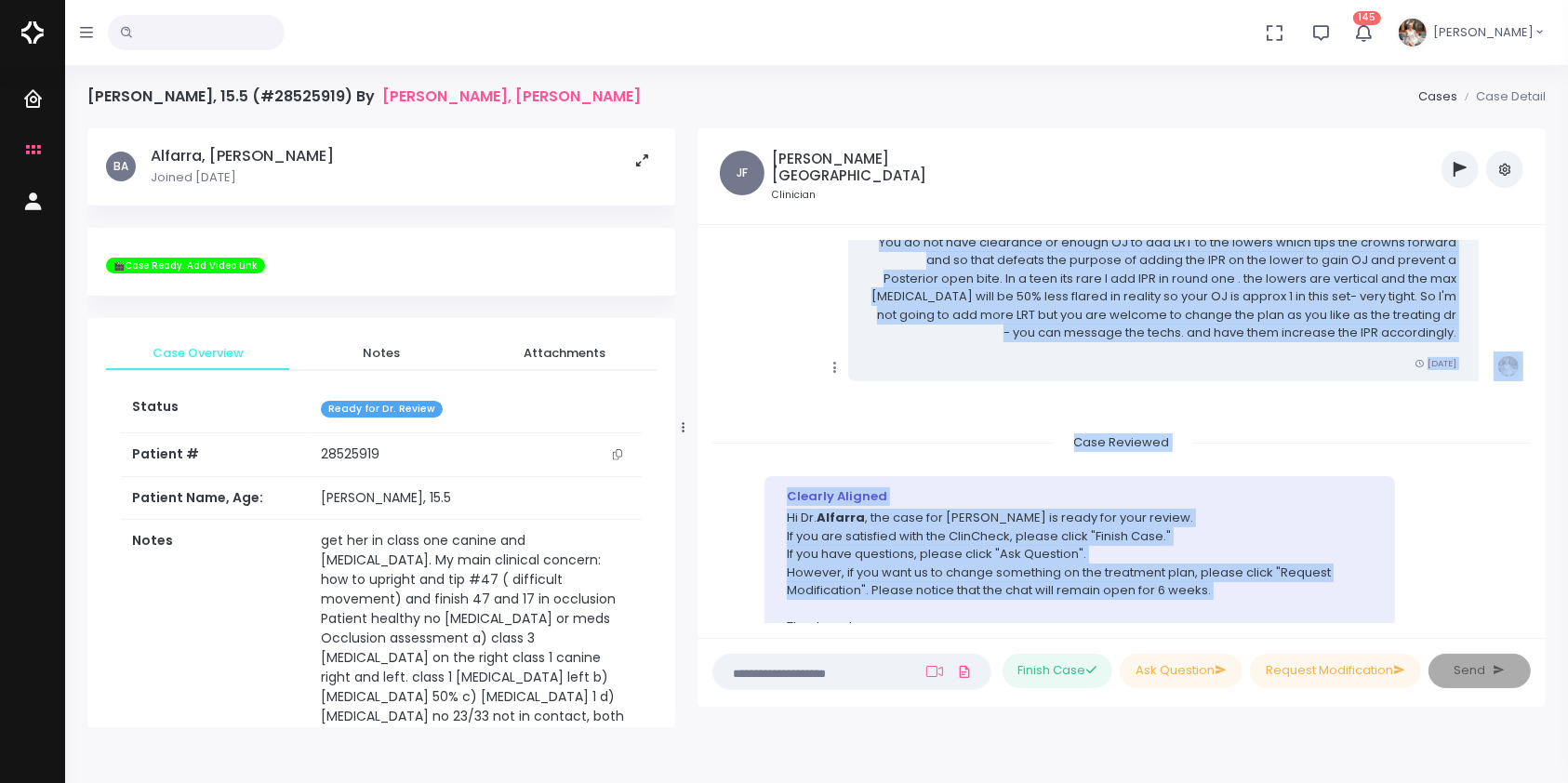
scroll to position [1543, 0]
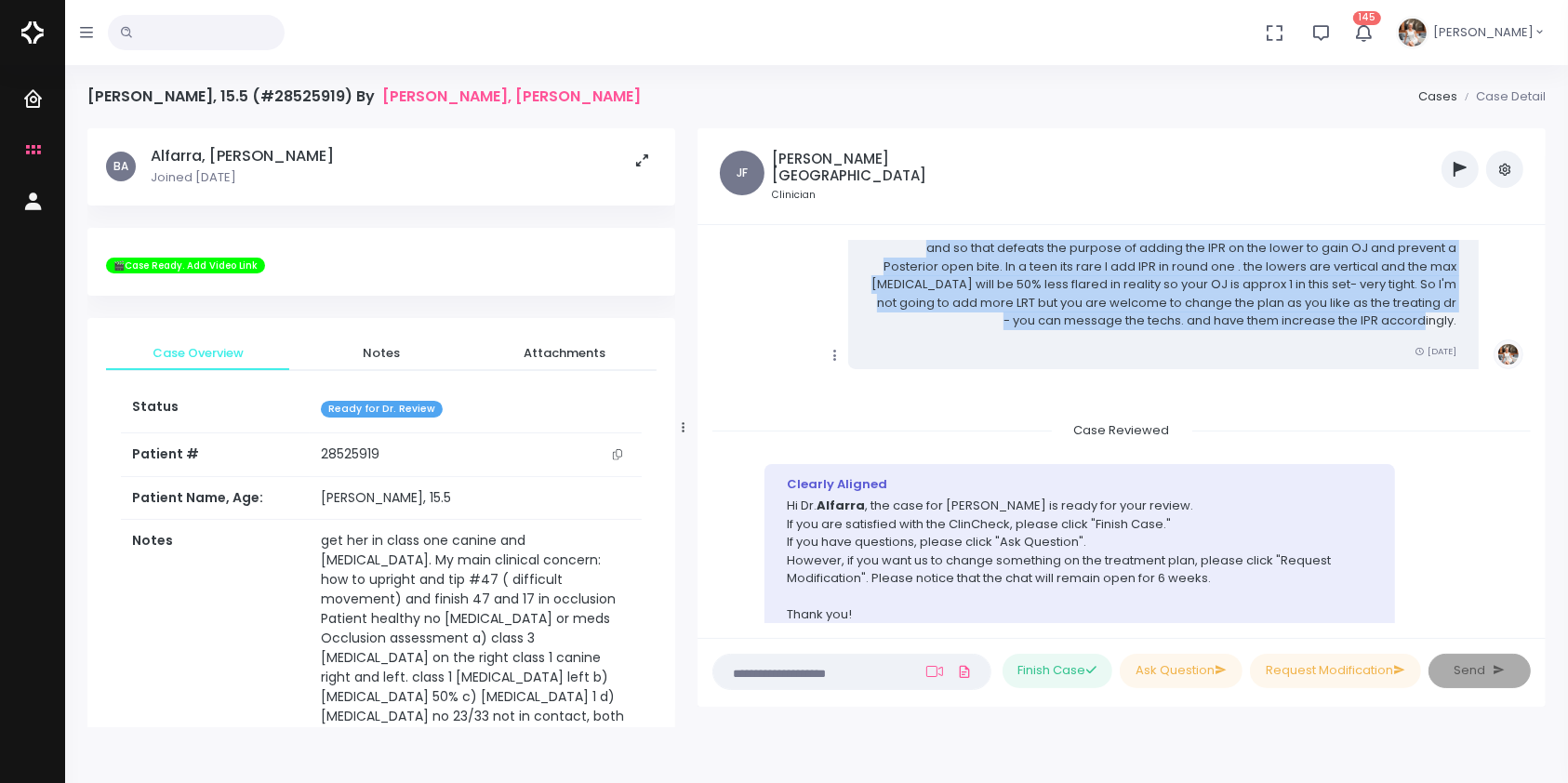
drag, startPoint x: 885, startPoint y: 510, endPoint x: 1440, endPoint y: 317, distance: 587.6
click at [1440, 317] on div "[PERSON_NAME] You do not have clearance or enough OJ to add LRT to the lowers w…" at bounding box center [1163, 279] width 631 height 182
copy div "[PERSON_NAME] You do not have clearance or enough OJ to add LRT to the lowers w…"
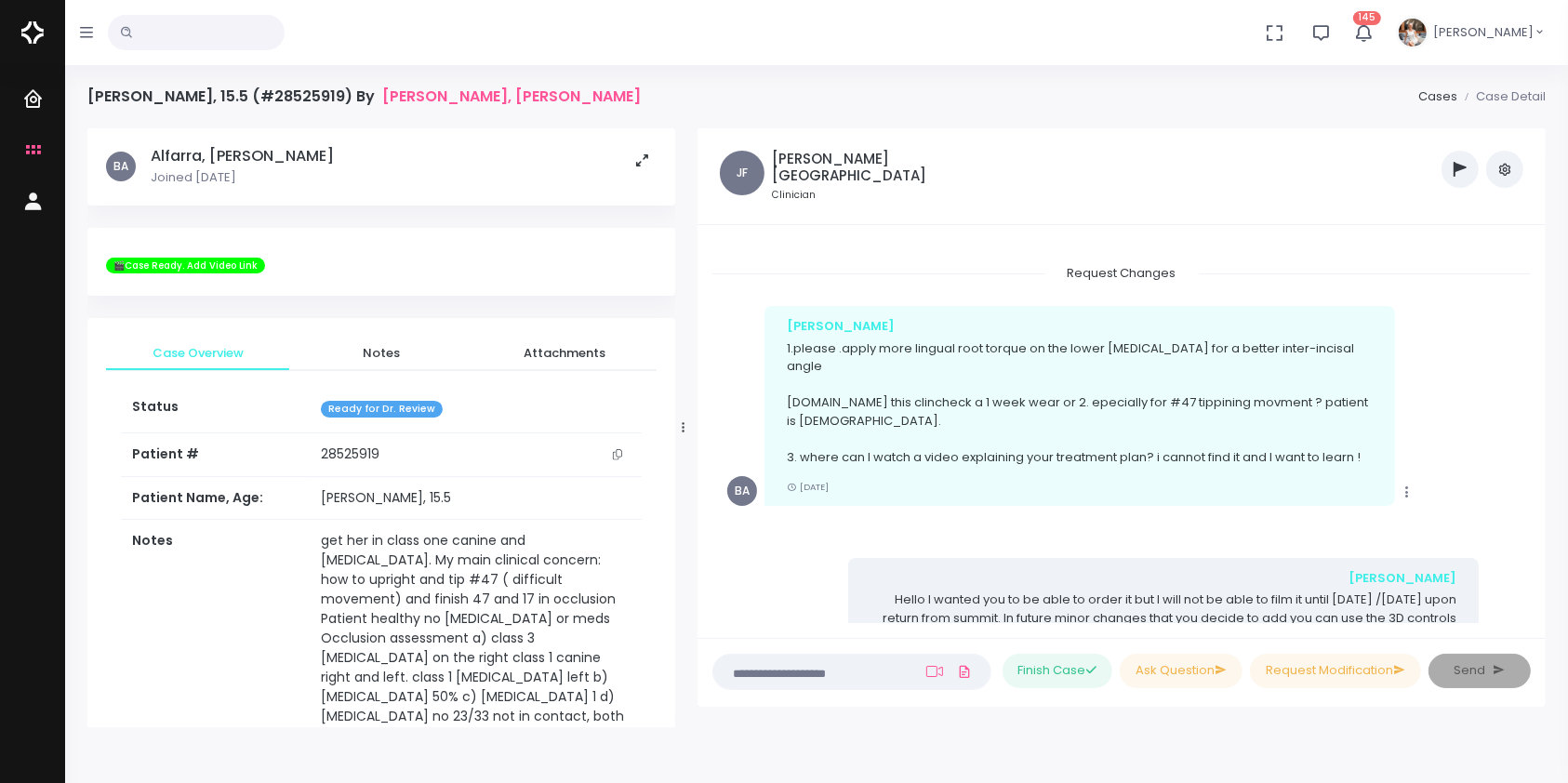
scroll to position [849, 0]
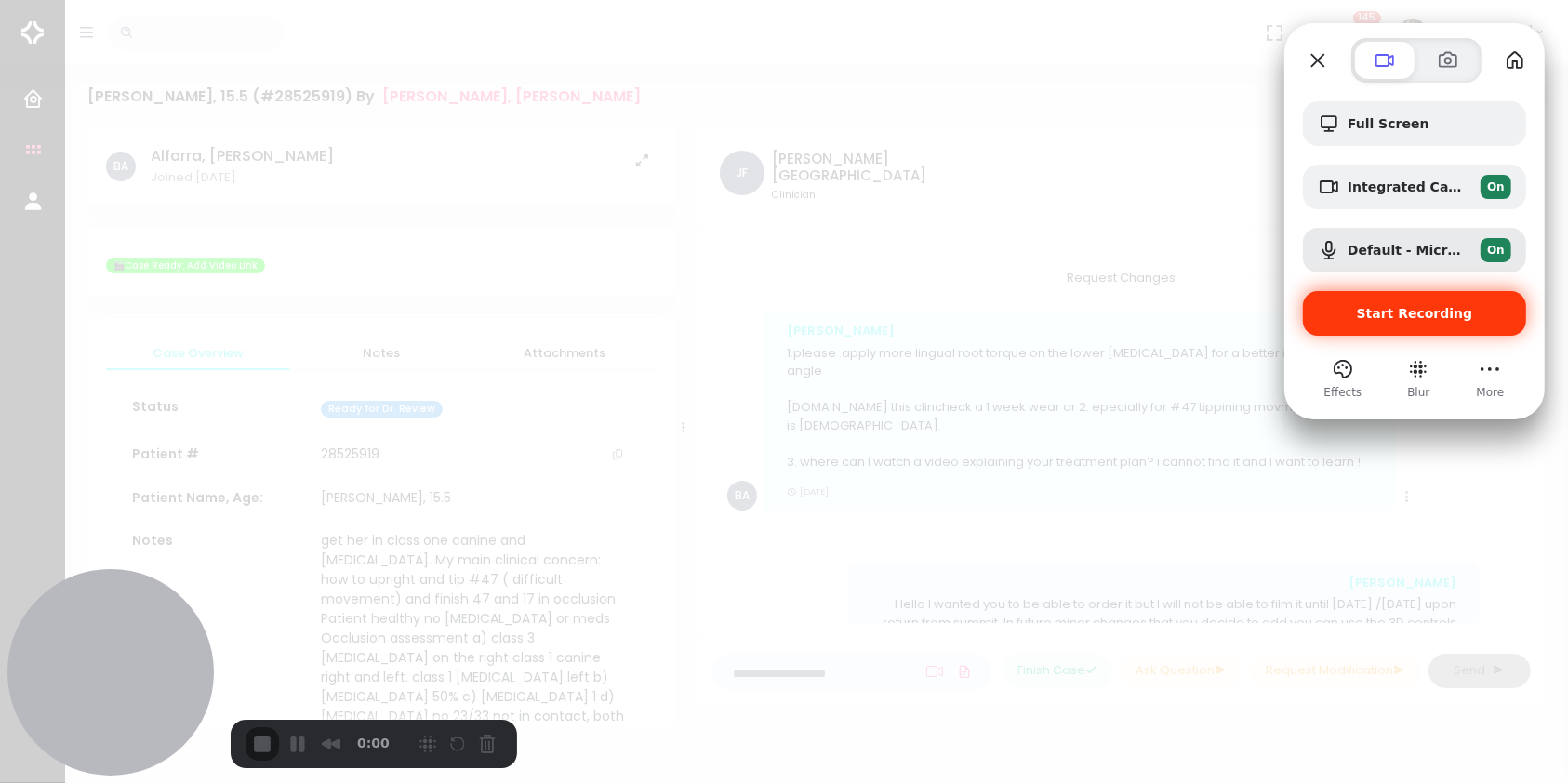
click at [1411, 322] on div "Start Recording" at bounding box center [1415, 314] width 224 height 45
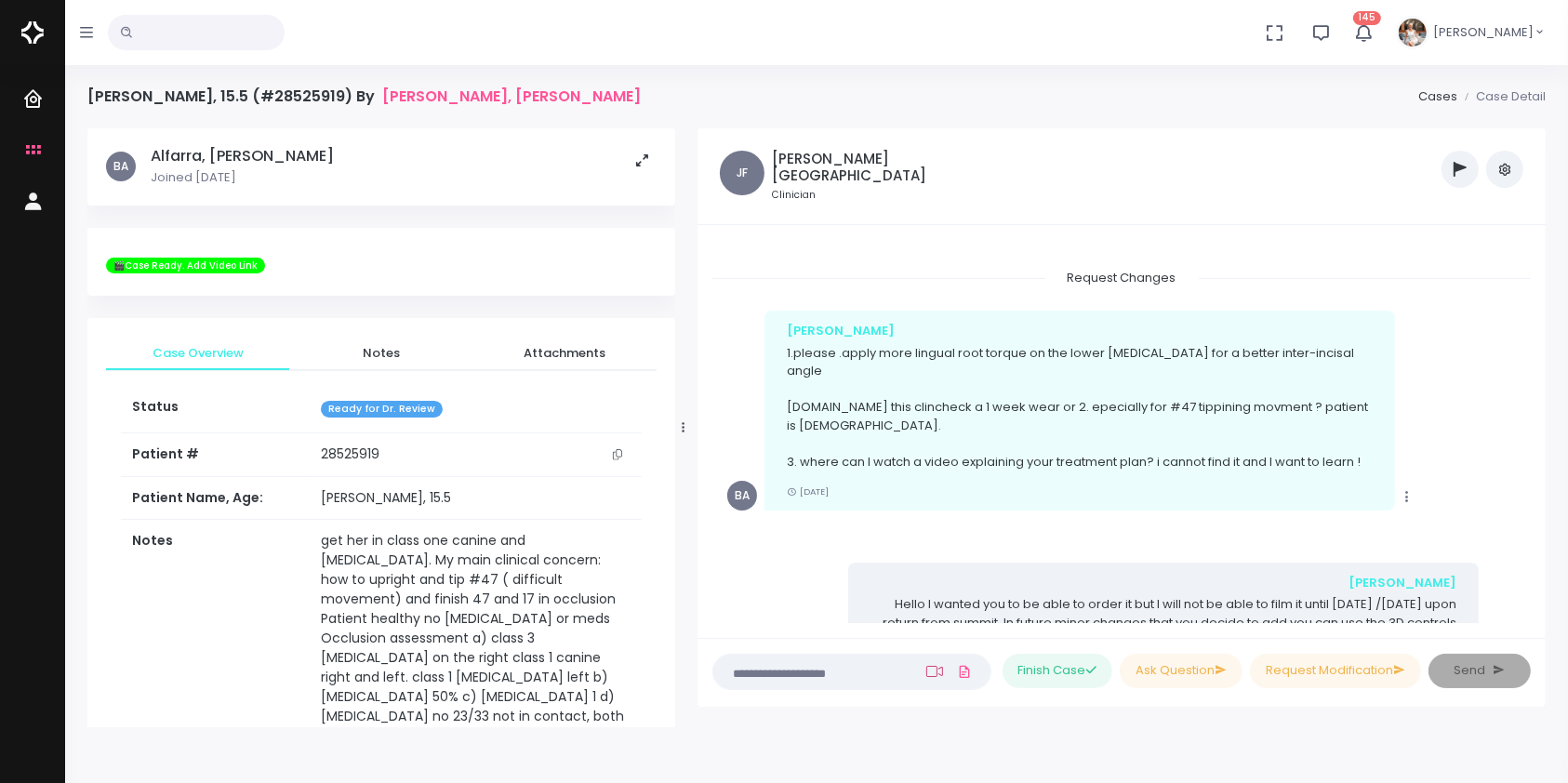
click at [926, 675] on icon at bounding box center [934, 671] width 17 height 15
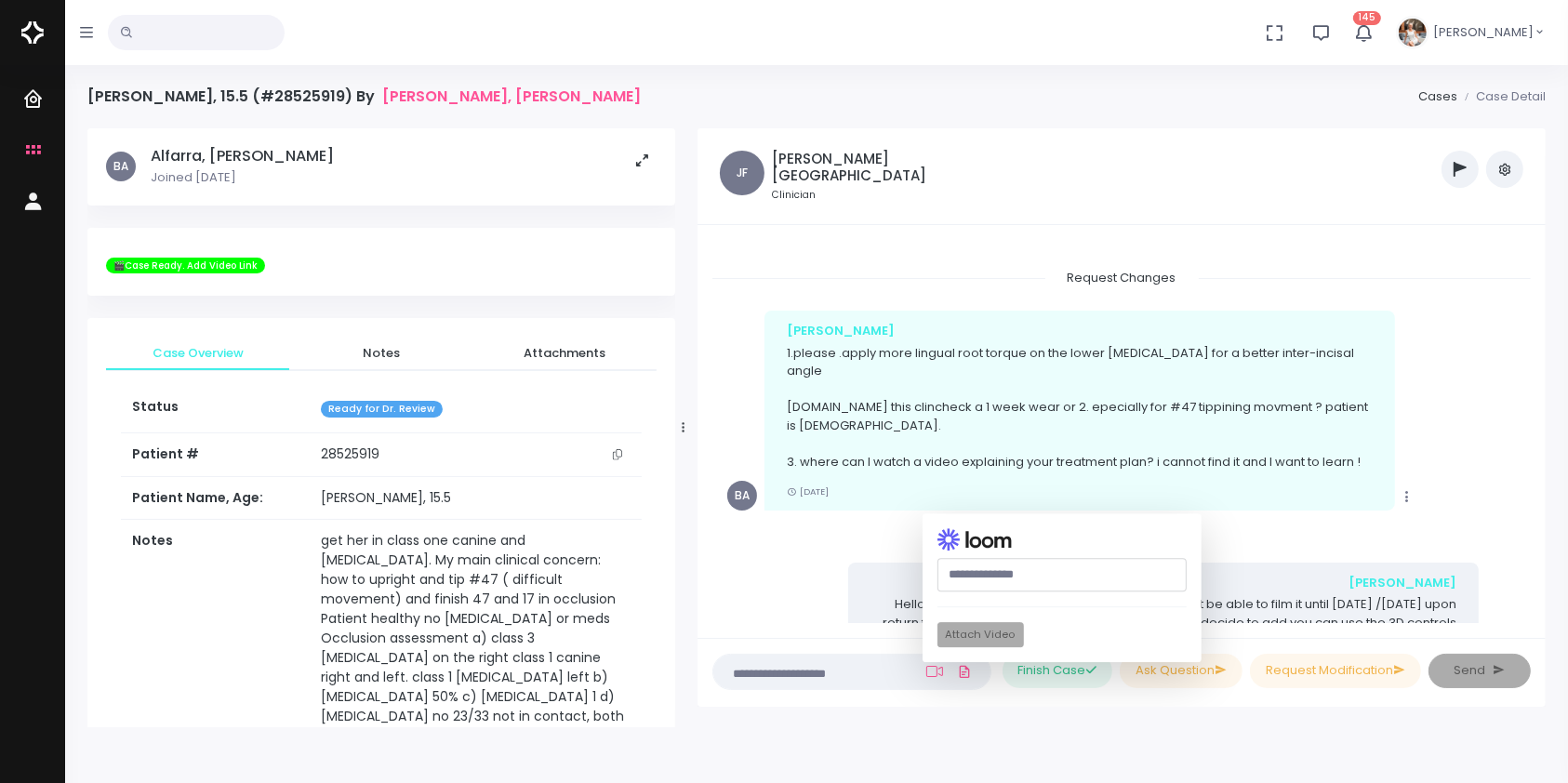
click at [995, 568] on input "text" at bounding box center [1062, 575] width 249 height 34
paste input "**********"
type input "**********"
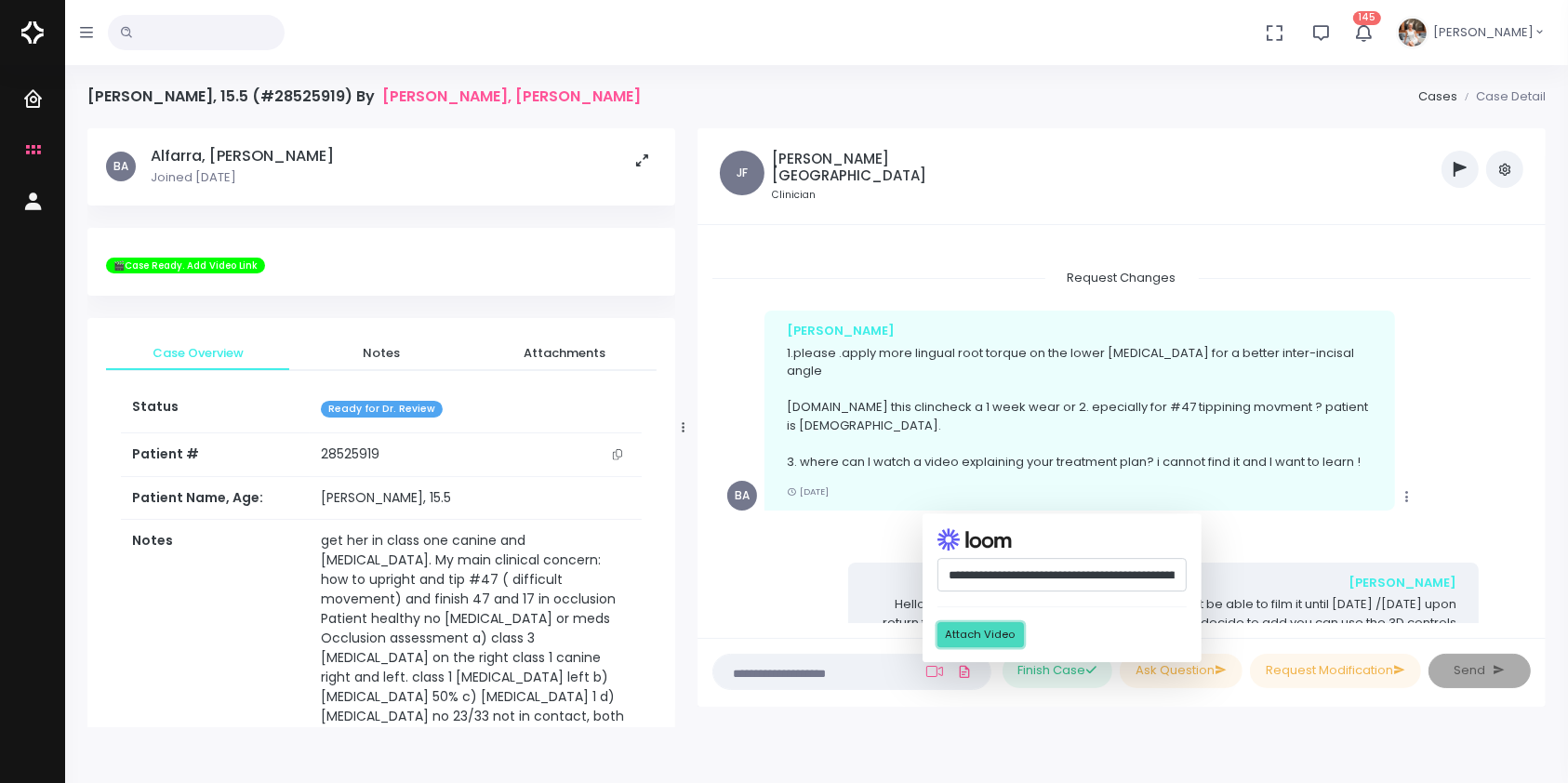
click at [959, 634] on button "Attach Video" at bounding box center [981, 636] width 86 height 26
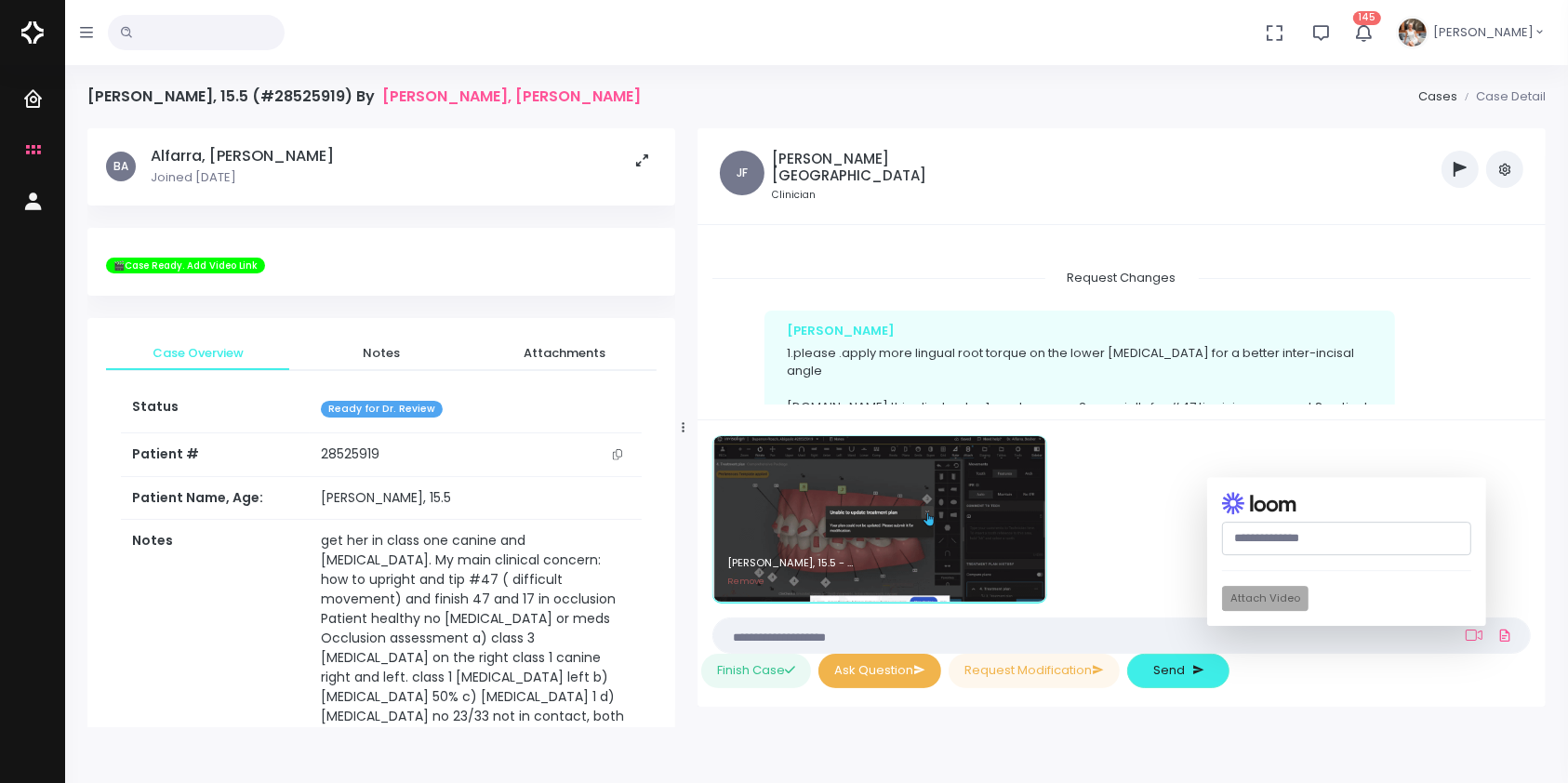
click at [879, 673] on button "Ask Question" at bounding box center [879, 671] width 123 height 34
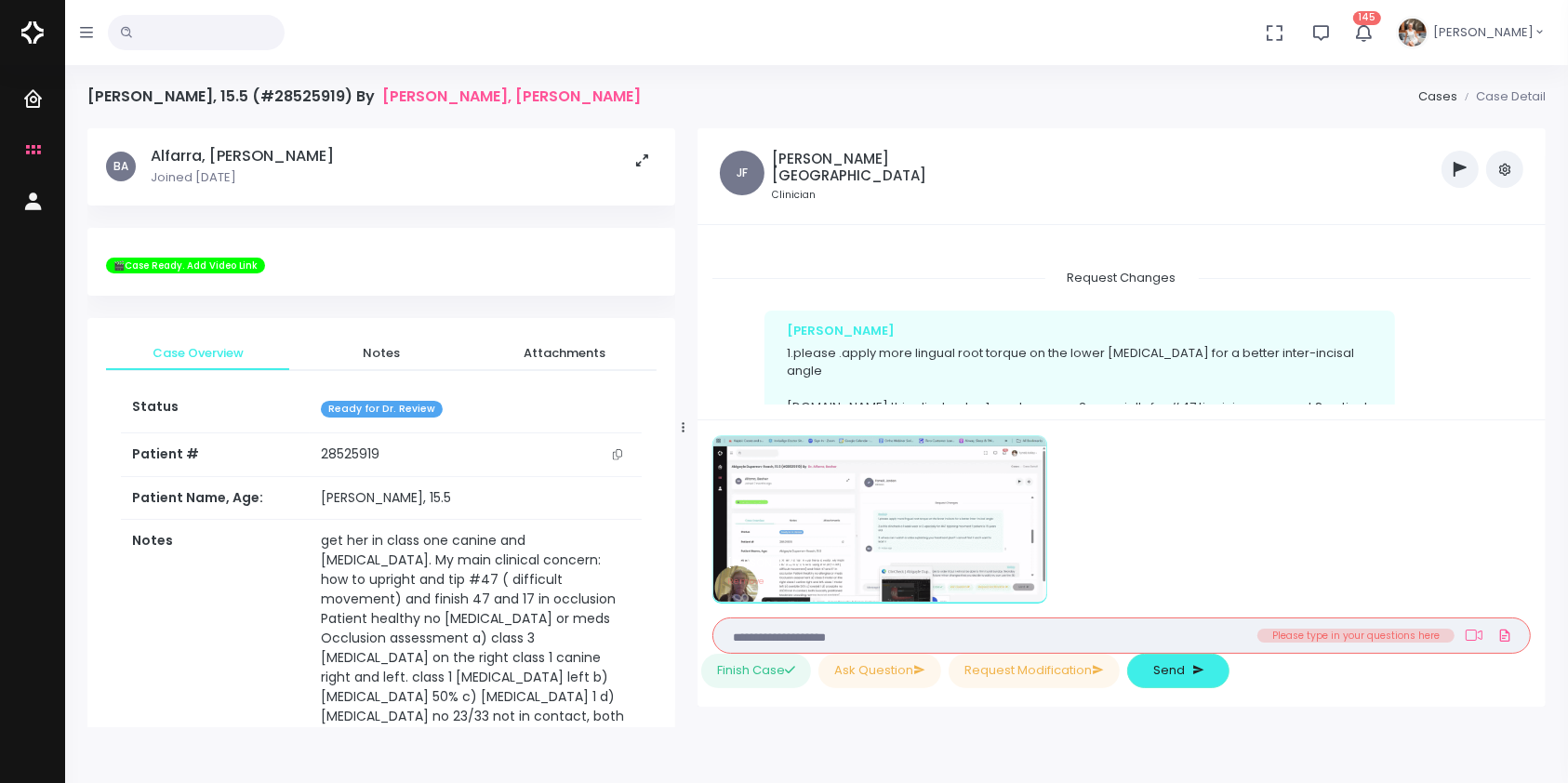
click at [1046, 643] on textarea at bounding box center [1086, 635] width 722 height 21
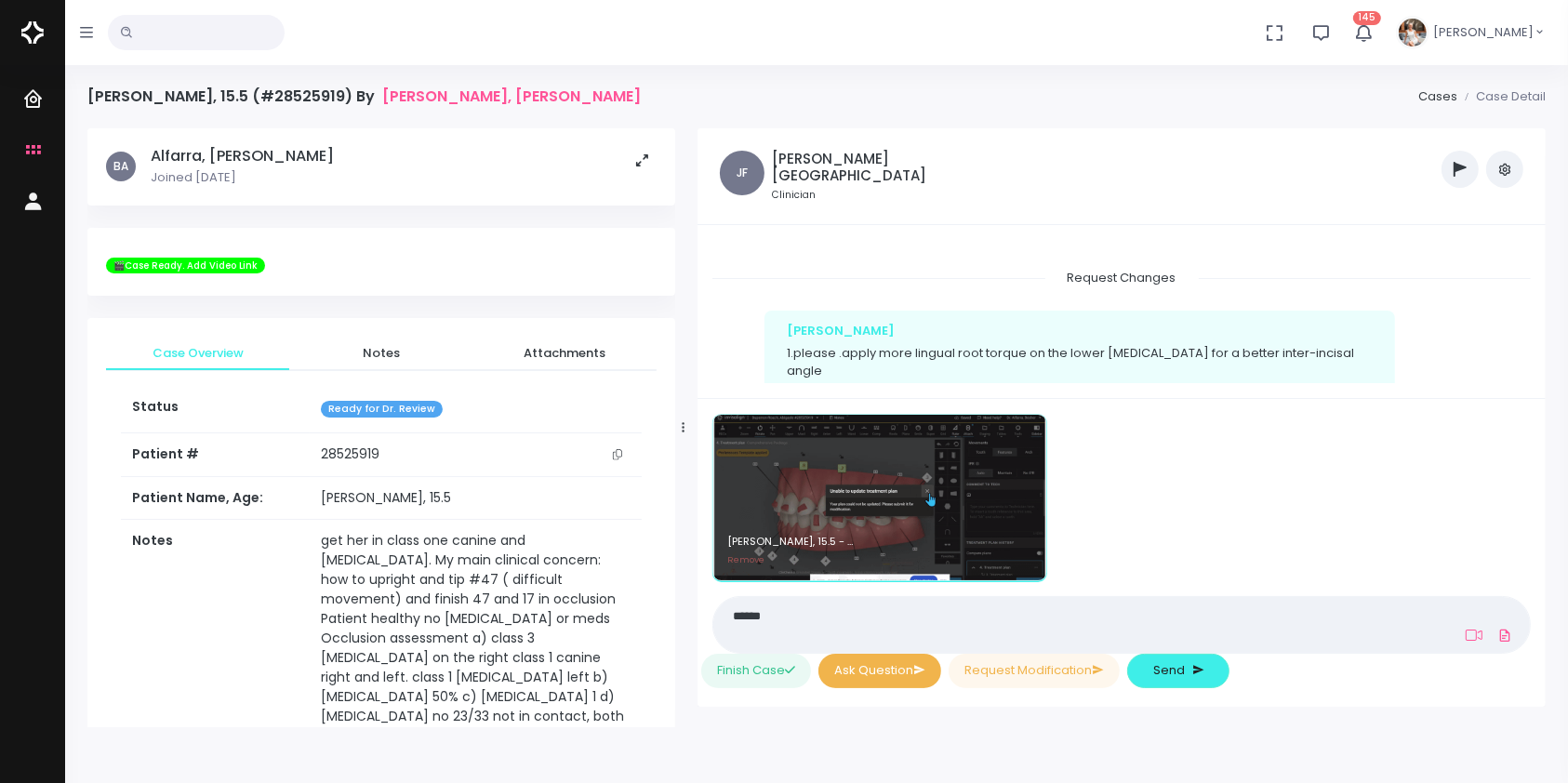
type textarea "*****"
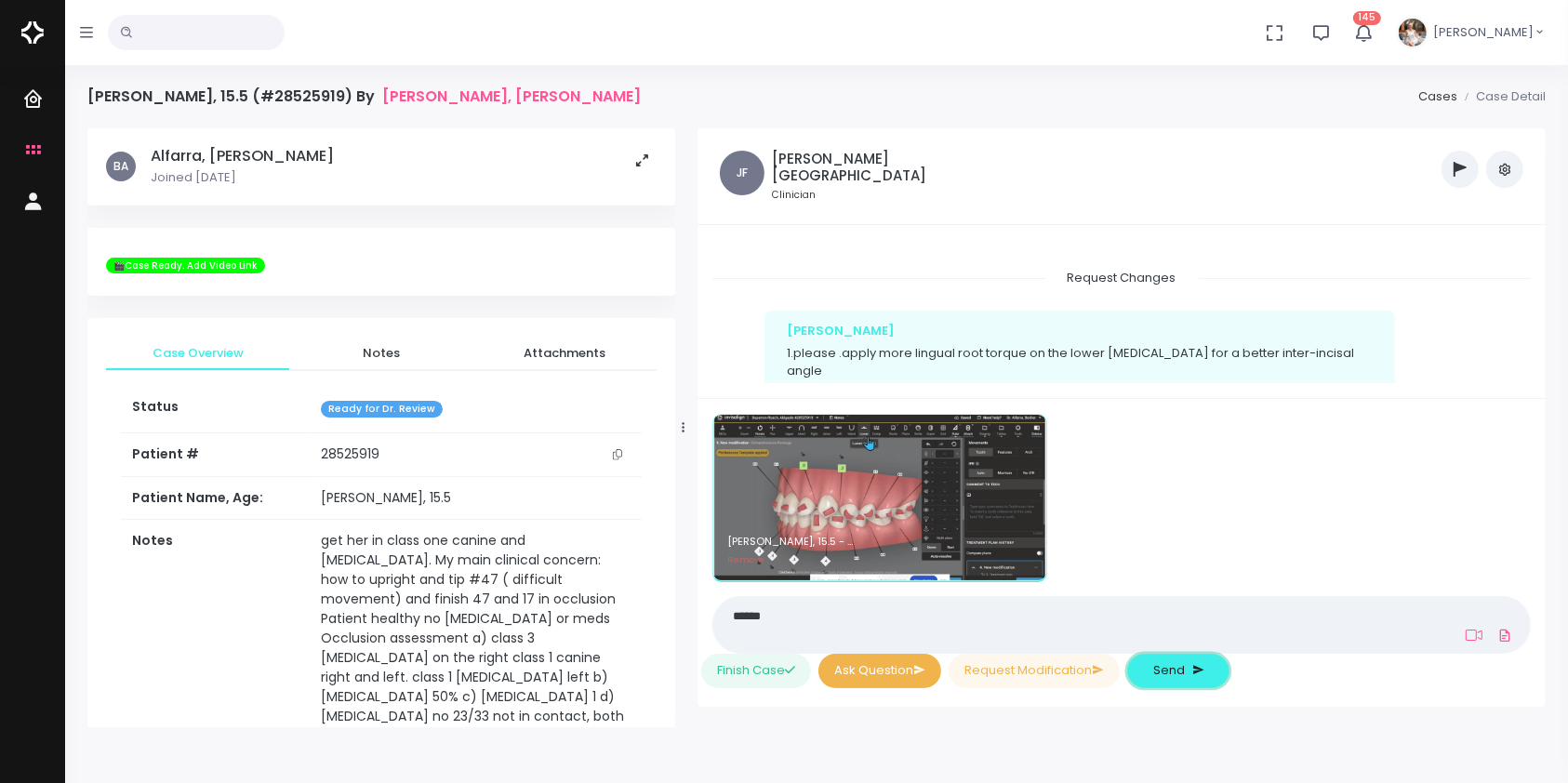
click at [1162, 673] on span "Send" at bounding box center [1169, 670] width 31 height 19
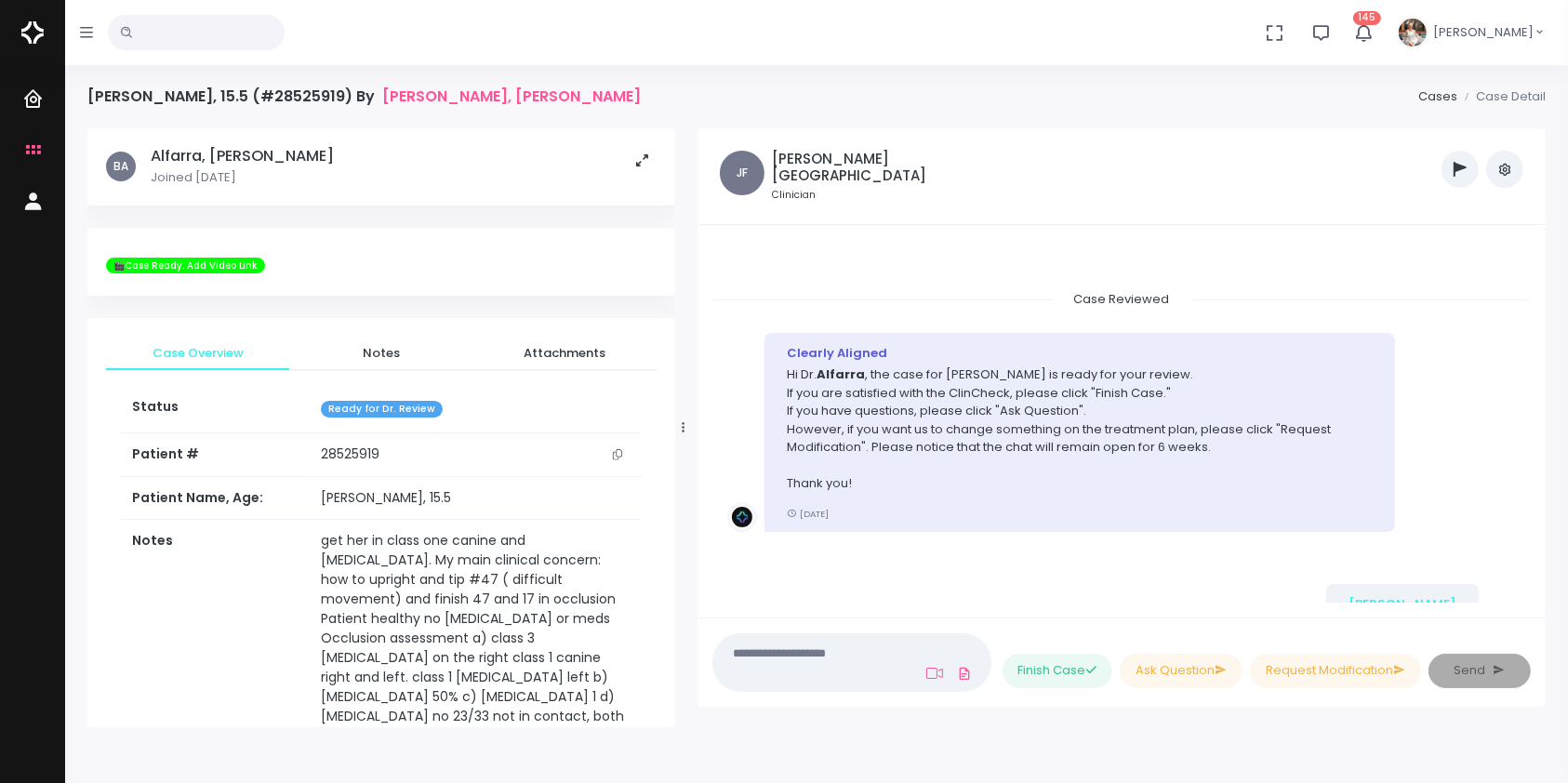
scroll to position [1971, 0]
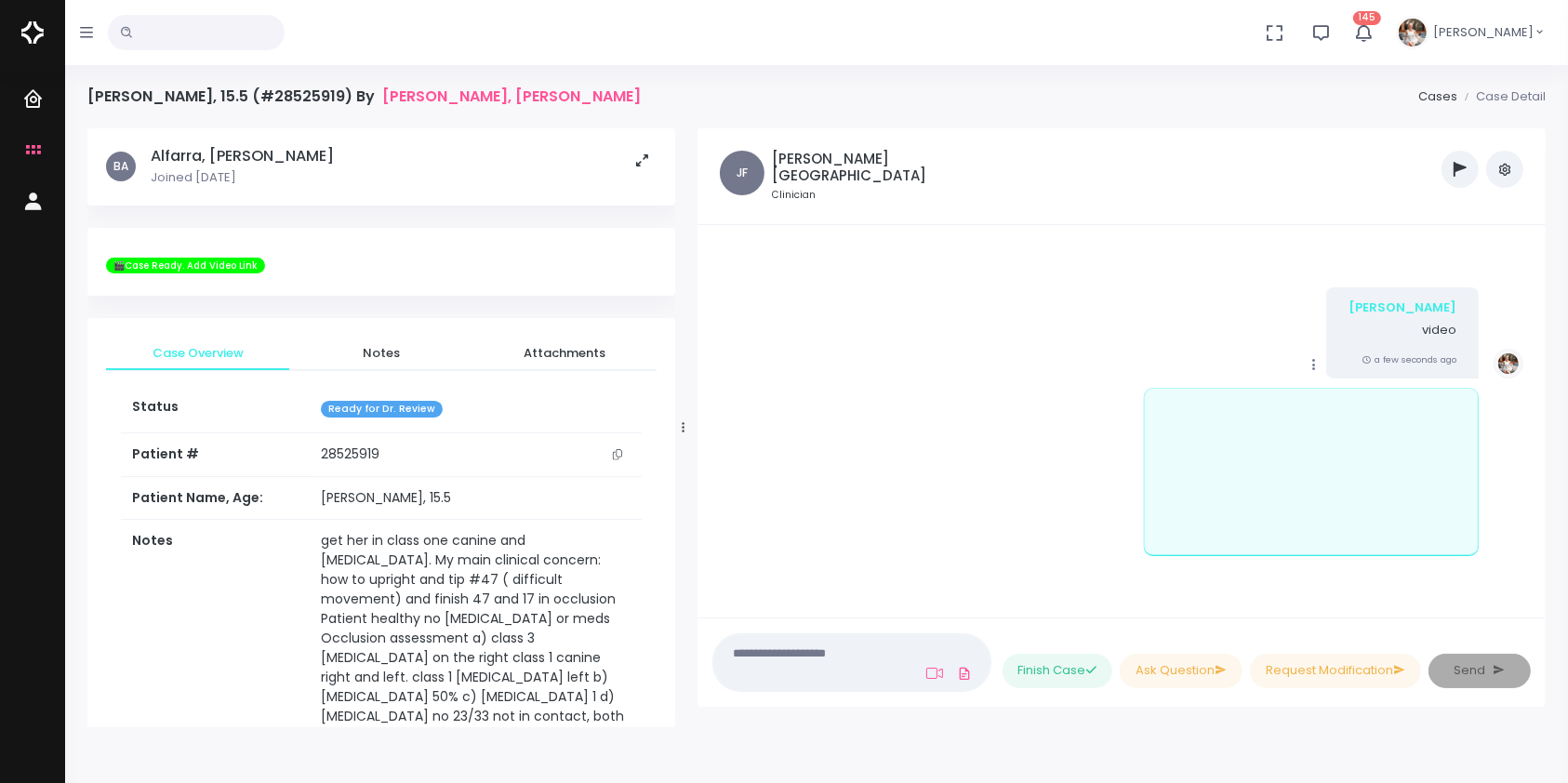
click at [1308, 356] on icon at bounding box center [1313, 364] width 17 height 17
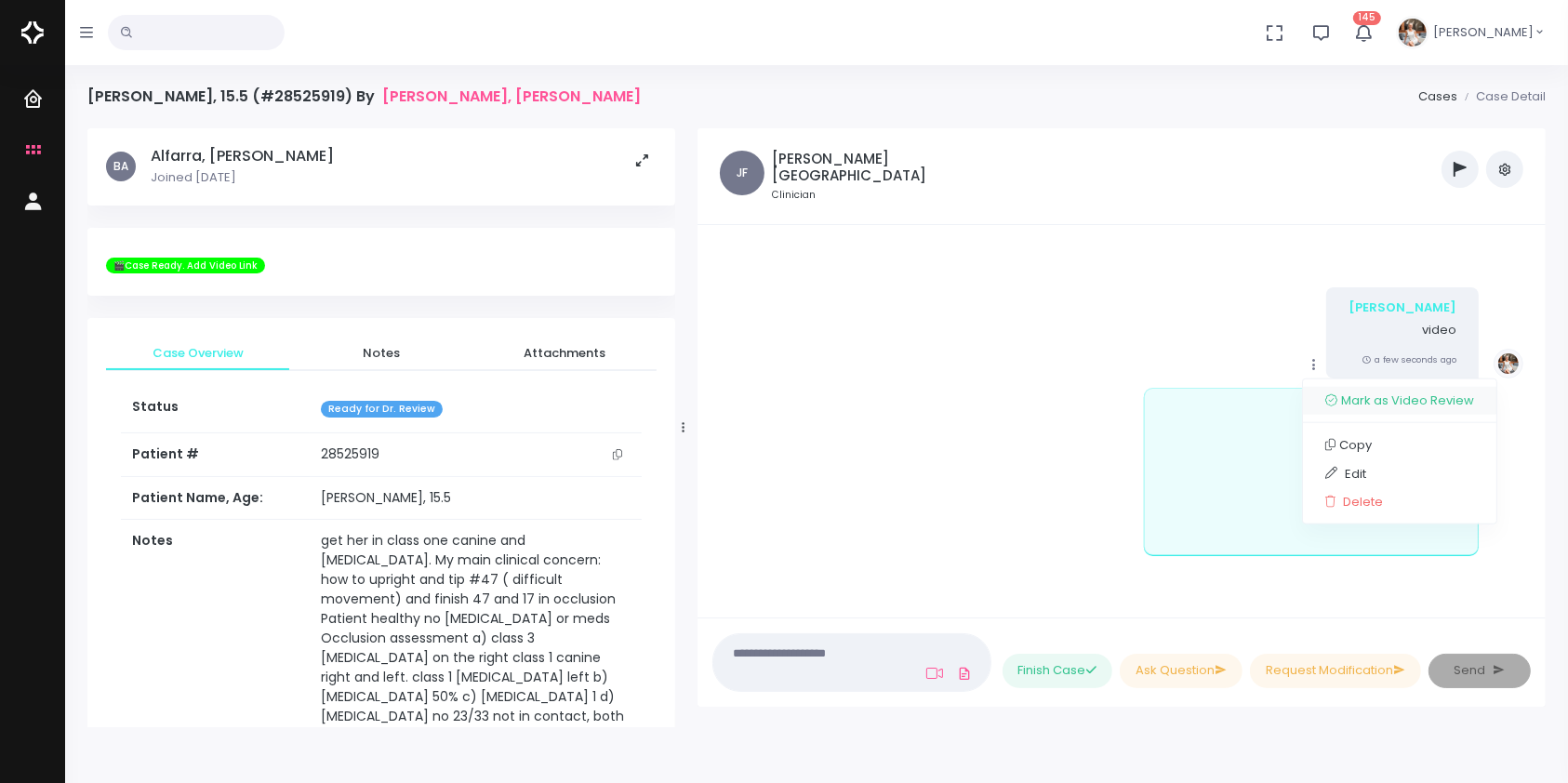
click at [1389, 396] on link "Mark as Video Review" at bounding box center [1399, 400] width 193 height 28
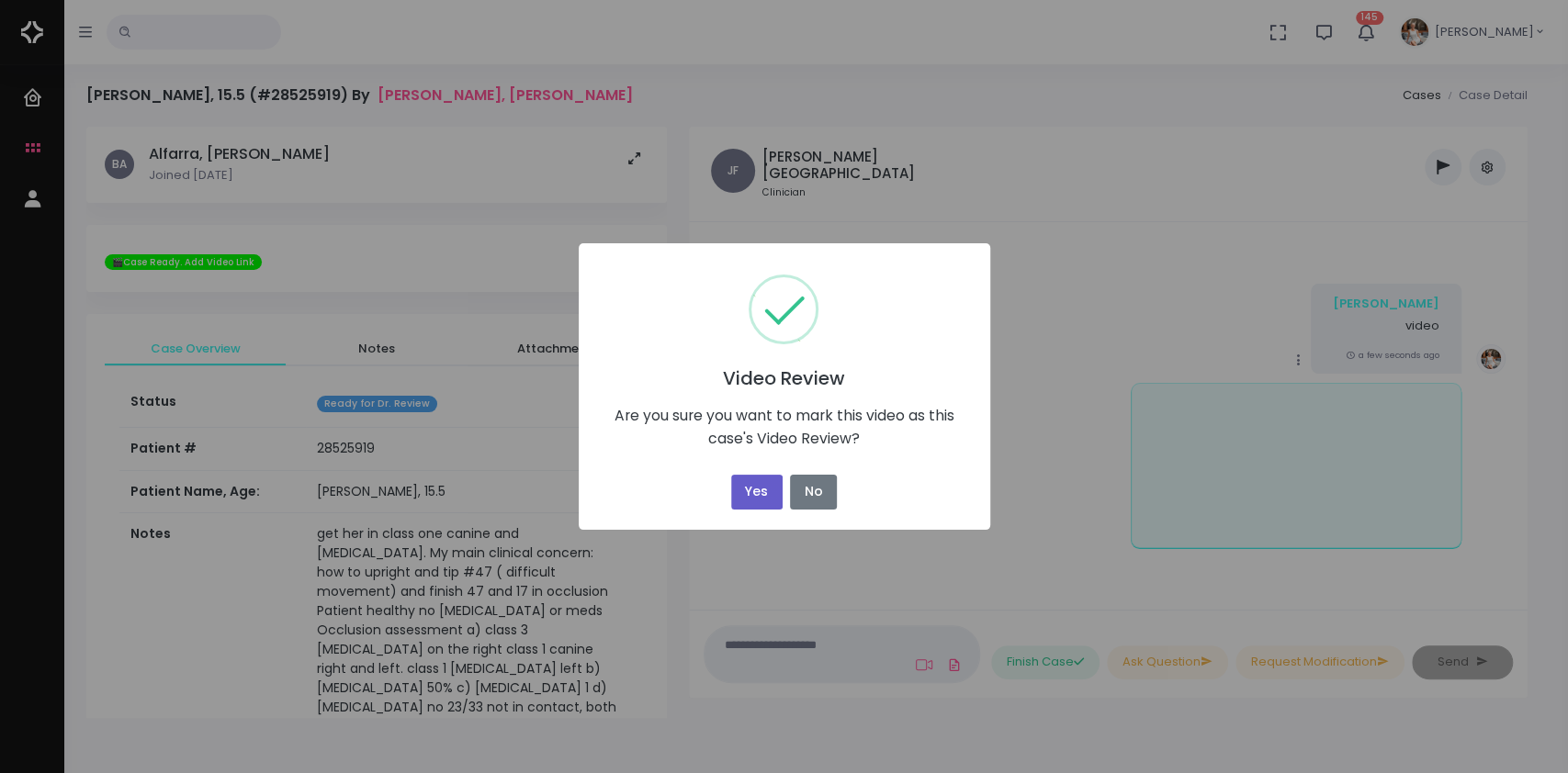
click at [751, 486] on button "Yes" at bounding box center [756, 492] width 51 height 36
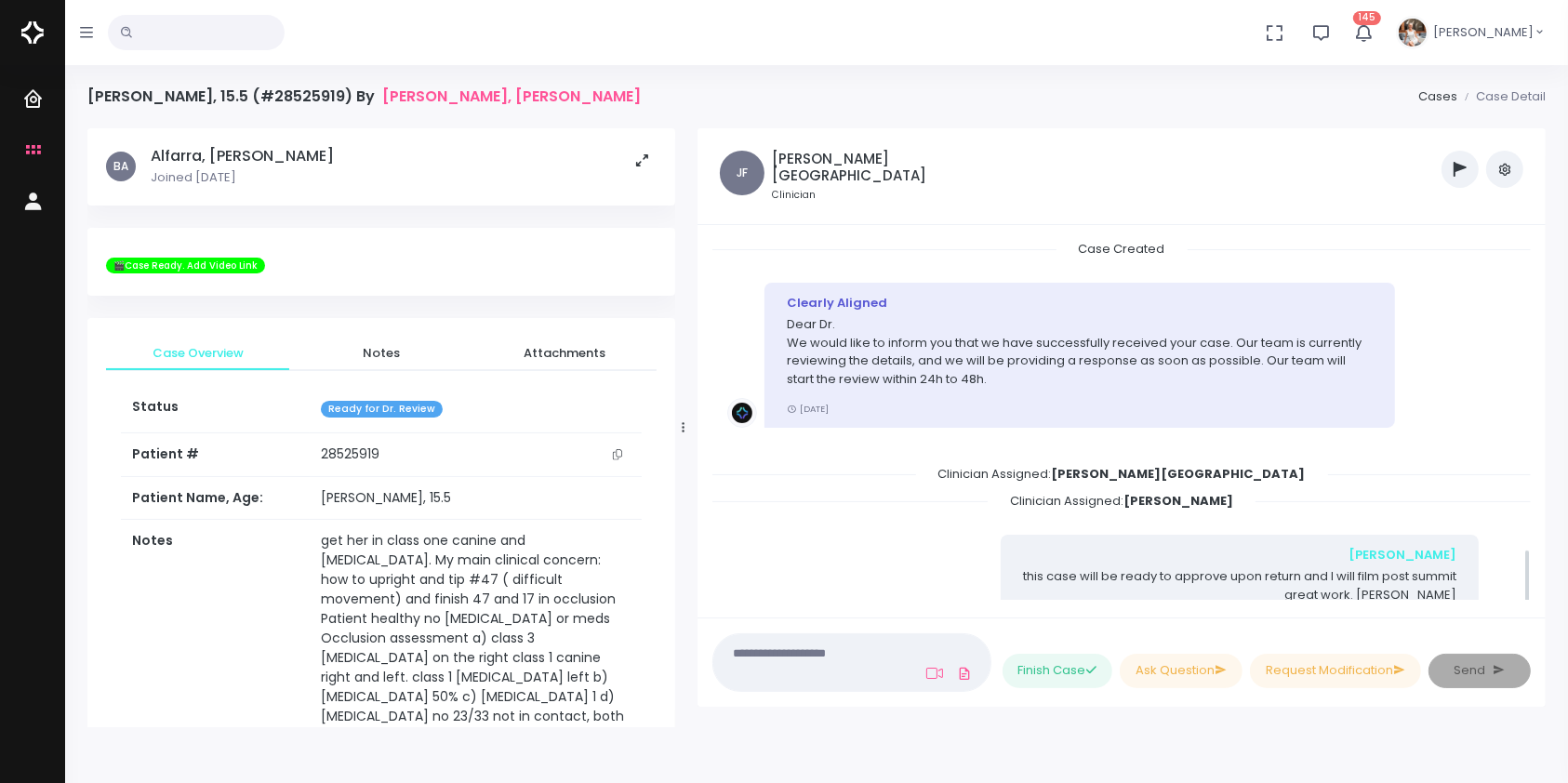
scroll to position [1943, 0]
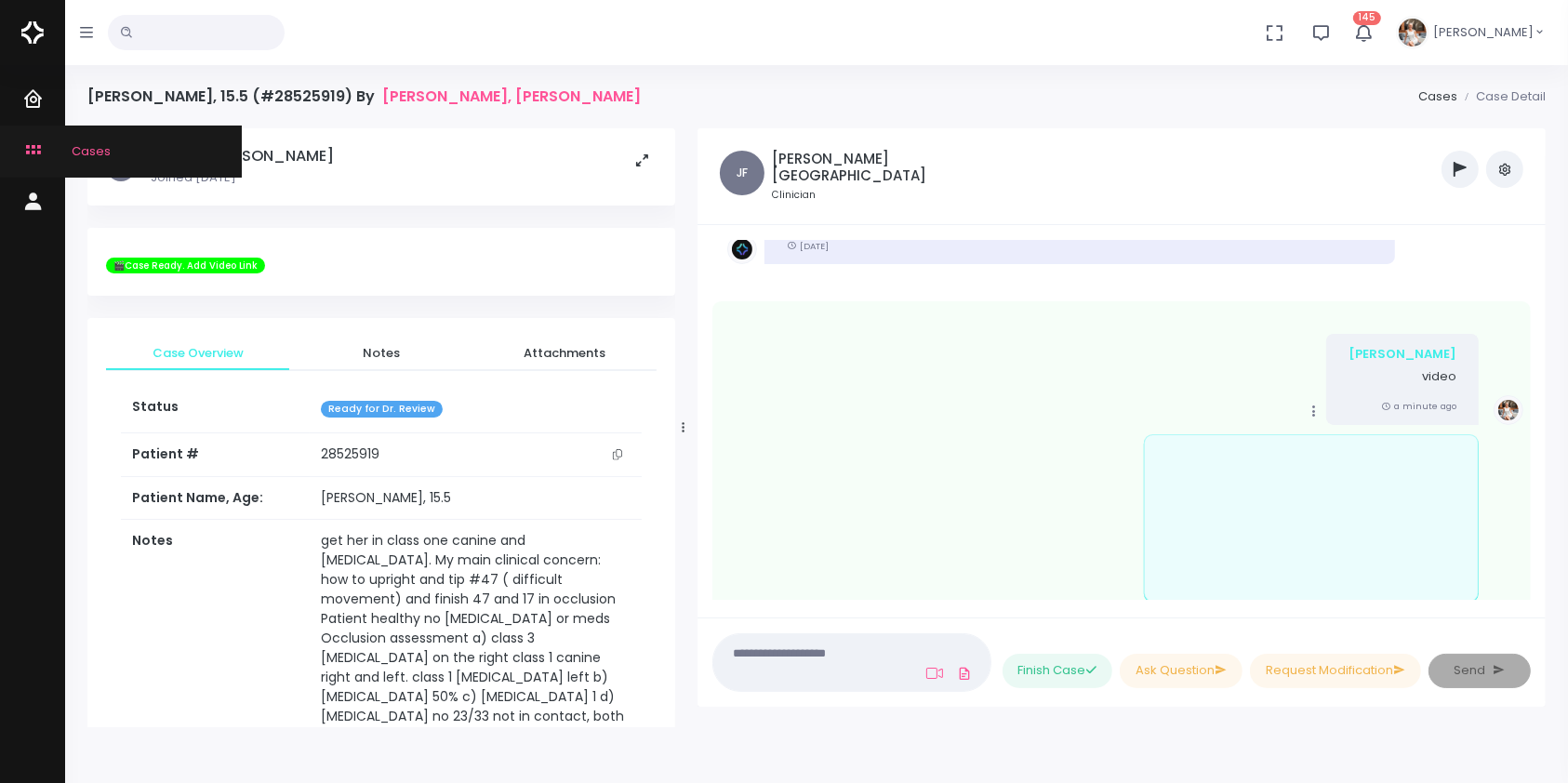
click at [23, 153] on link "Cases" at bounding box center [121, 151] width 242 height 51
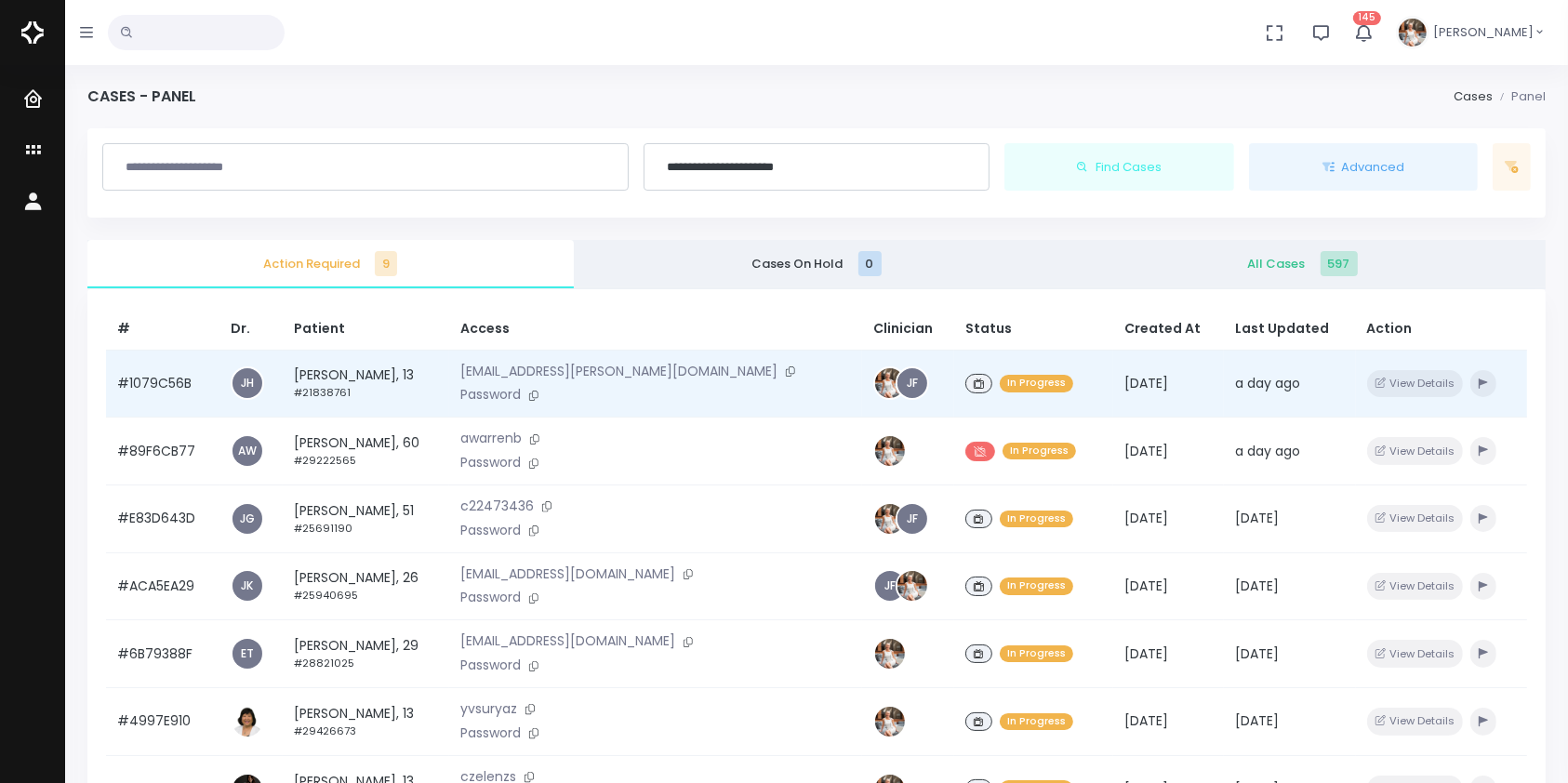
scroll to position [413, 0]
